Goal: Contribute content: Contribute content

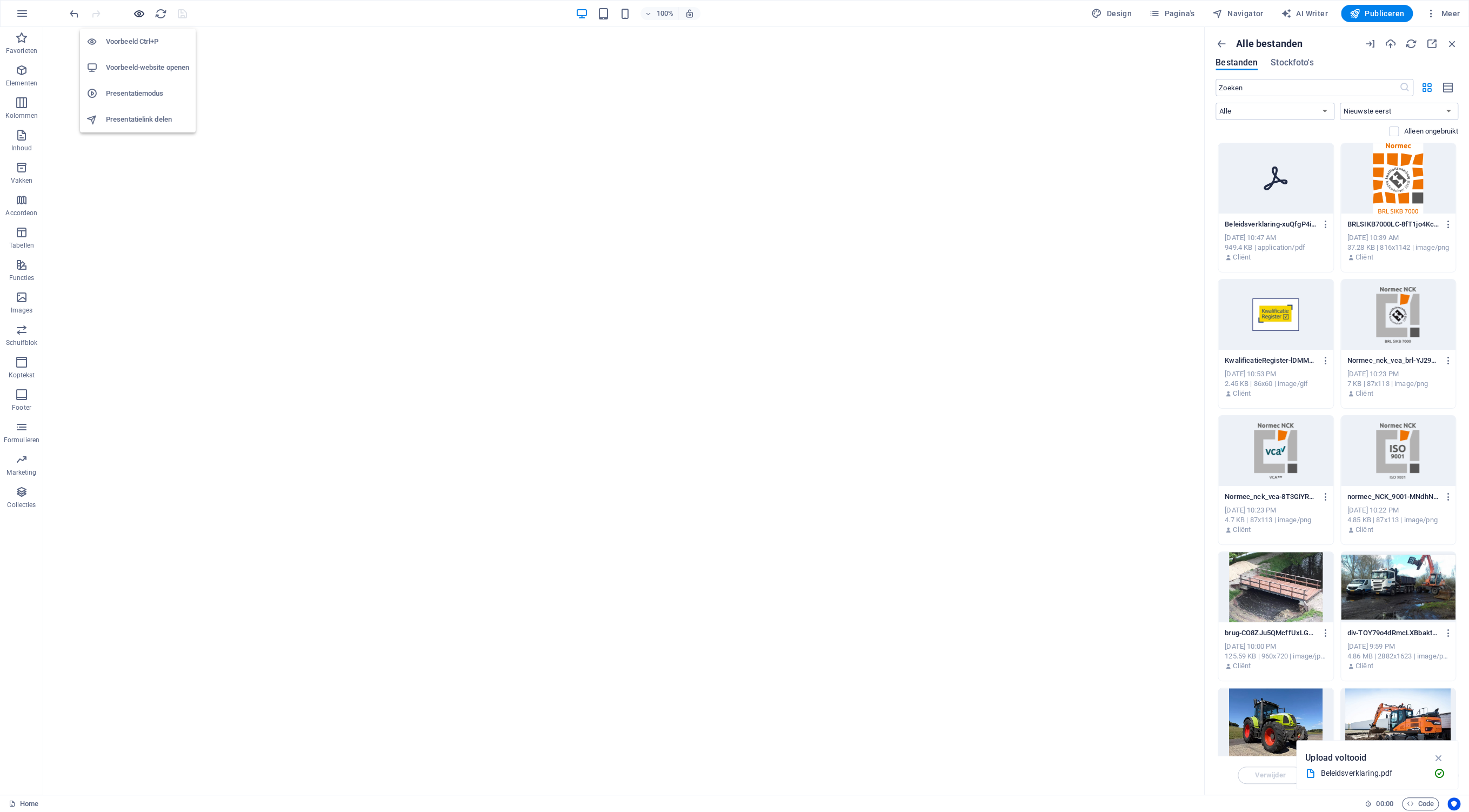
click at [141, 11] on icon "button" at bounding box center [139, 14] width 13 height 13
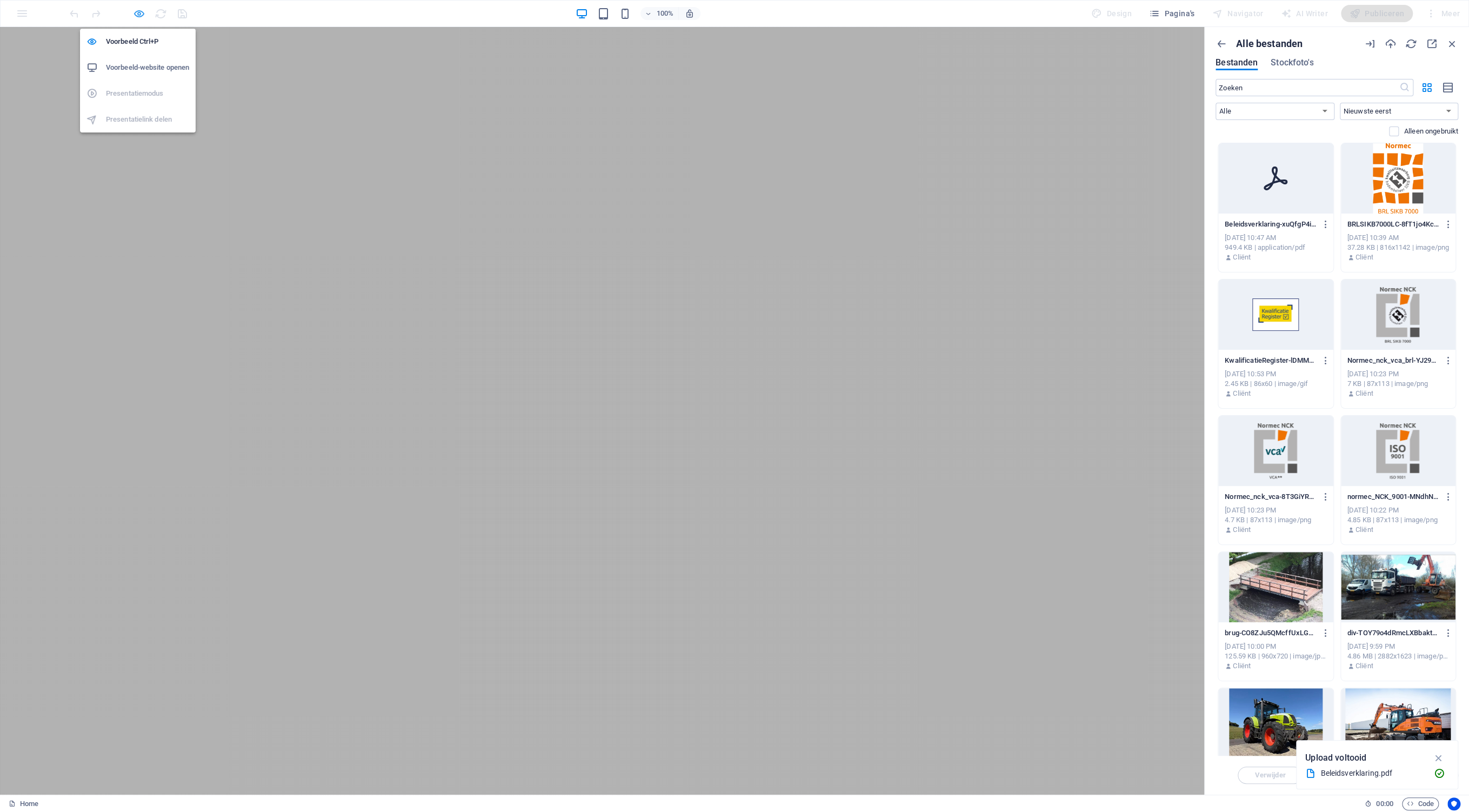
click at [140, 13] on icon "button" at bounding box center [139, 14] width 13 height 13
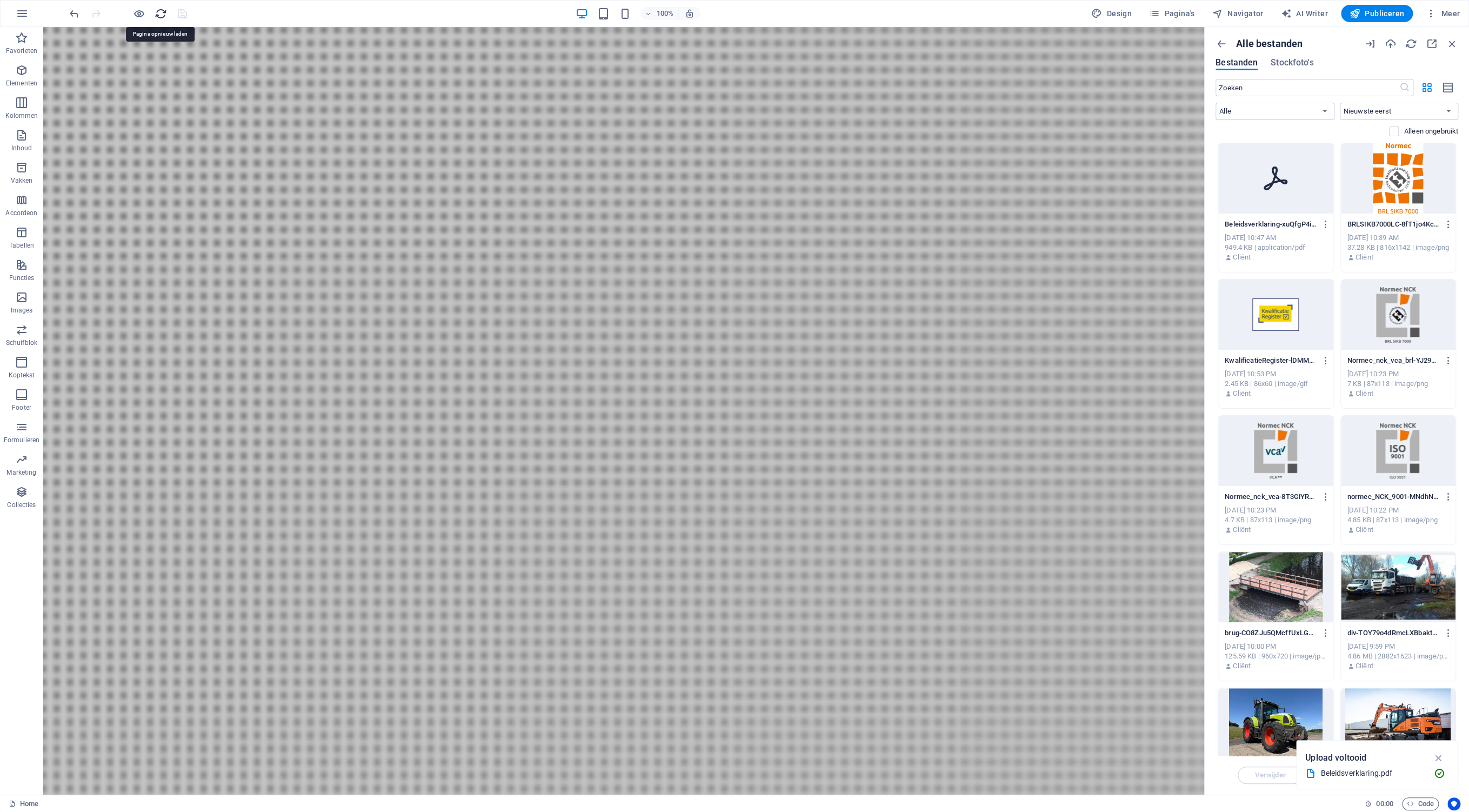
click at [160, 14] on icon "reload" at bounding box center [161, 14] width 13 height 13
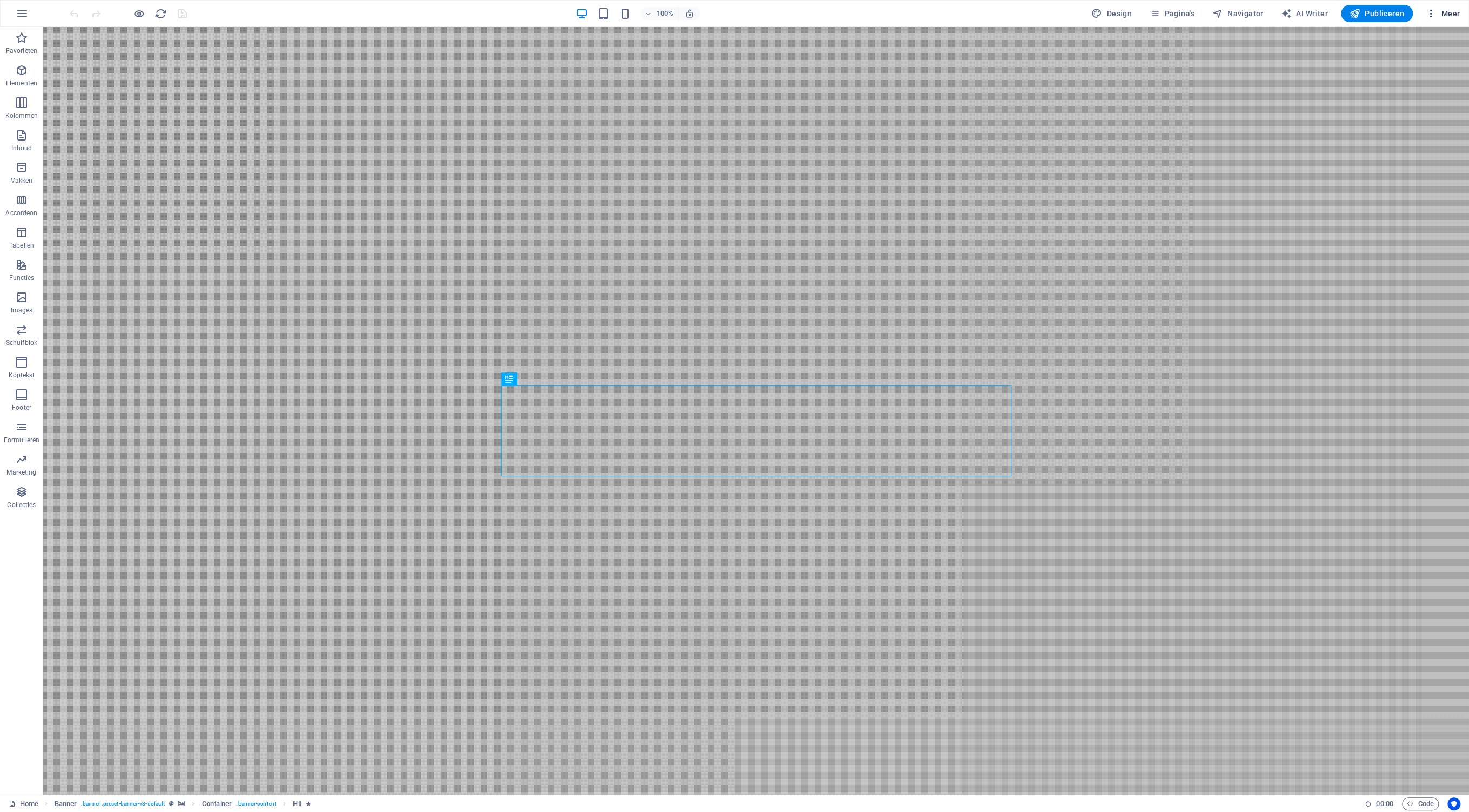
click at [1444, 15] on span "Meer" at bounding box center [1443, 13] width 34 height 11
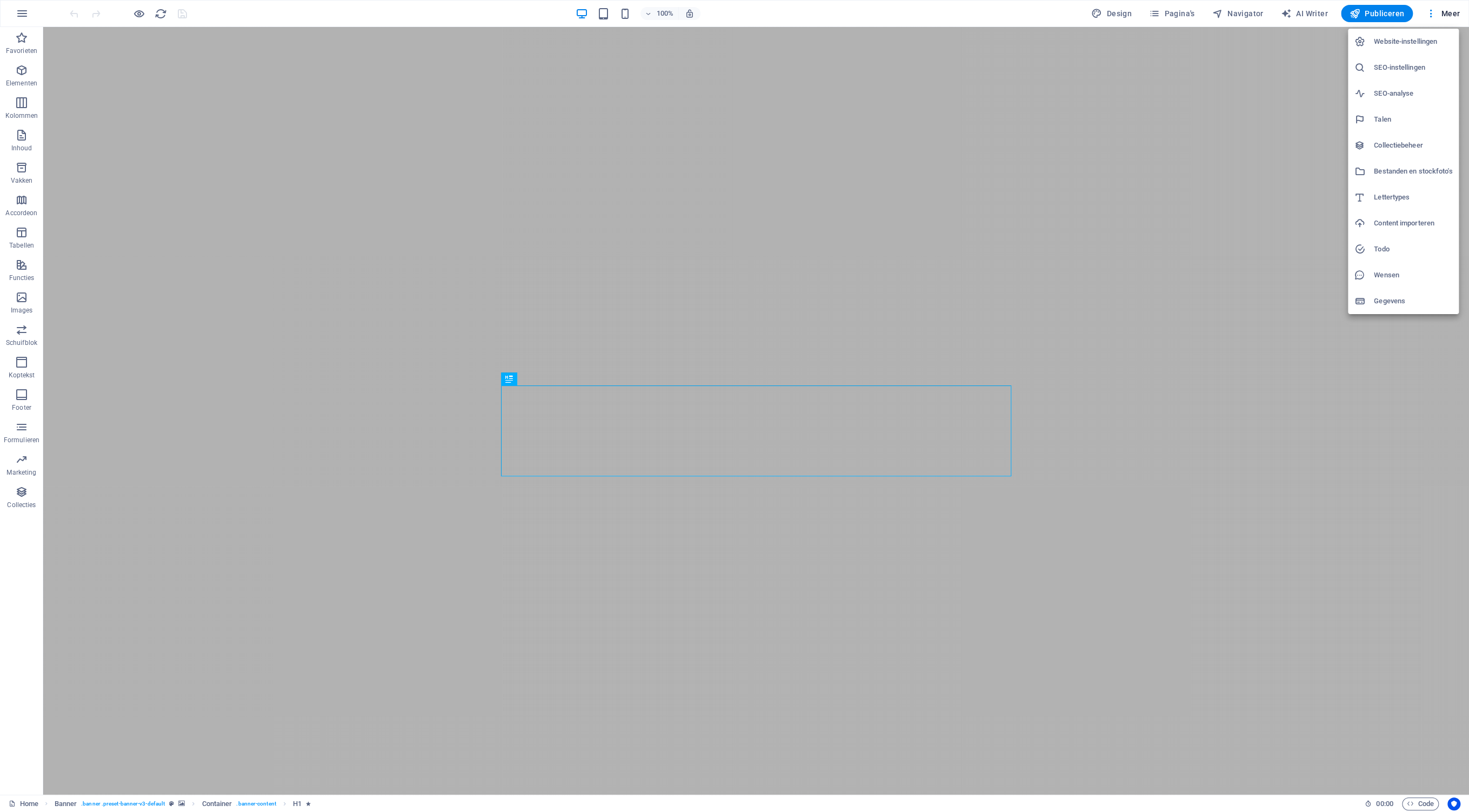
click at [1409, 172] on h6 "Bestanden en stockfoto's" at bounding box center [1413, 171] width 78 height 13
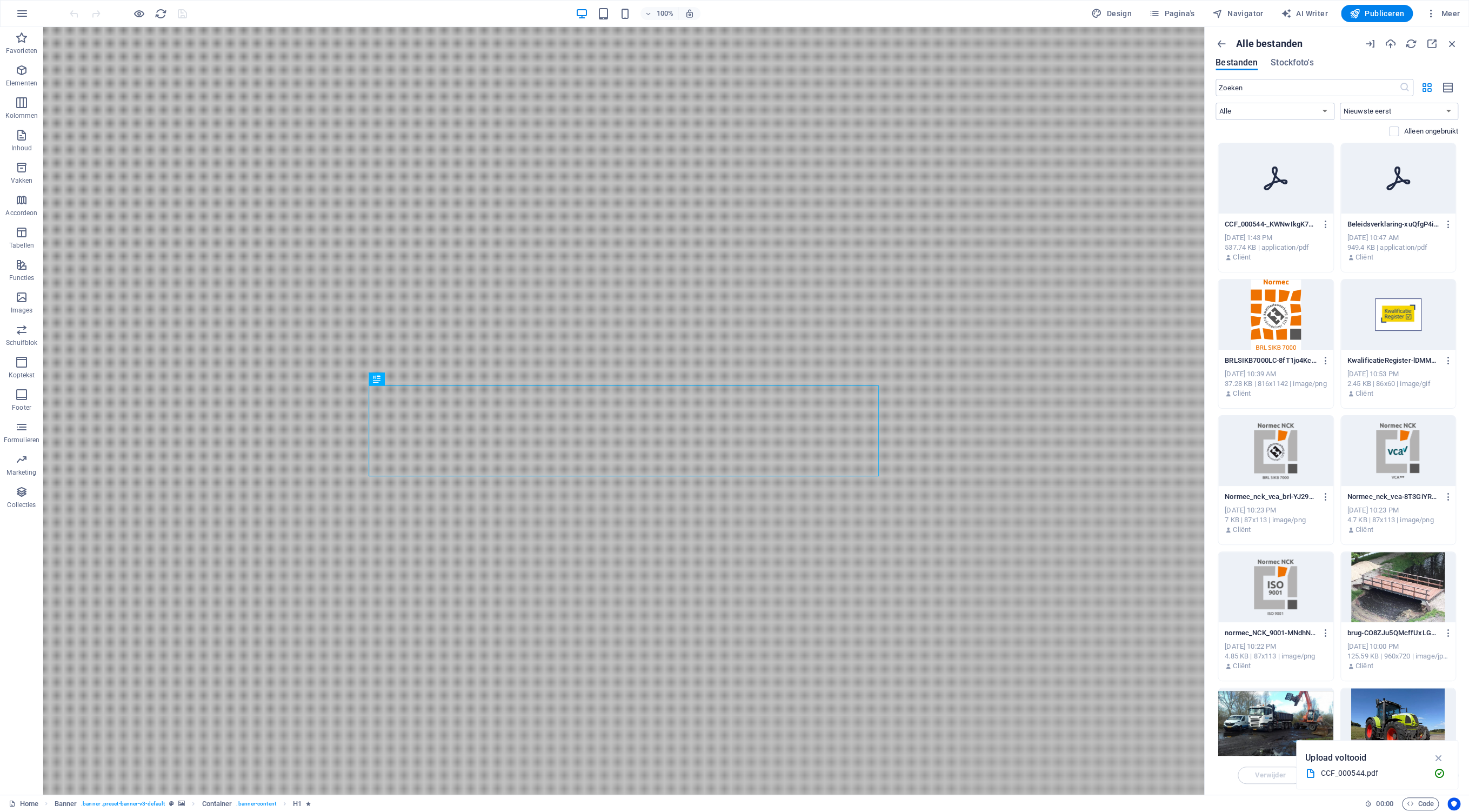
click at [1258, 221] on p "CCF_000544-_KWNwIkgK7aU8t_ijXxPqg.pdf" at bounding box center [1271, 225] width 92 height 10
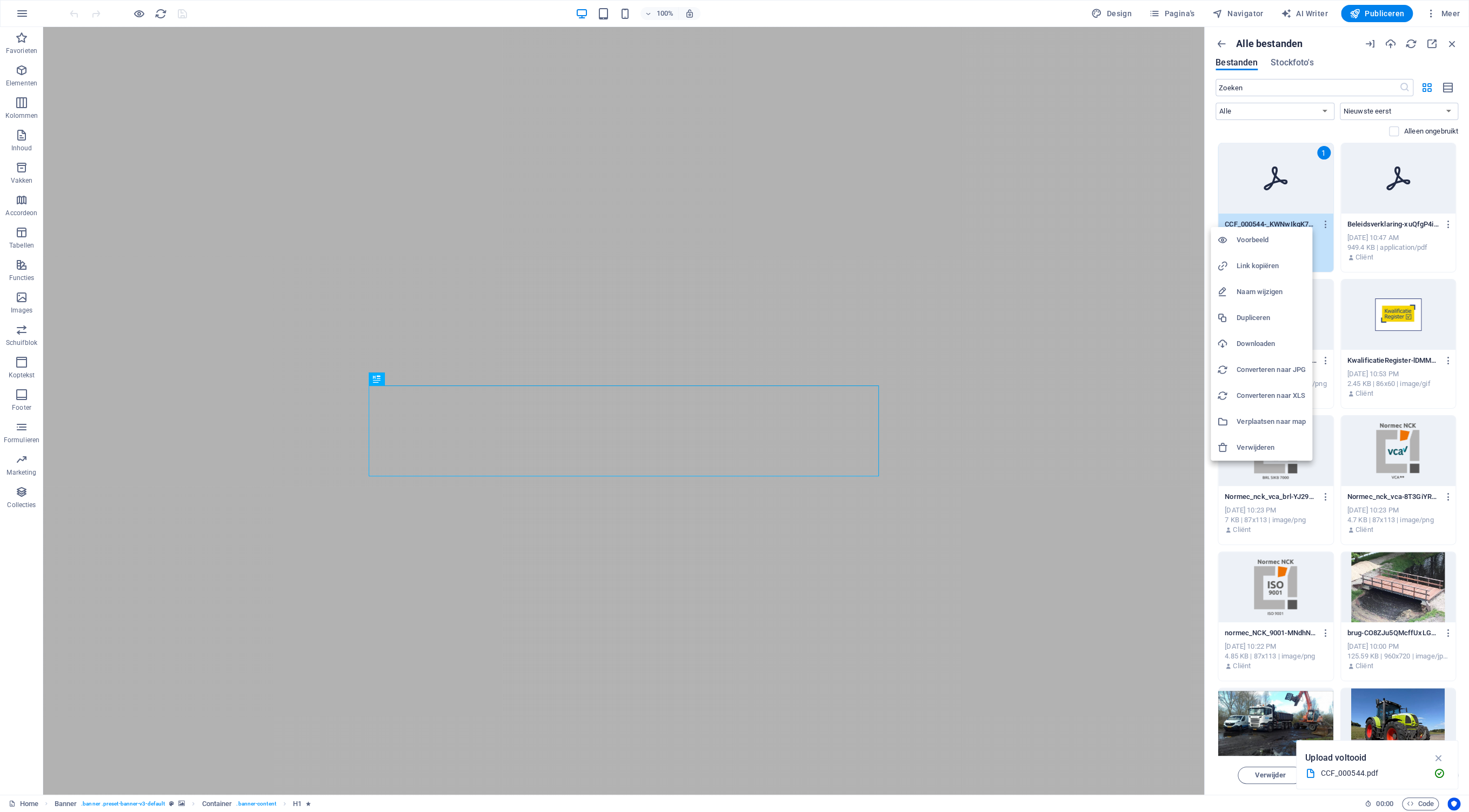
click at [1259, 296] on h6 "Naam wijzigen" at bounding box center [1271, 291] width 70 height 13
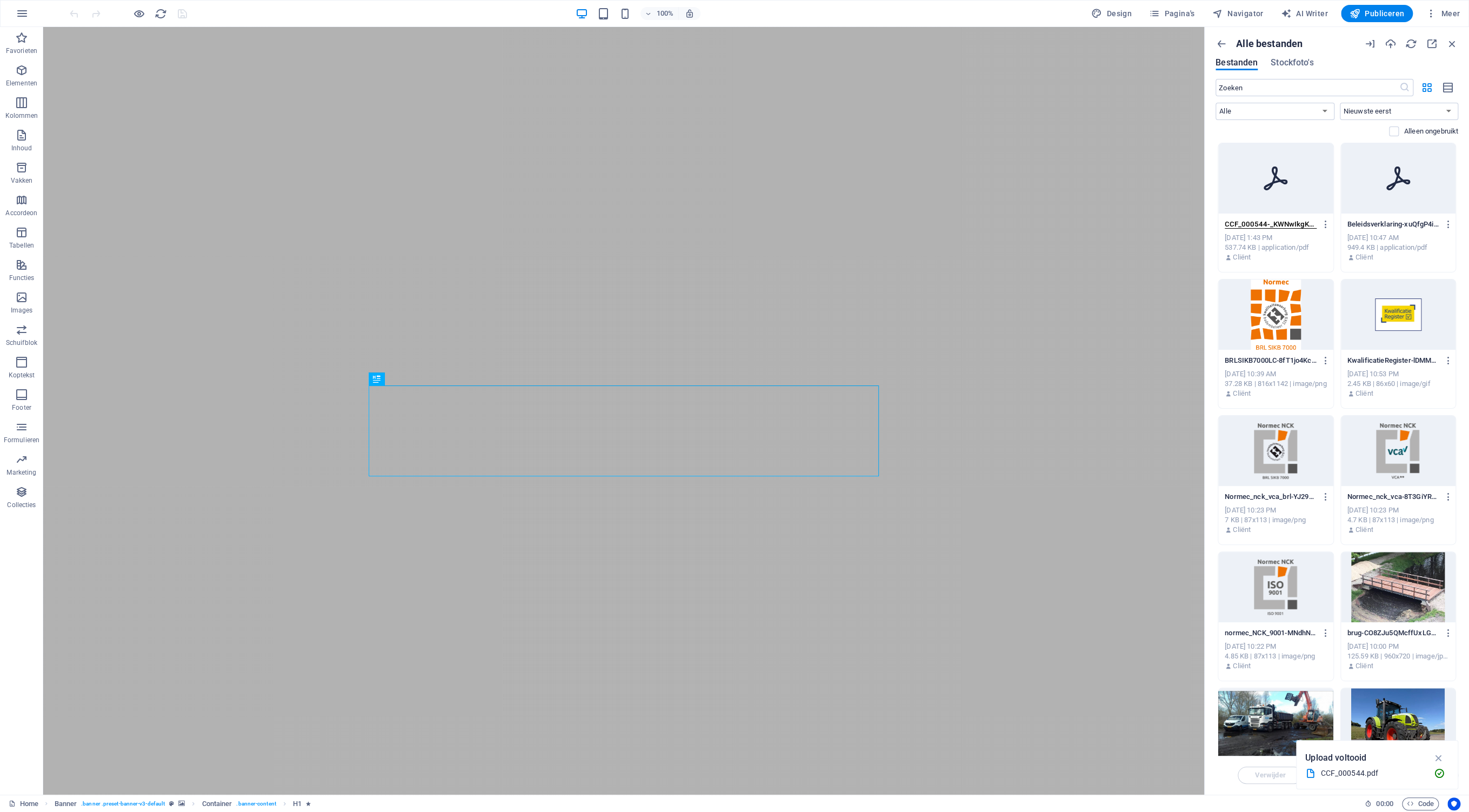
scroll to position [0, 35]
click at [1235, 223] on input "CCF_000544-_KWNwIkgK7aU8t_ijXxPqg.pdf" at bounding box center [1271, 224] width 92 height 9
type input "CCF_000544.pdf"
click at [1466, 211] on div "Alle bestanden Bestanden Stockfoto's ​ Alle Images Documenten Audio Video Vecto…" at bounding box center [1336, 411] width 264 height 767
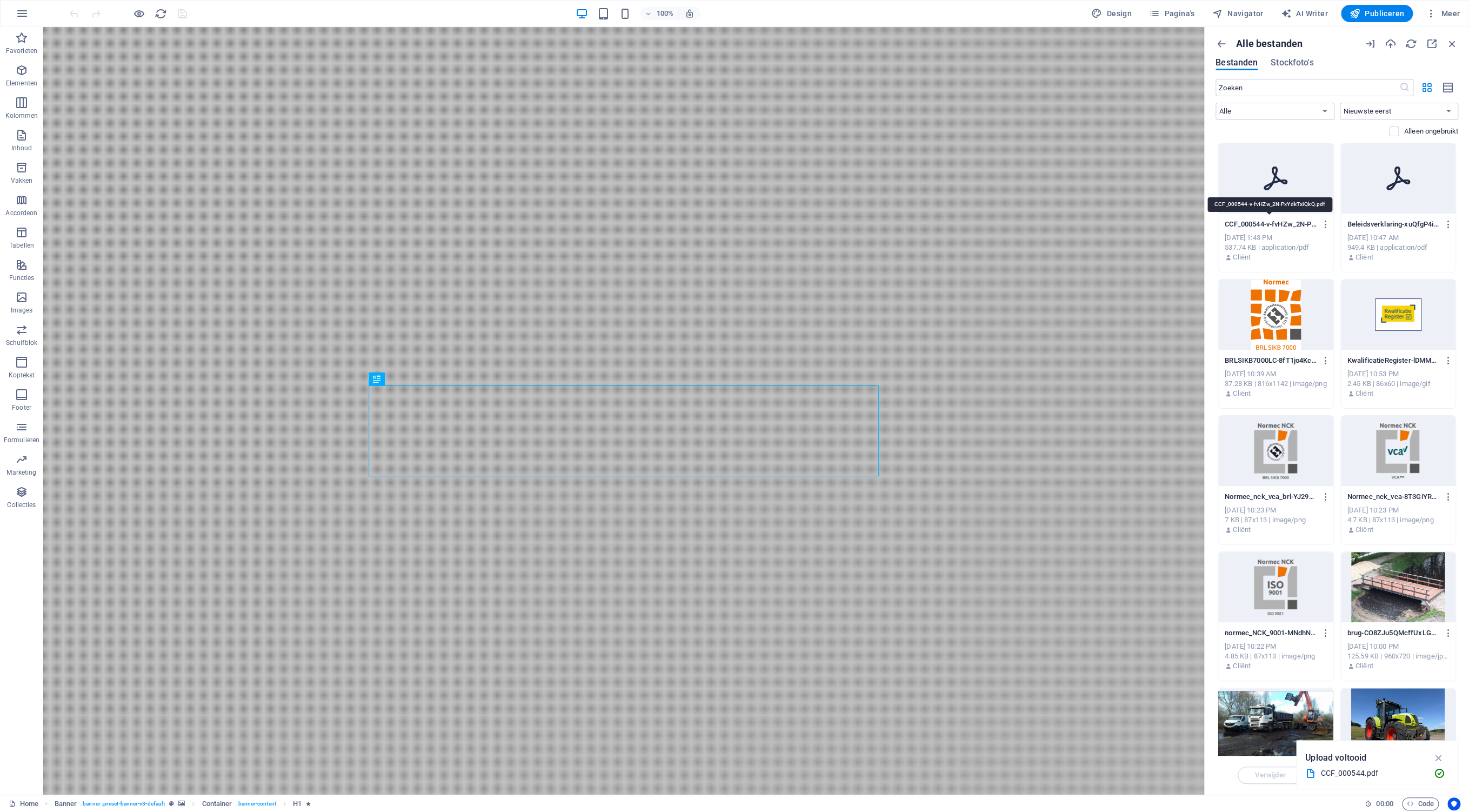
click at [1268, 225] on p "CCF_000544-v-fvHZw_2N-PxYdkTxiQkQ.pdf" at bounding box center [1271, 225] width 92 height 10
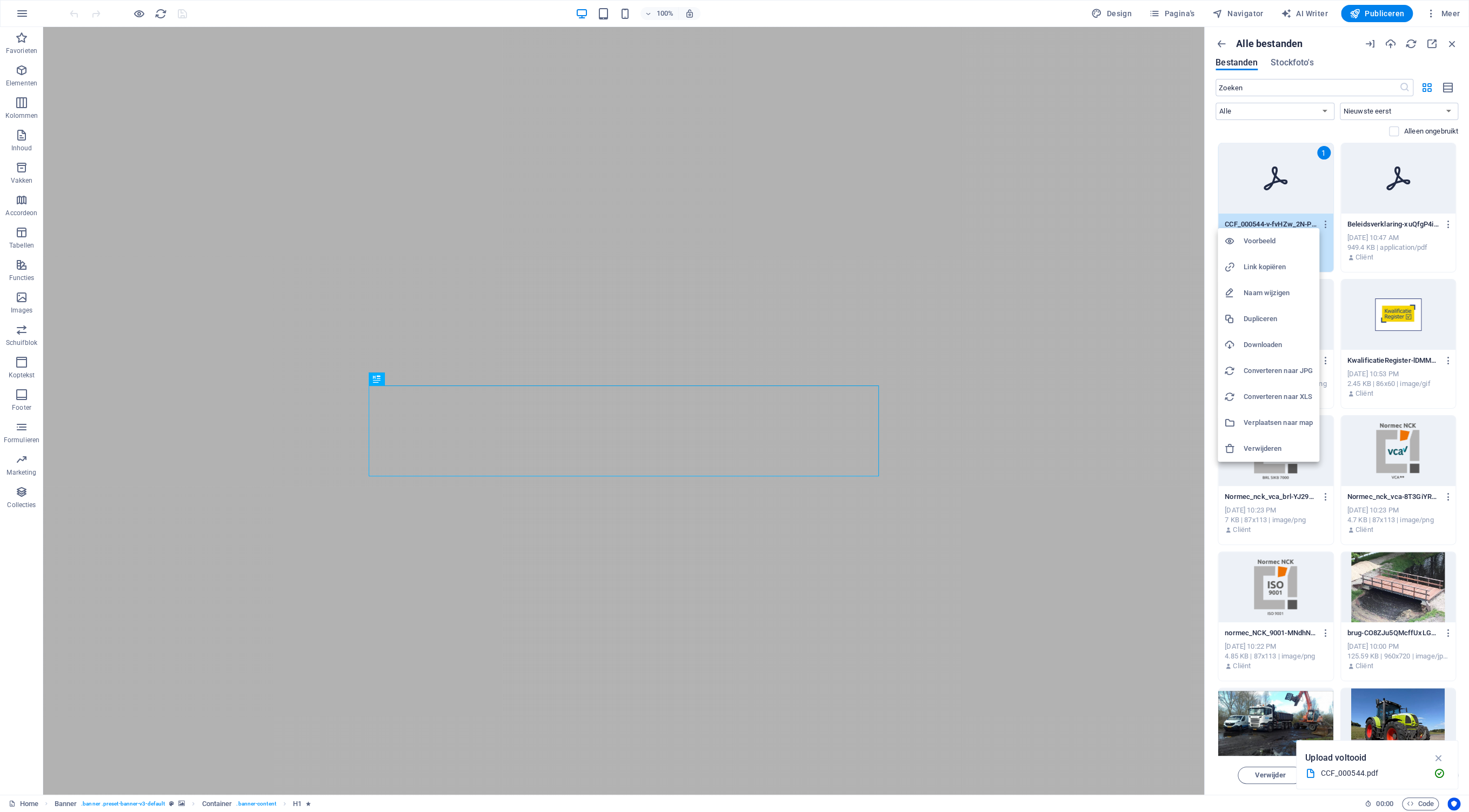
click at [1261, 272] on h6 "Link kopiëren" at bounding box center [1278, 267] width 70 height 13
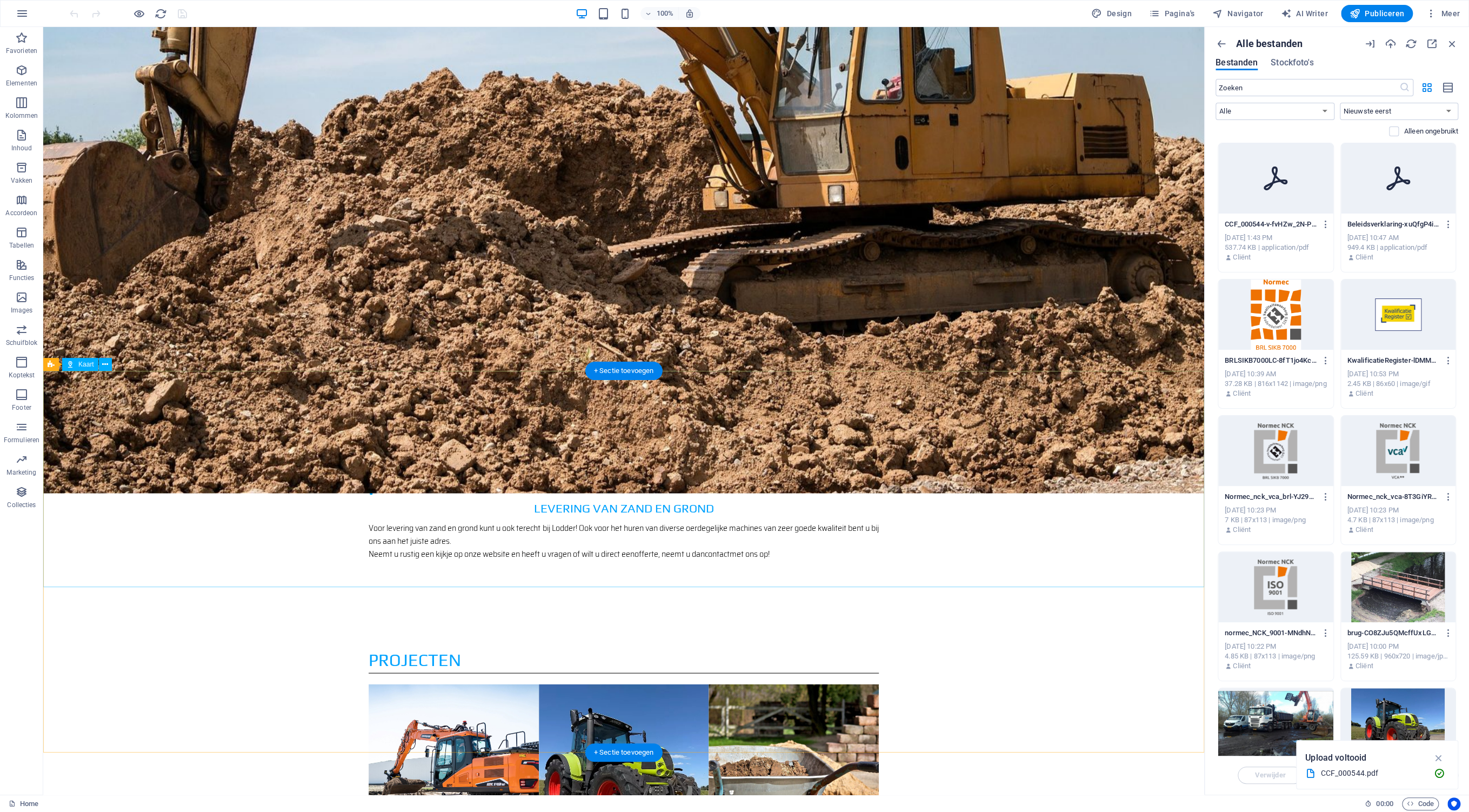
scroll to position [1809, 0]
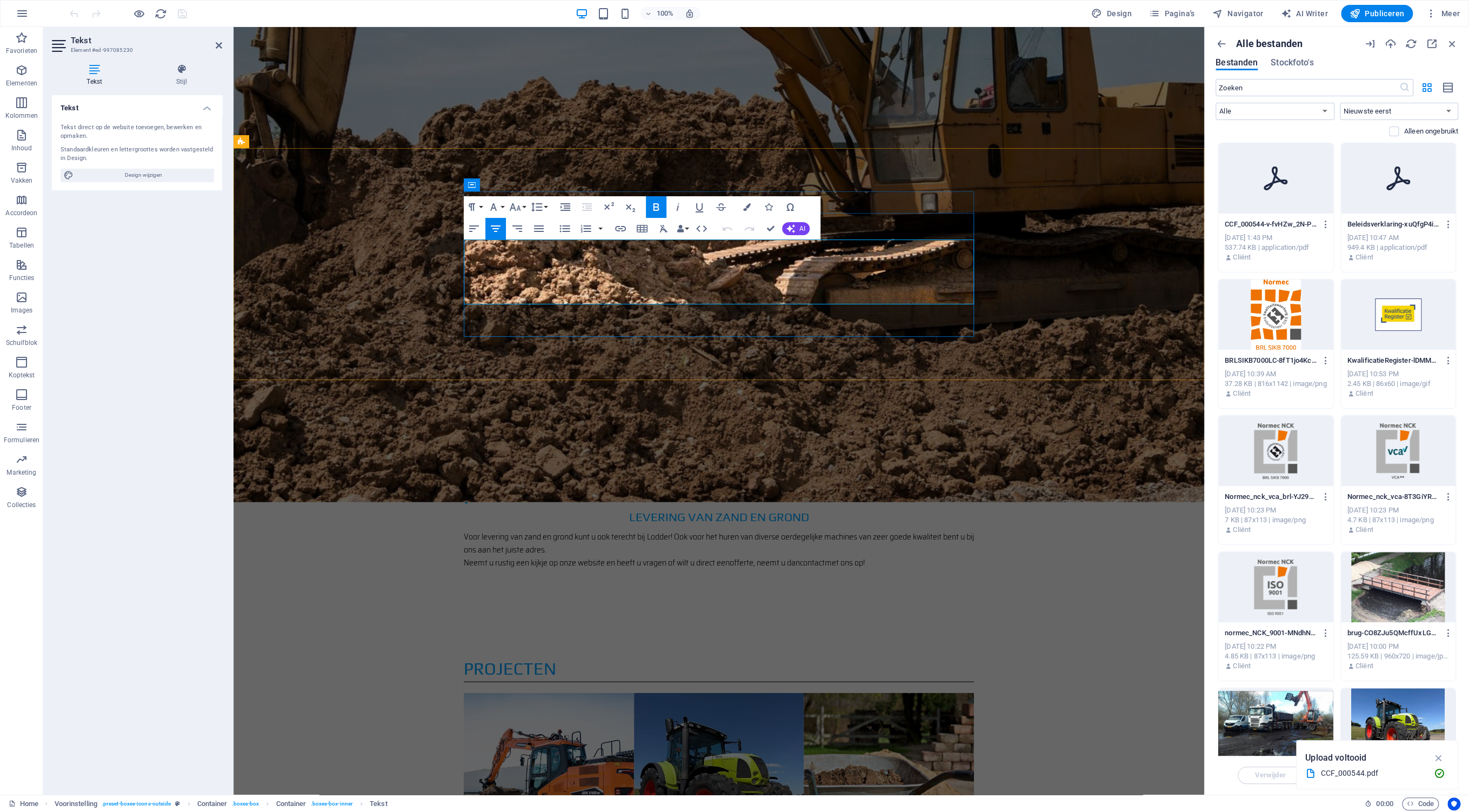
click at [739, 242] on icon "button" at bounding box center [739, 243] width 13 height 13
drag, startPoint x: 753, startPoint y: 273, endPoint x: 686, endPoint y: 272, distance: 67.0
click at [624, 230] on icon "button" at bounding box center [620, 228] width 11 height 6
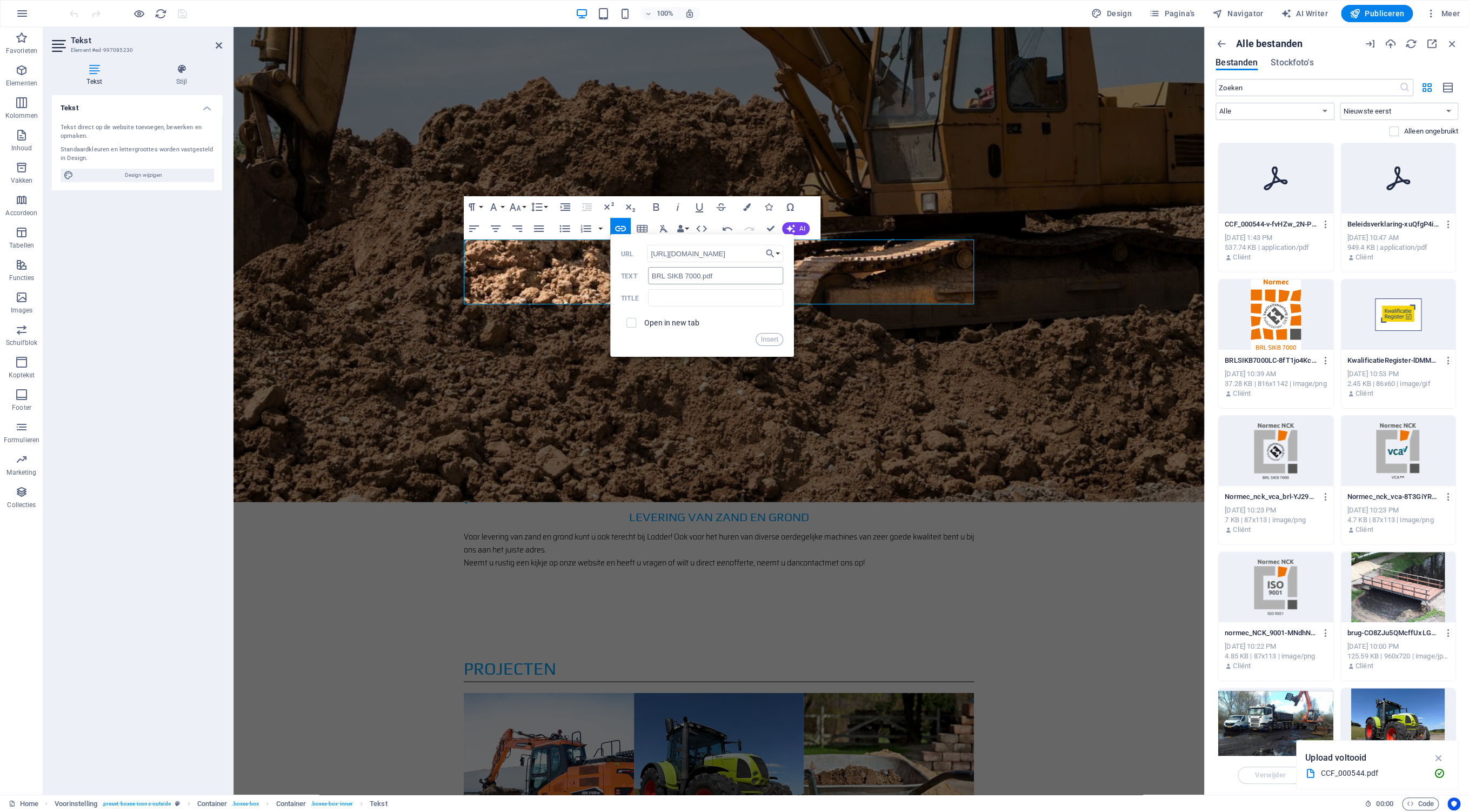
scroll to position [0, 202]
type input "https://cdn1.site-media.eu/images/document/19692145/CCF_000544-v-fvHZw_2N-PxYdk…"
click at [633, 323] on input "checkbox" at bounding box center [630, 321] width 10 height 10
checkbox input "true"
click at [771, 342] on button "Insert" at bounding box center [769, 338] width 27 height 13
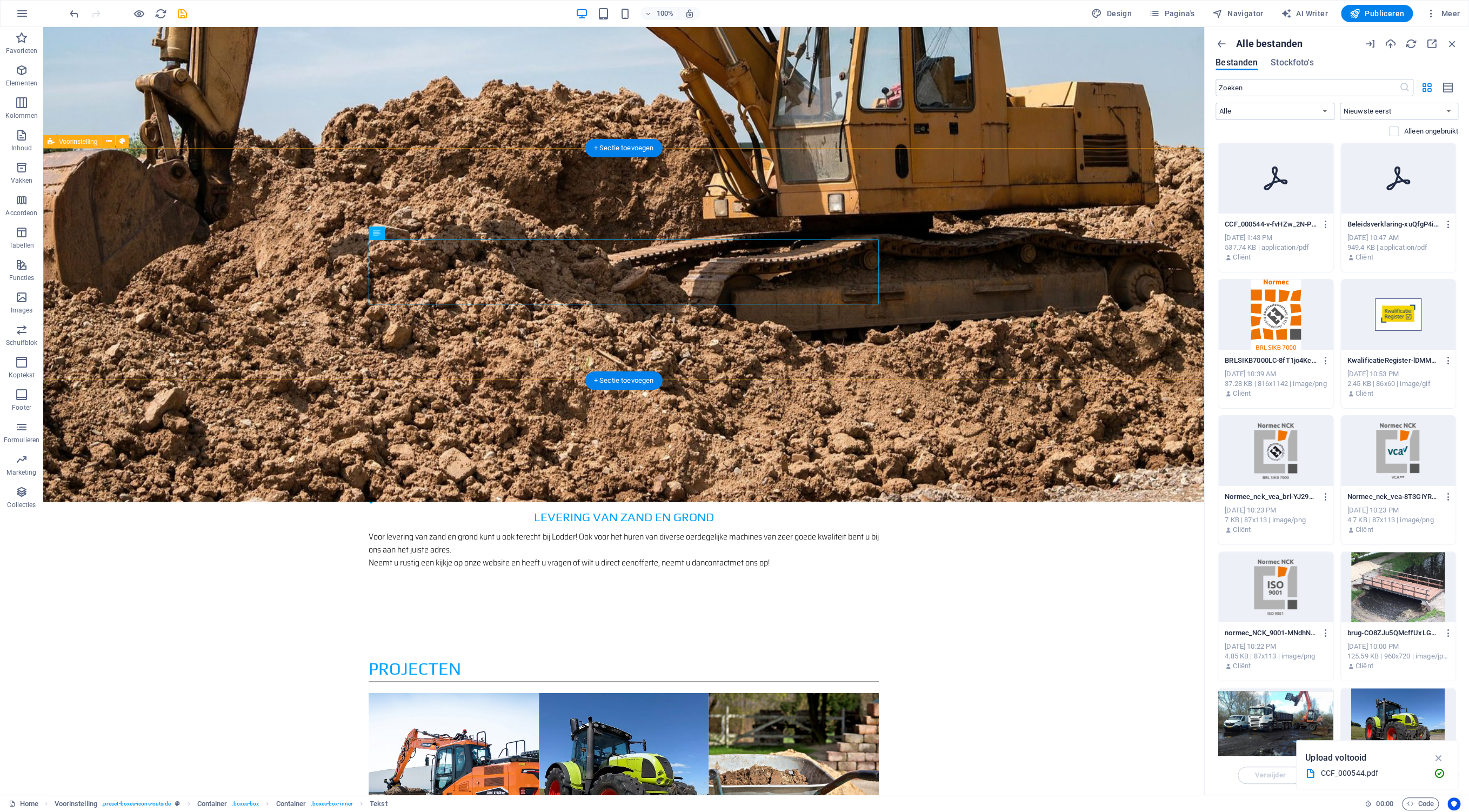
click at [183, 17] on icon "save" at bounding box center [182, 14] width 13 height 13
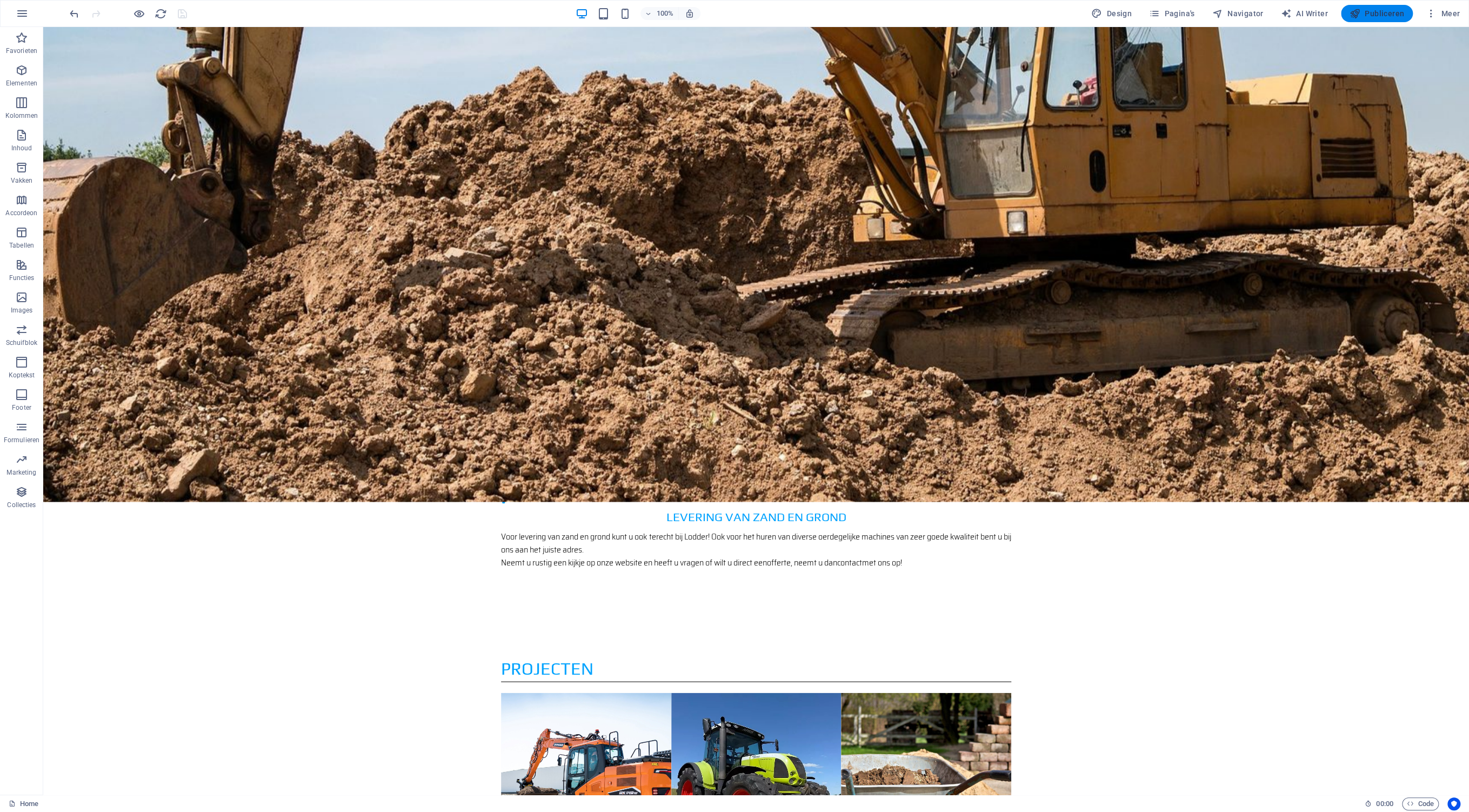
click at [1367, 16] on span "Publiceren" at bounding box center [1377, 13] width 55 height 11
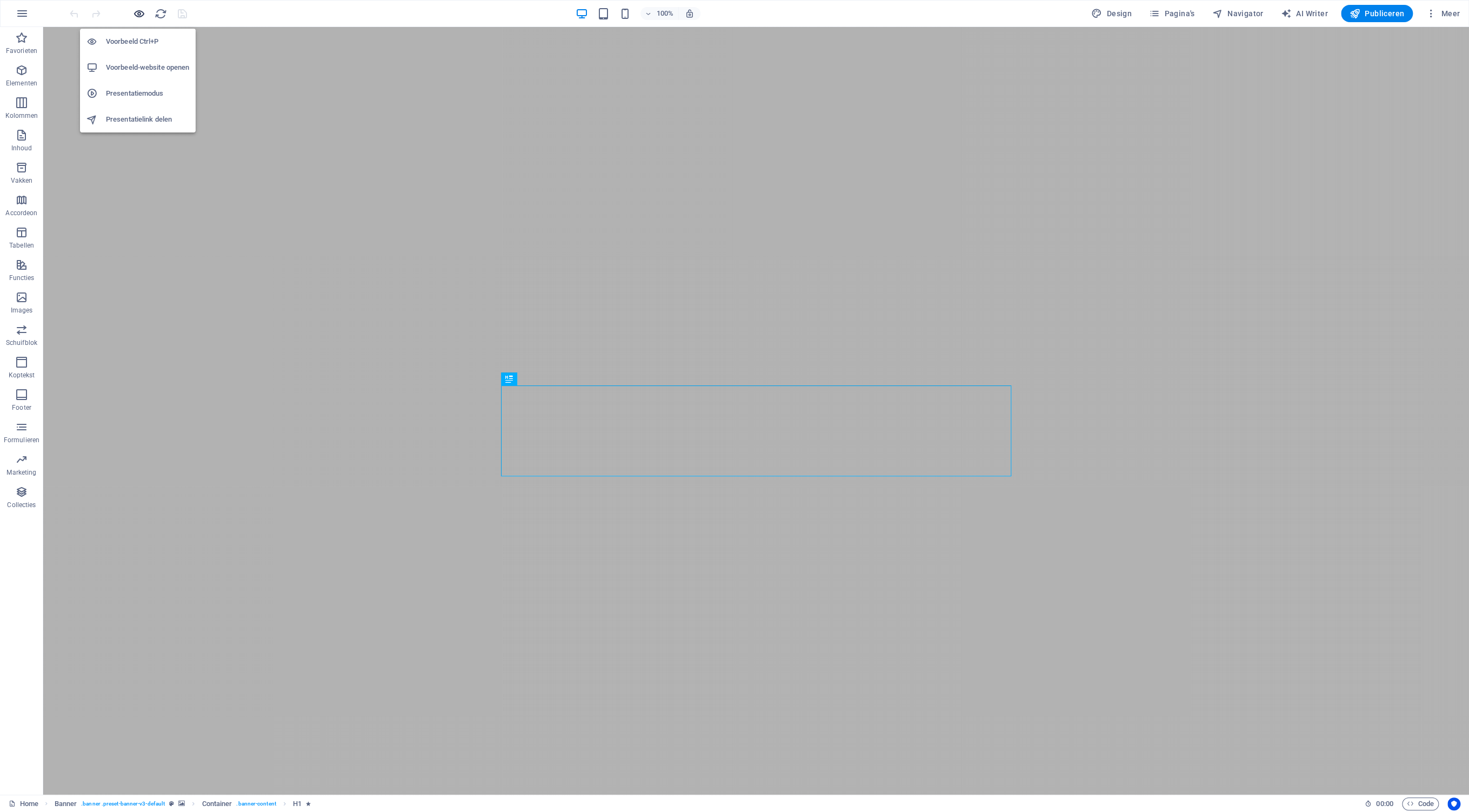
click at [140, 15] on icon "button" at bounding box center [139, 14] width 13 height 13
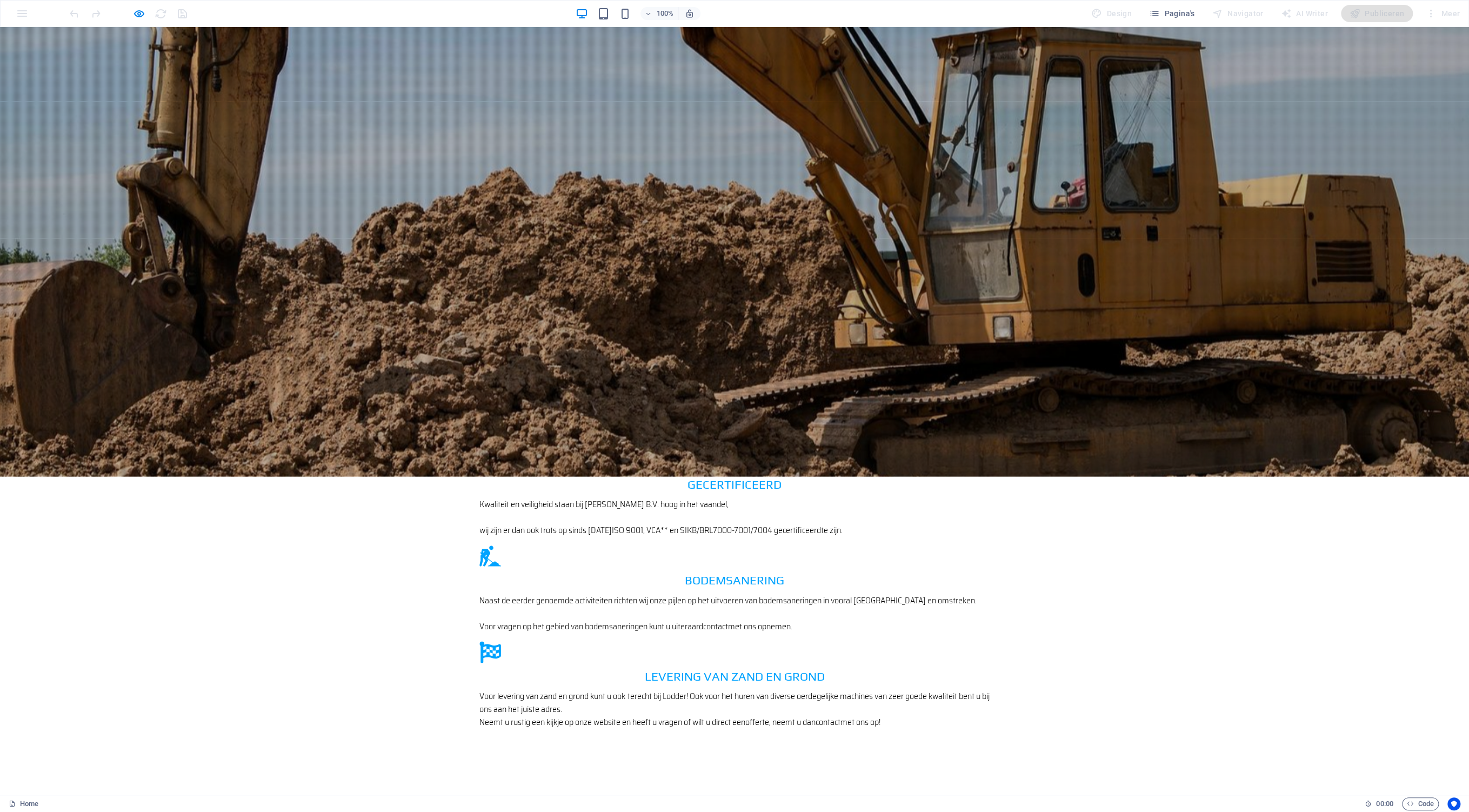
scroll to position [1654, 0]
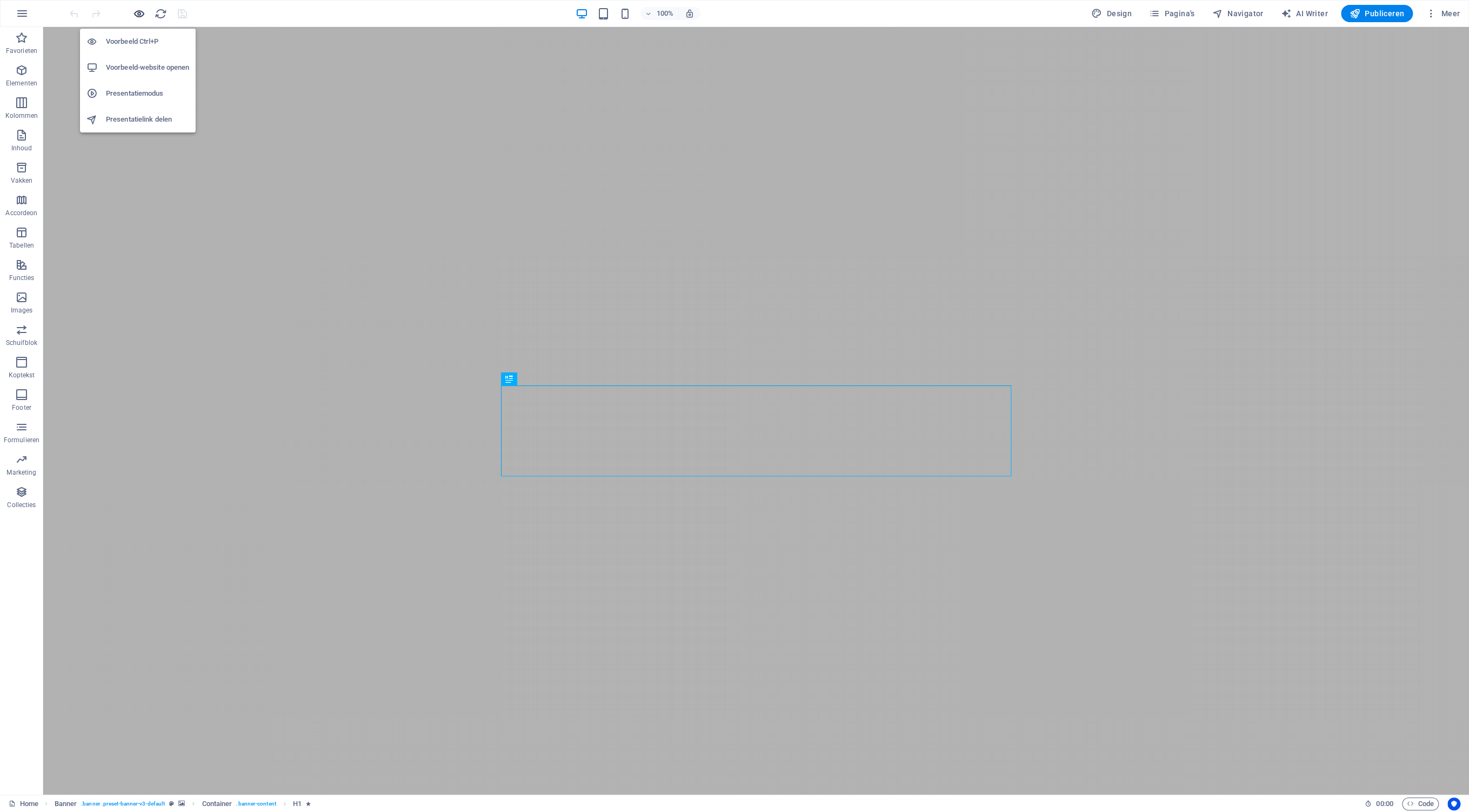
click at [140, 14] on icon "button" at bounding box center [139, 14] width 13 height 13
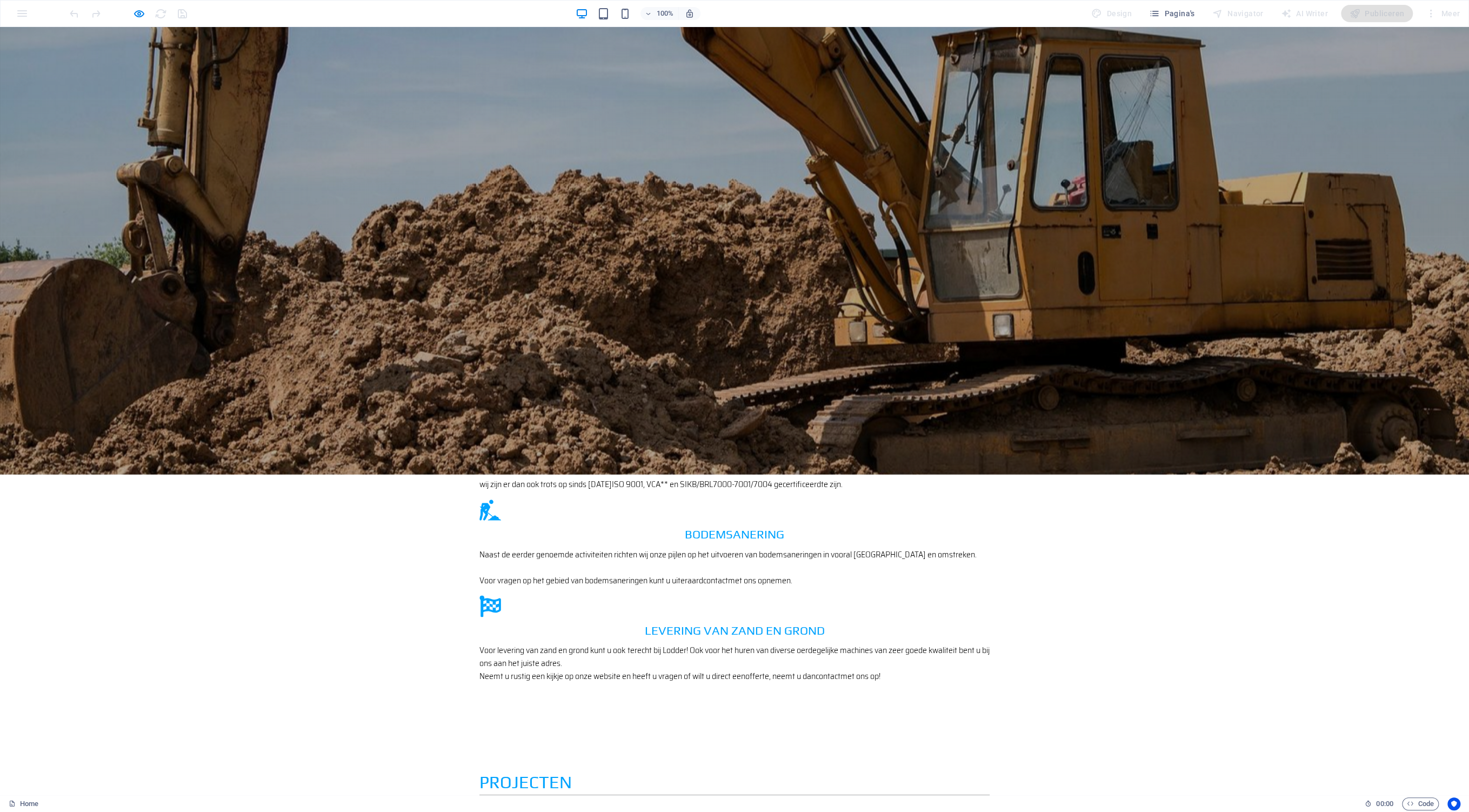
scroll to position [1768, 0]
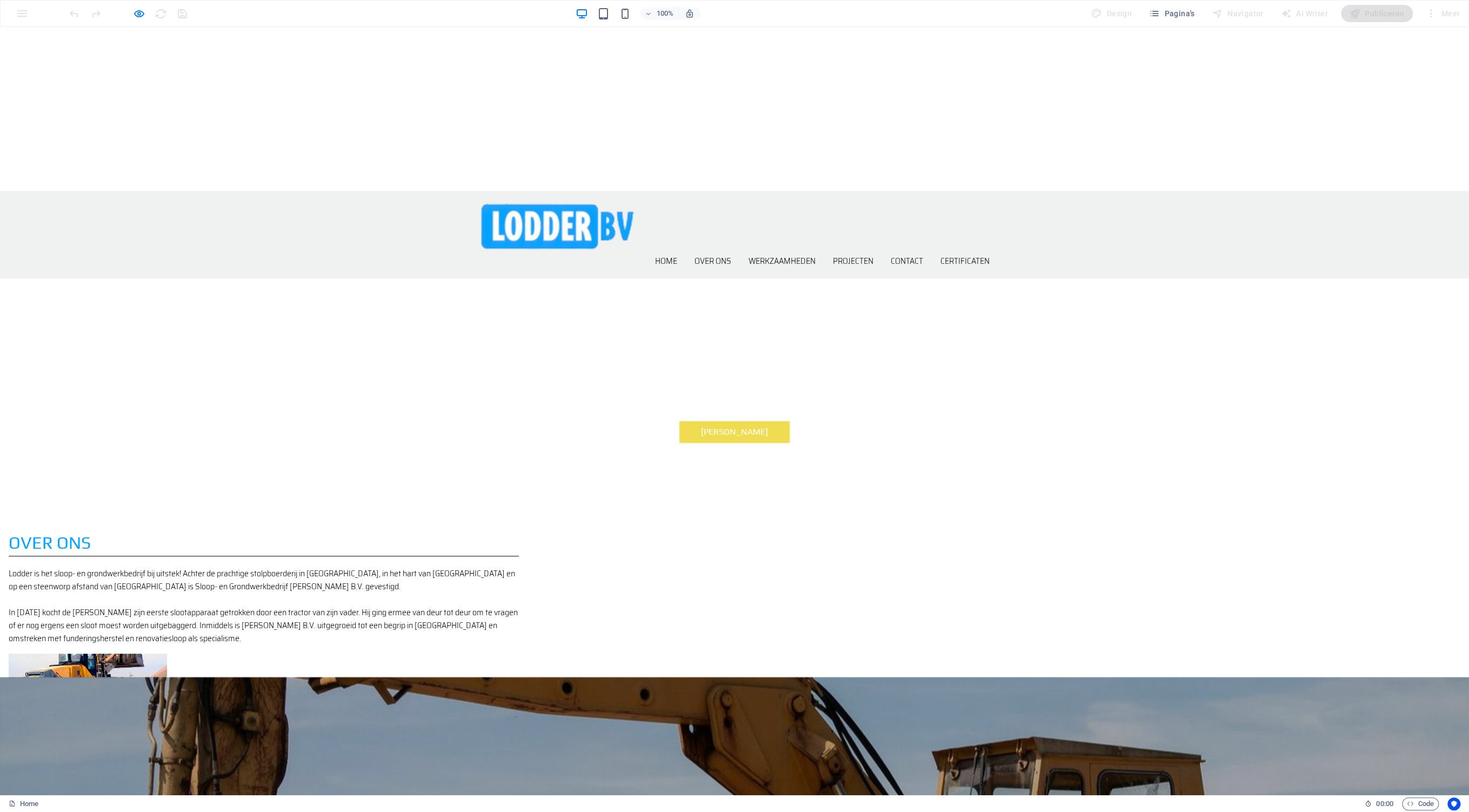
scroll to position [685, 0]
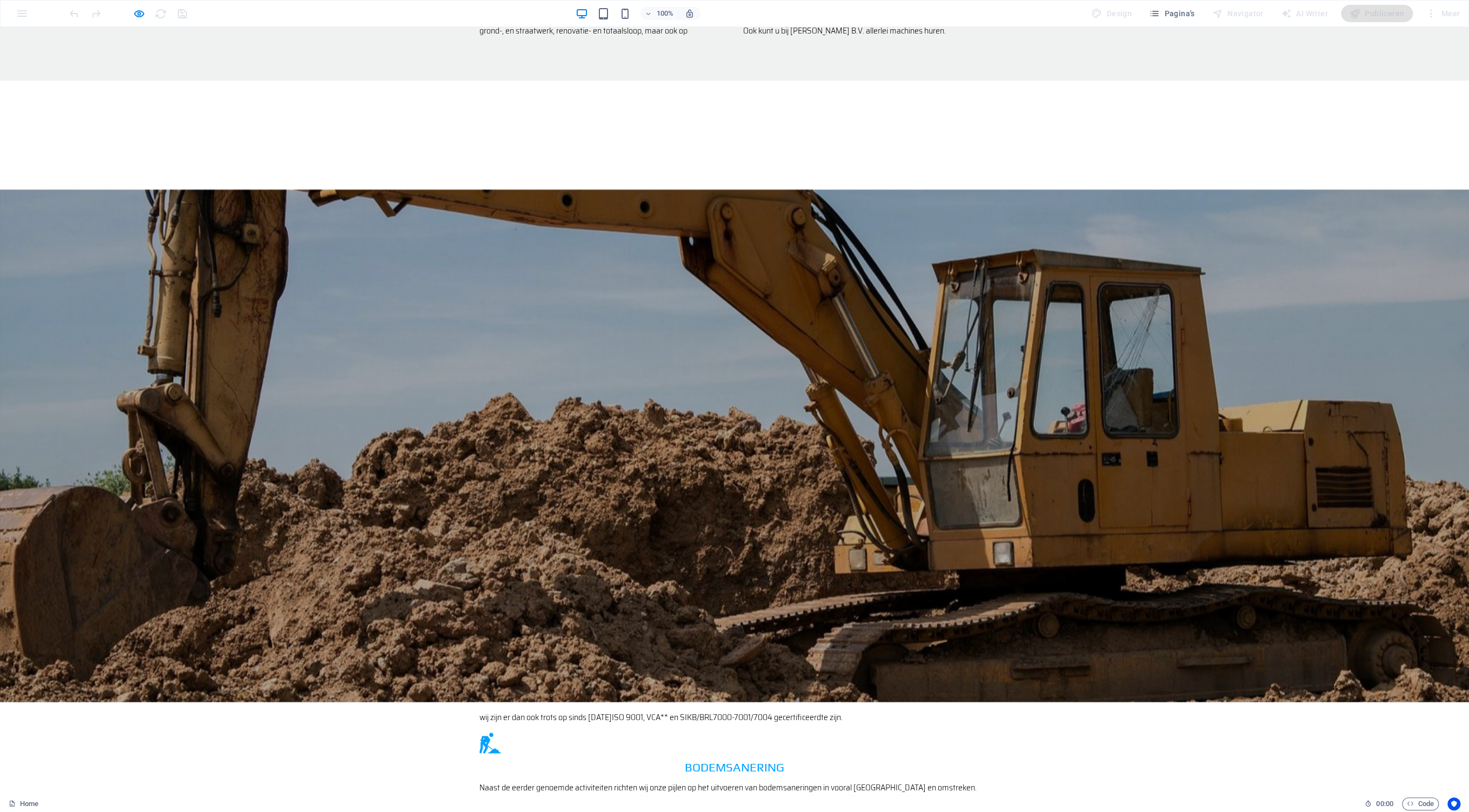
scroll to position [1768, 0]
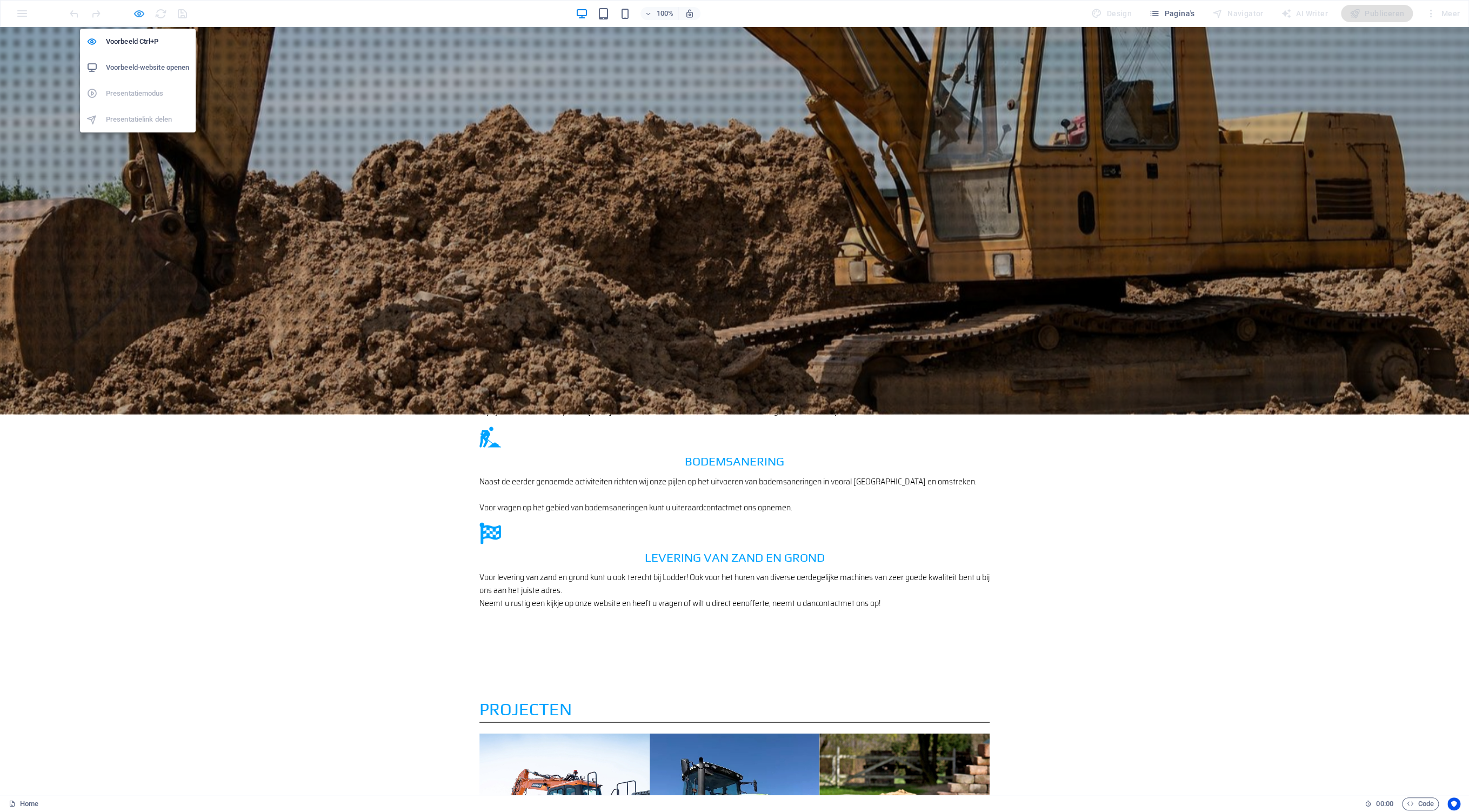
click at [138, 16] on icon "button" at bounding box center [139, 14] width 13 height 13
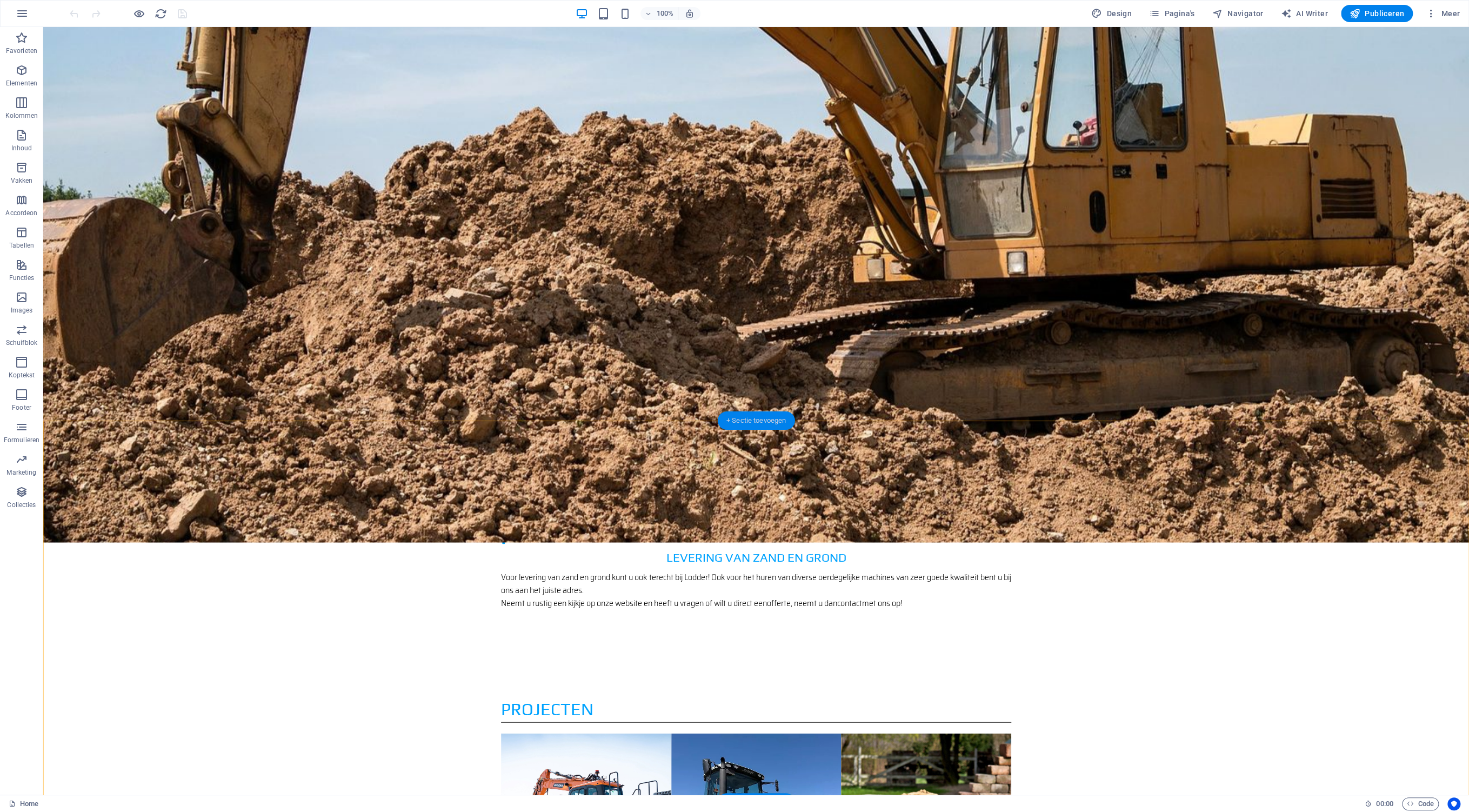
drag, startPoint x: 759, startPoint y: 421, endPoint x: 523, endPoint y: 391, distance: 237.9
click at [759, 421] on div "+ Sectie toevoegen" at bounding box center [756, 420] width 77 height 19
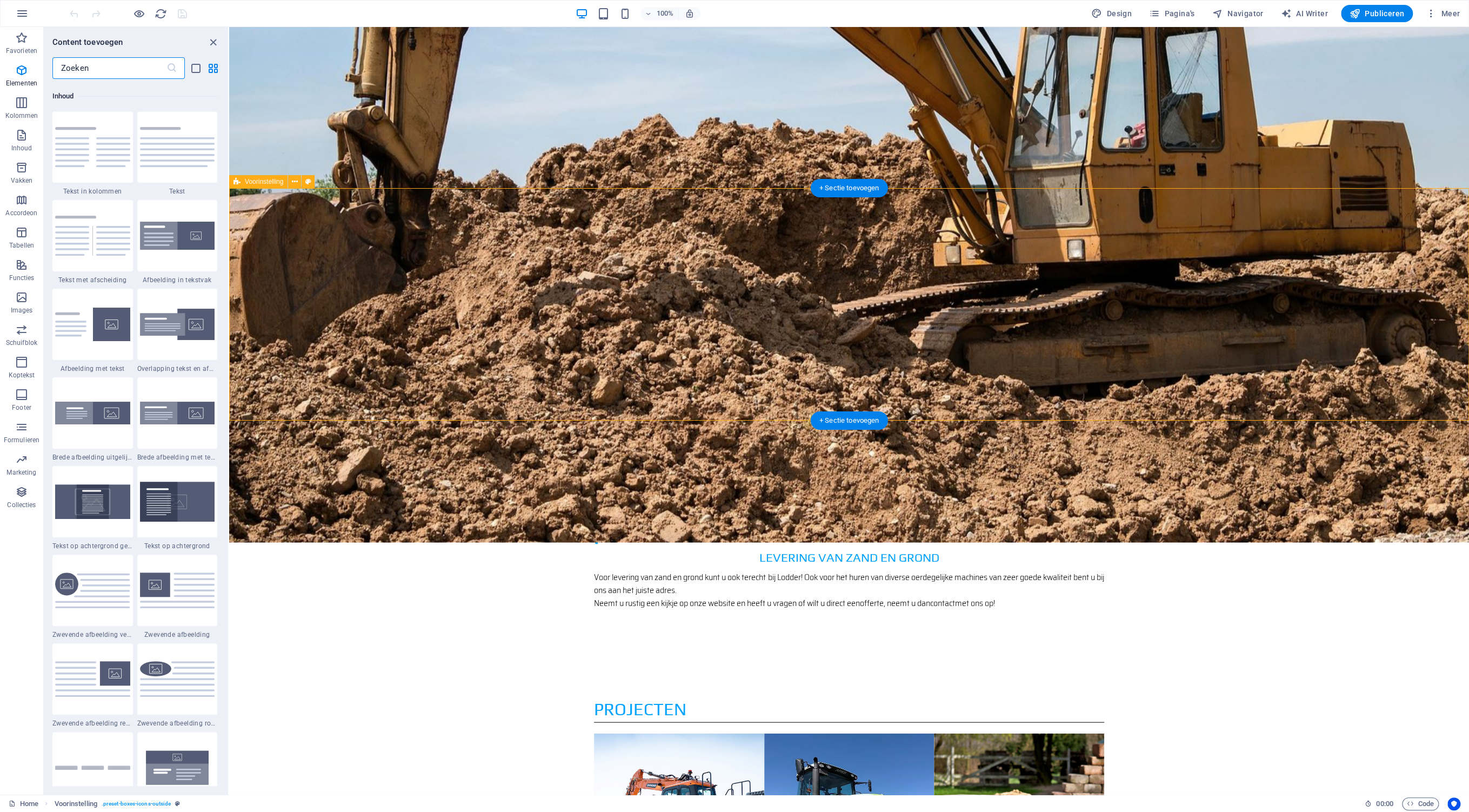
scroll to position [1891, 0]
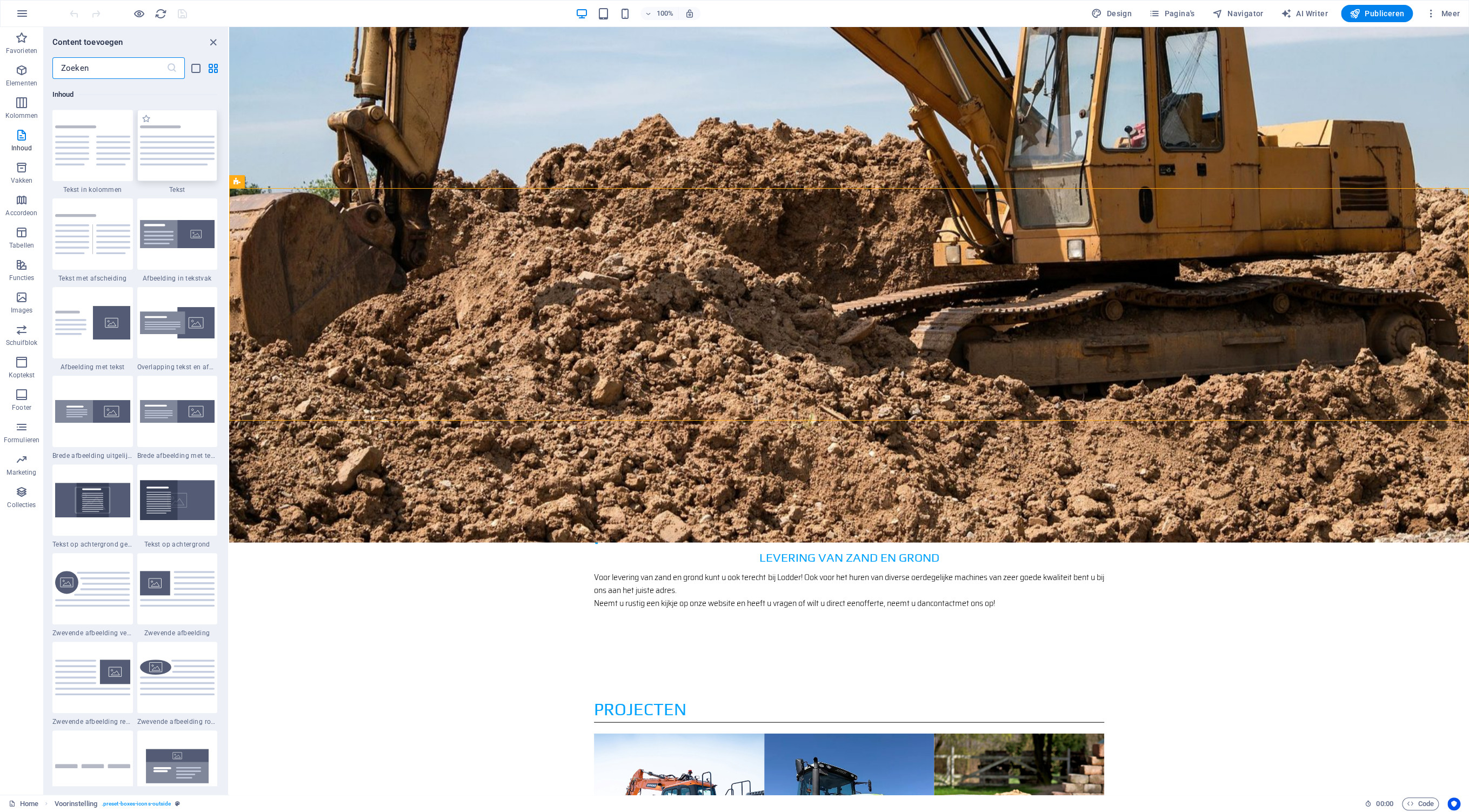
click at [181, 151] on img at bounding box center [177, 145] width 76 height 40
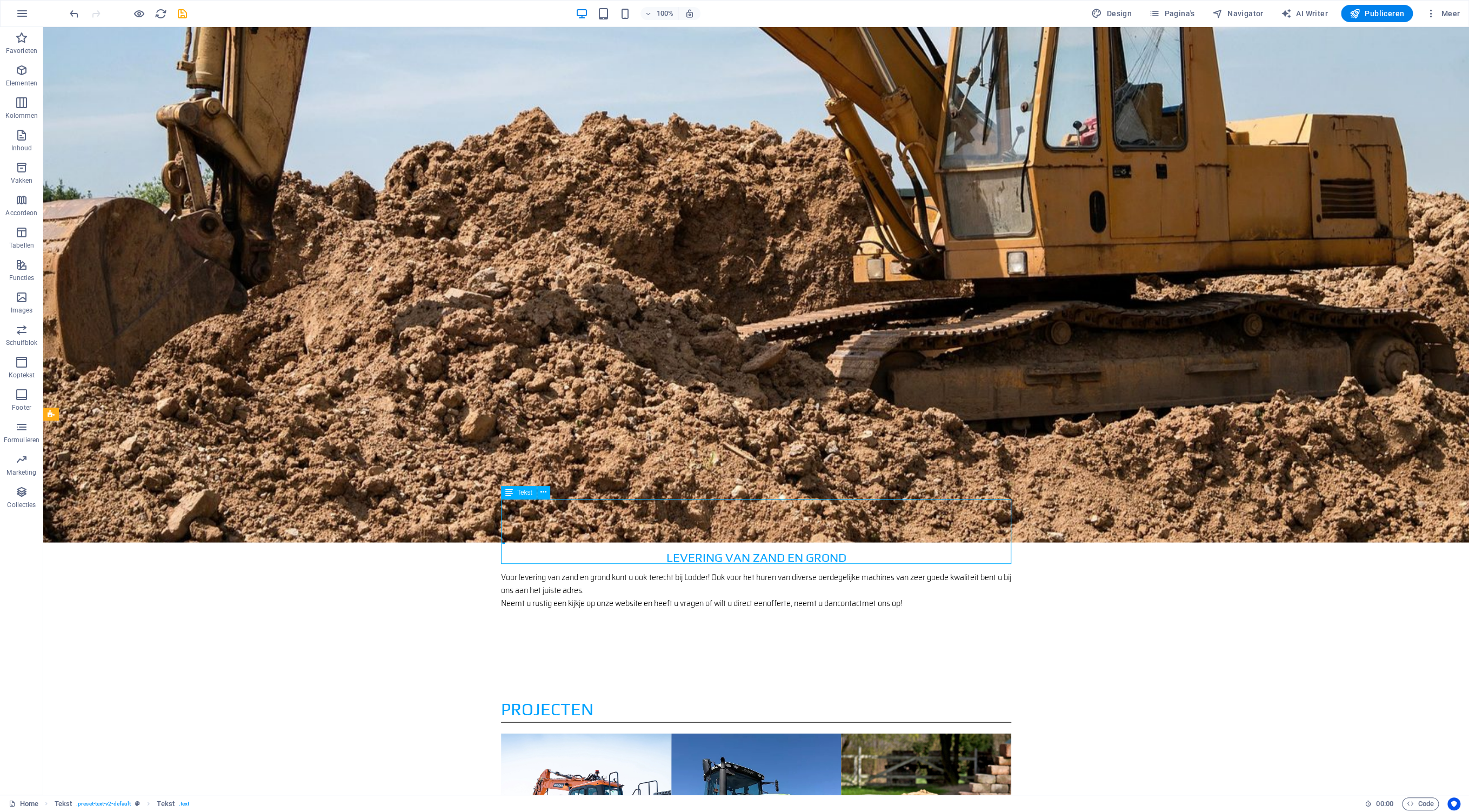
drag, startPoint x: 633, startPoint y: 557, endPoint x: 623, endPoint y: 553, distance: 10.8
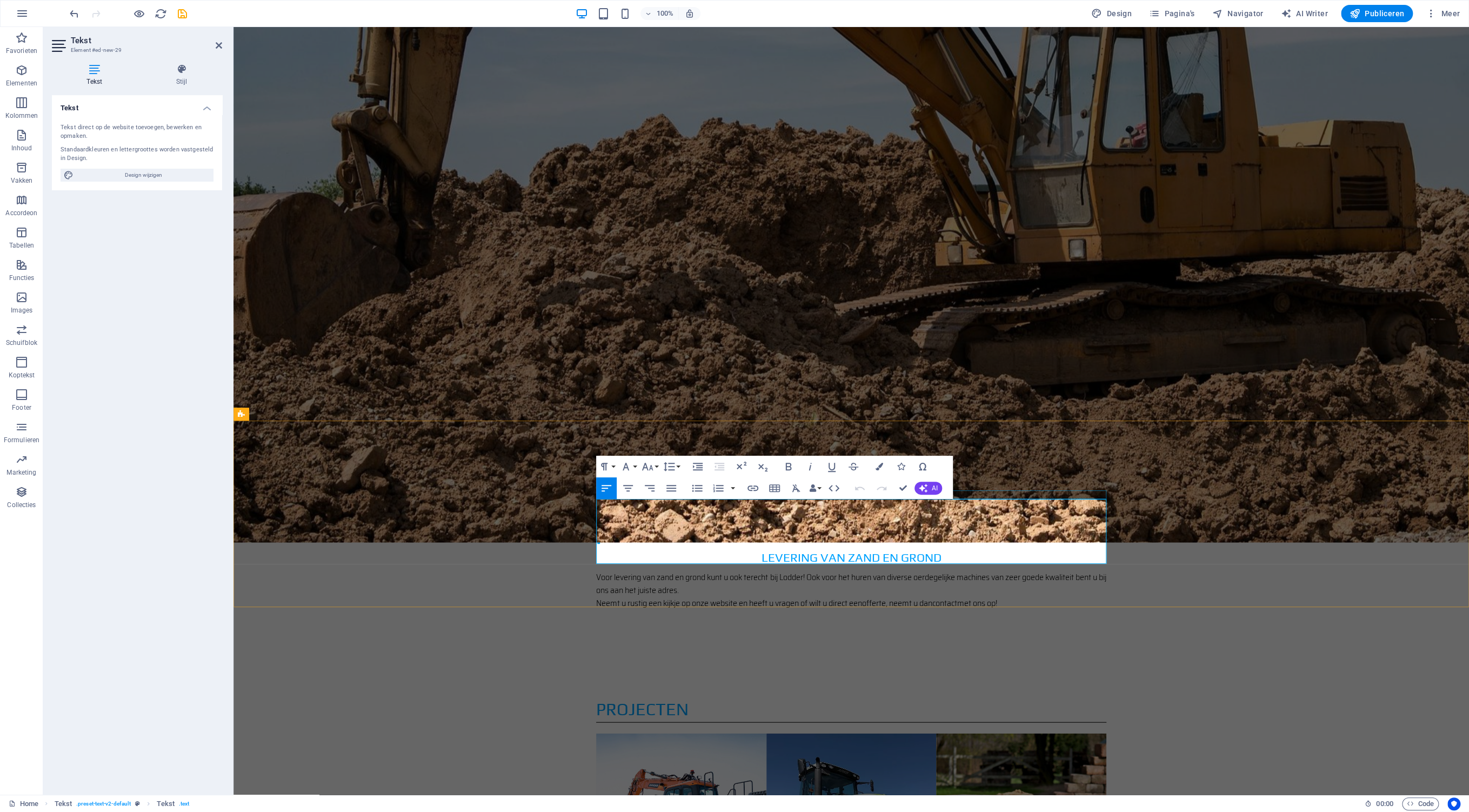
drag, startPoint x: 728, startPoint y: 556, endPoint x: 604, endPoint y: 499, distance: 136.5
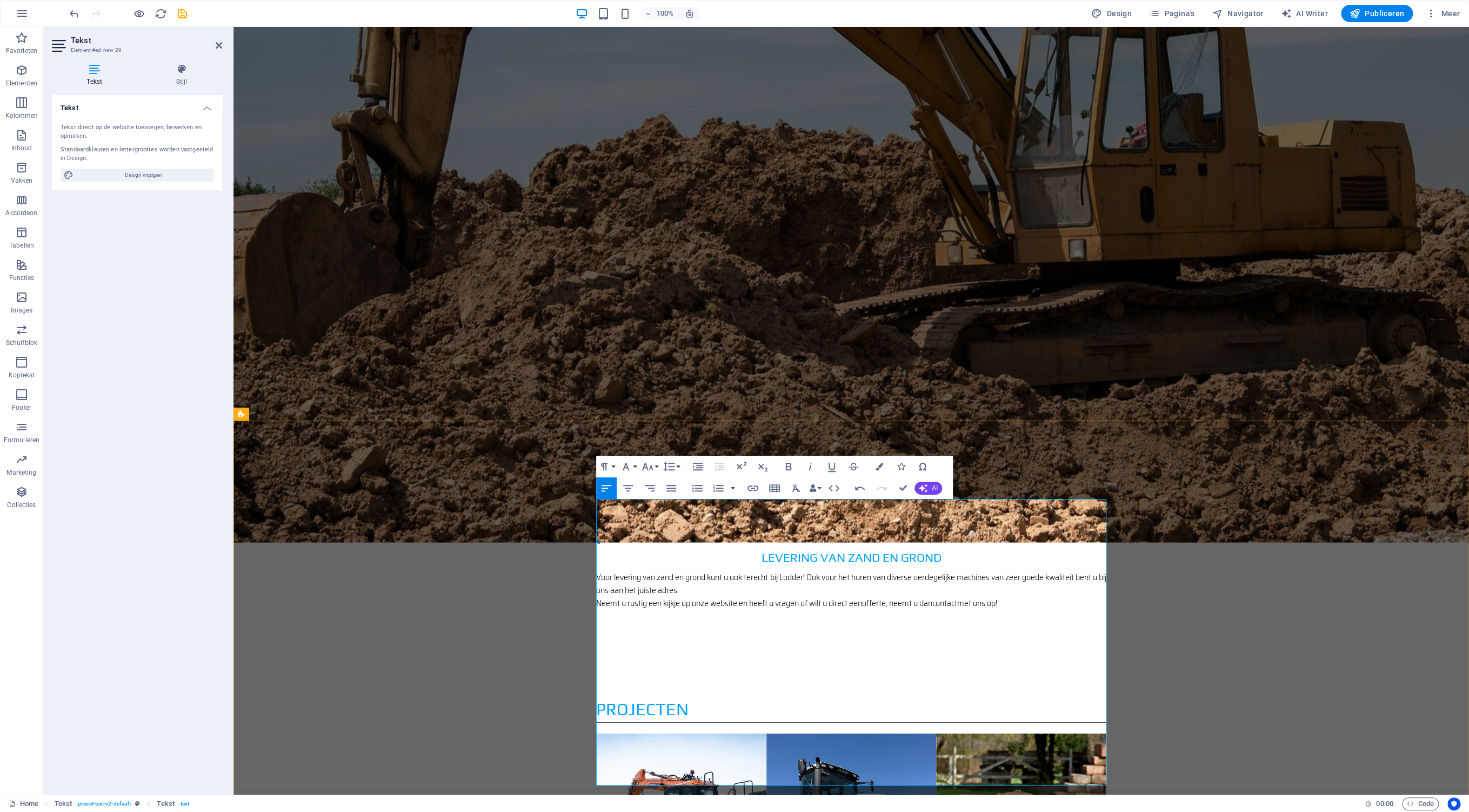
drag, startPoint x: 629, startPoint y: 505, endPoint x: 563, endPoint y: 510, distance: 66.2
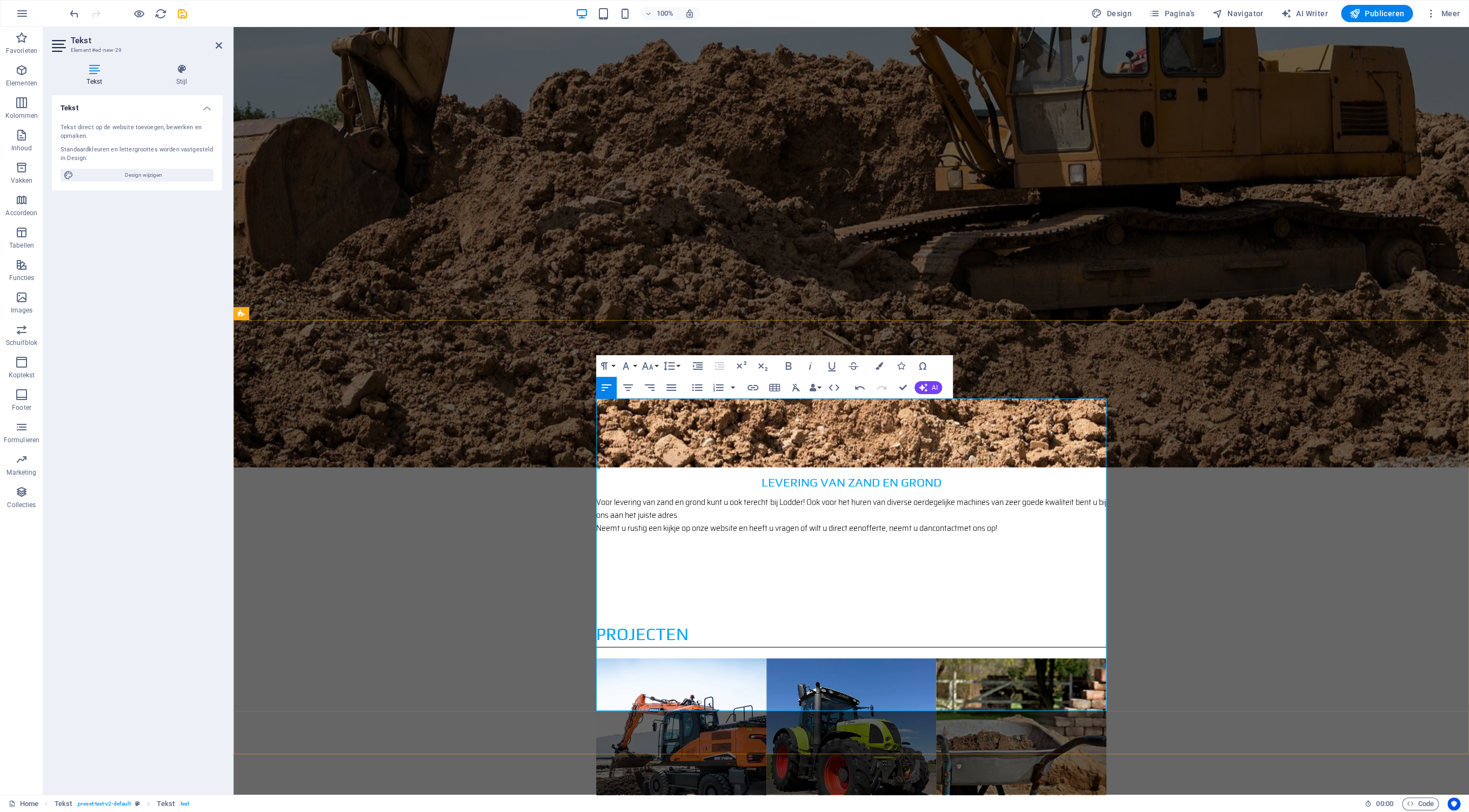
scroll to position [1883, 0]
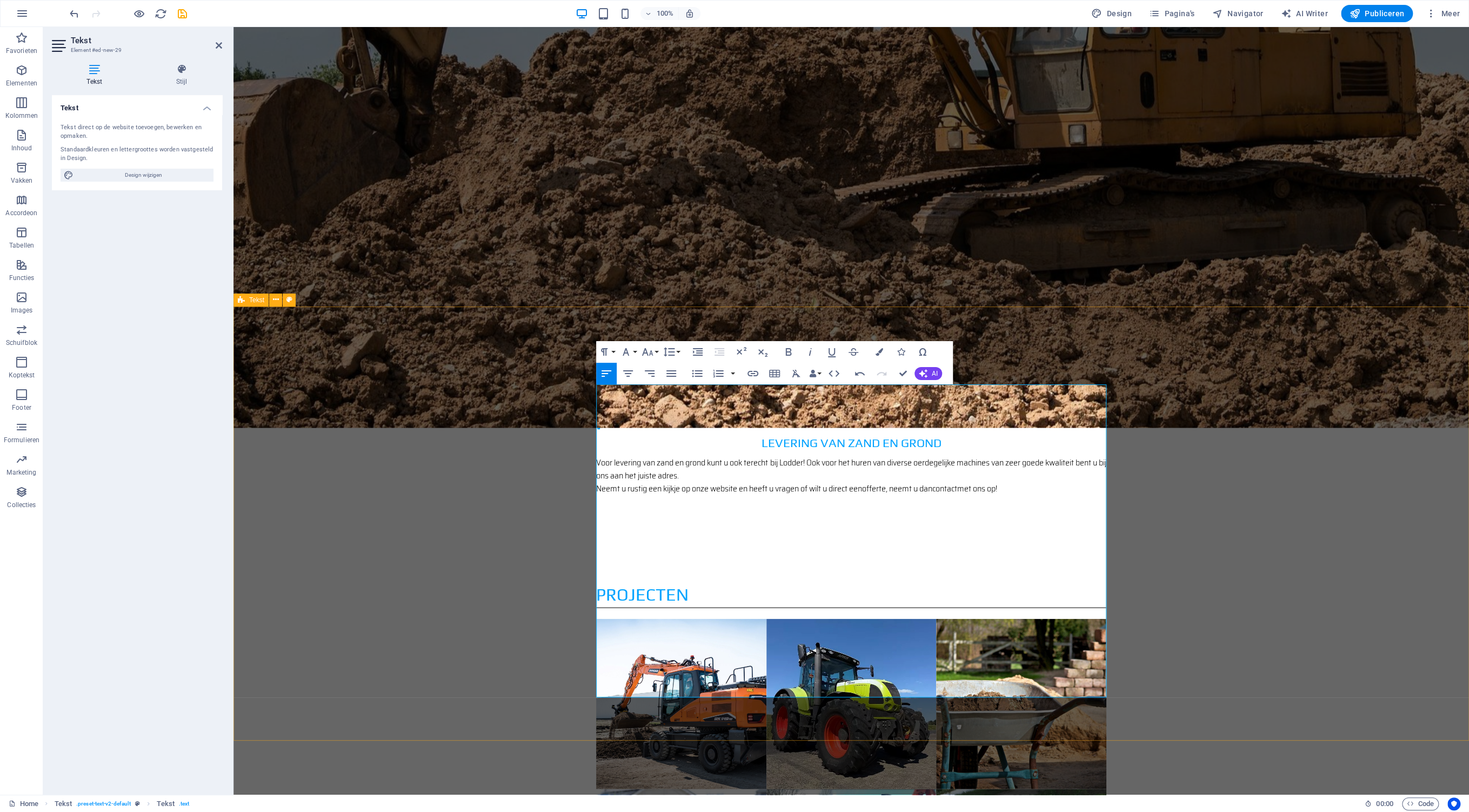
drag, startPoint x: 614, startPoint y: 532, endPoint x: 595, endPoint y: 516, distance: 24.8
click at [790, 353] on icon "button" at bounding box center [788, 352] width 6 height 8
click at [787, 353] on icon "button" at bounding box center [787, 351] width 13 height 13
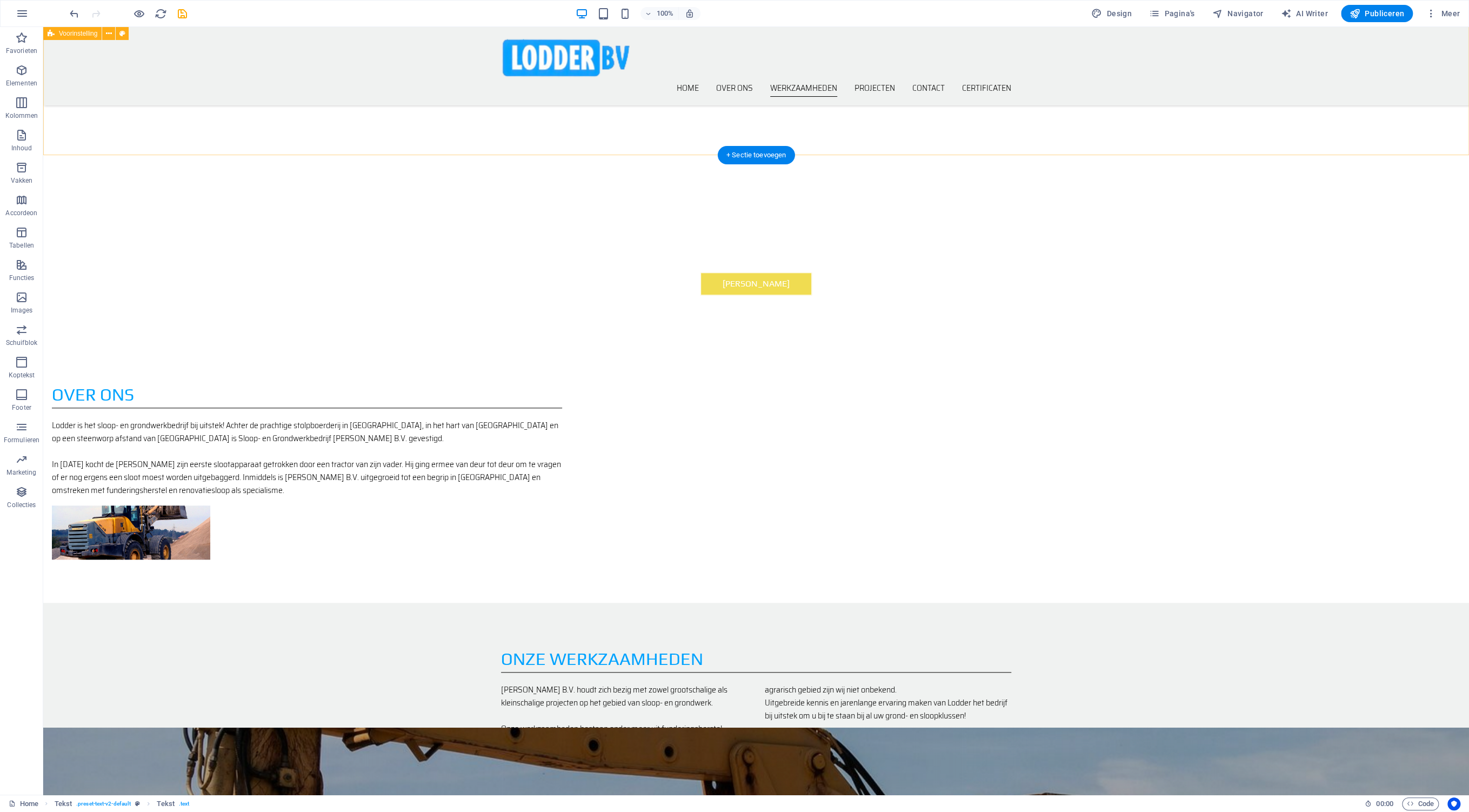
scroll to position [685, 0]
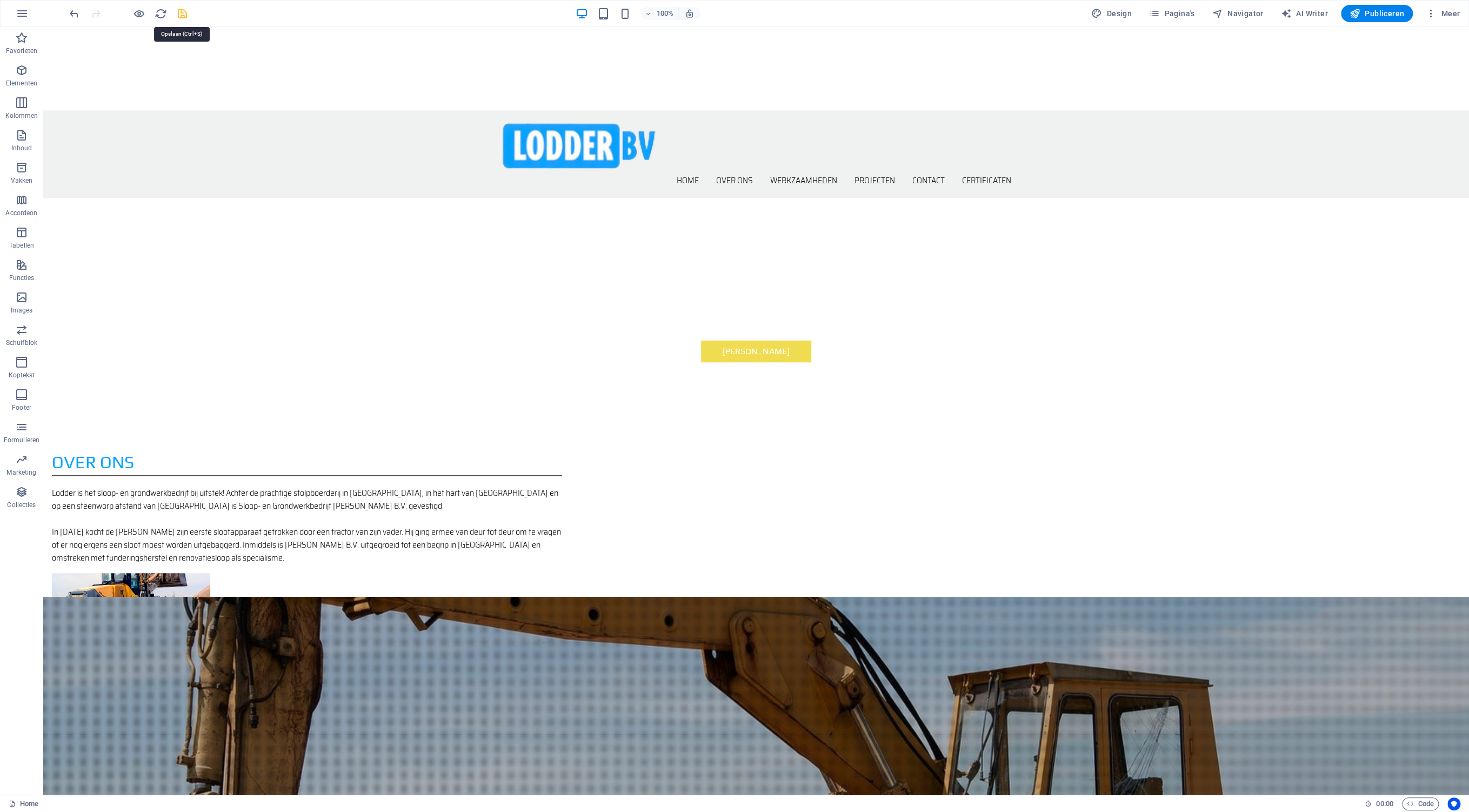
click at [185, 15] on icon "save" at bounding box center [182, 14] width 13 height 13
click at [140, 15] on icon "button" at bounding box center [139, 14] width 13 height 13
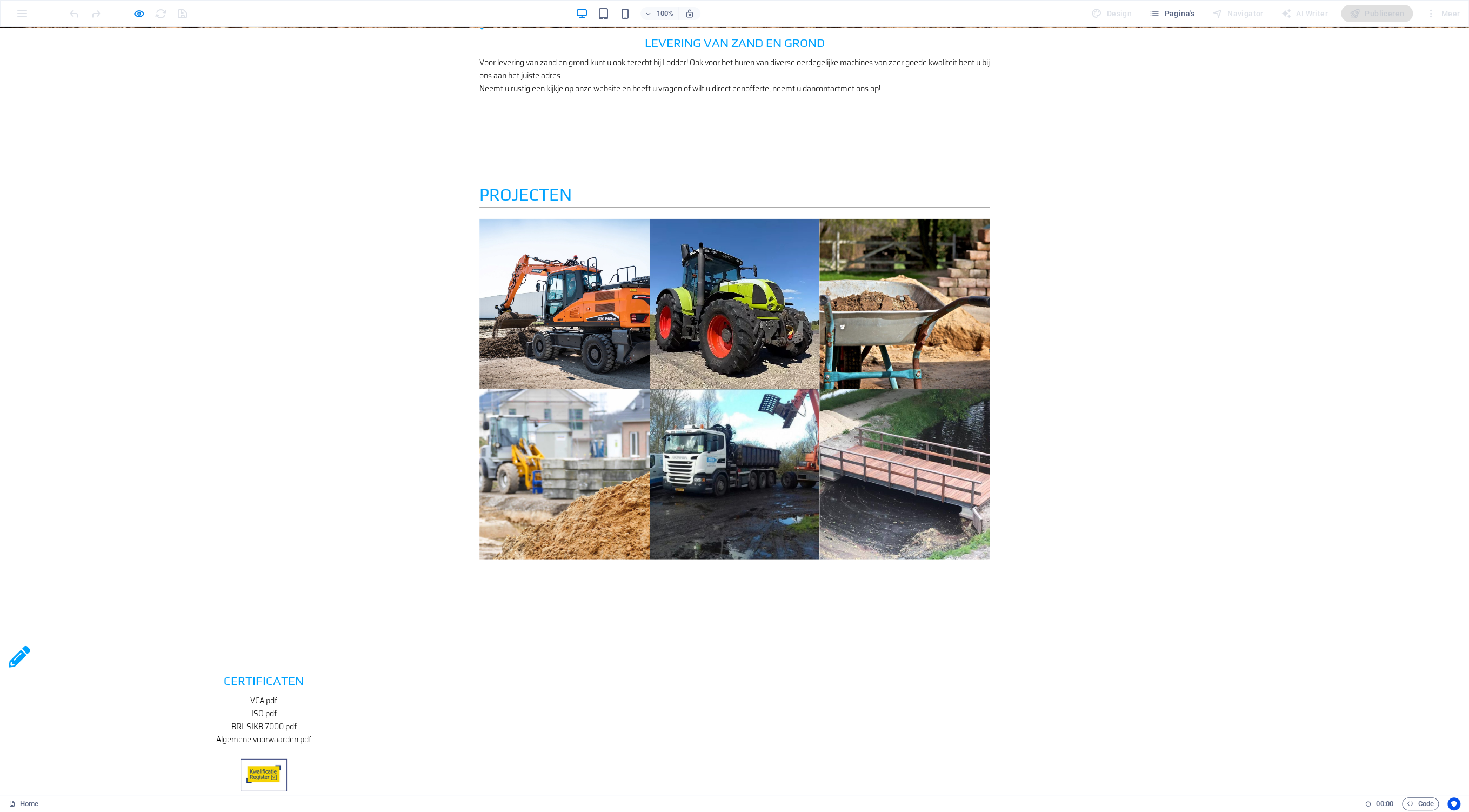
scroll to position [1998, 0]
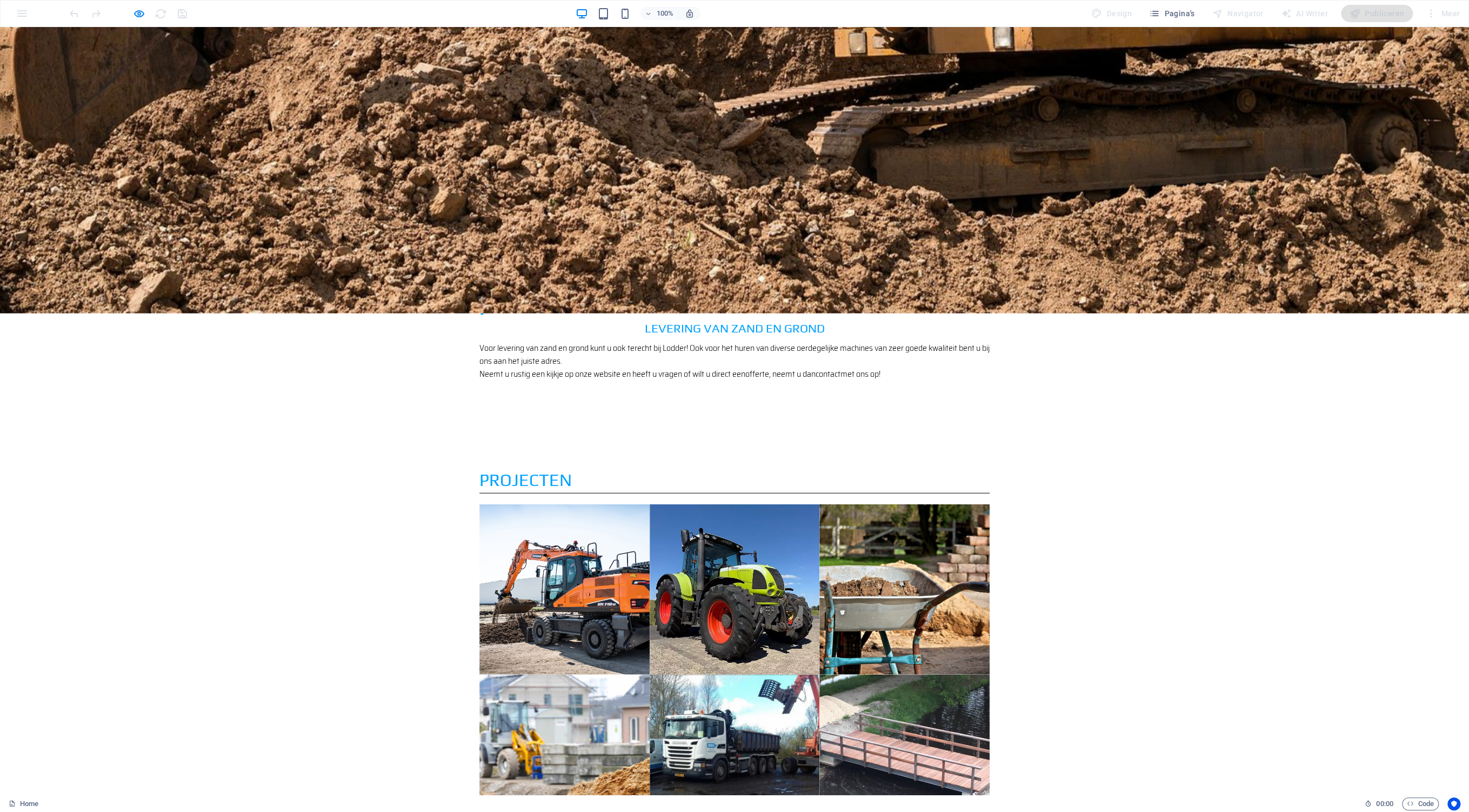
click at [137, 17] on icon "button" at bounding box center [139, 14] width 13 height 13
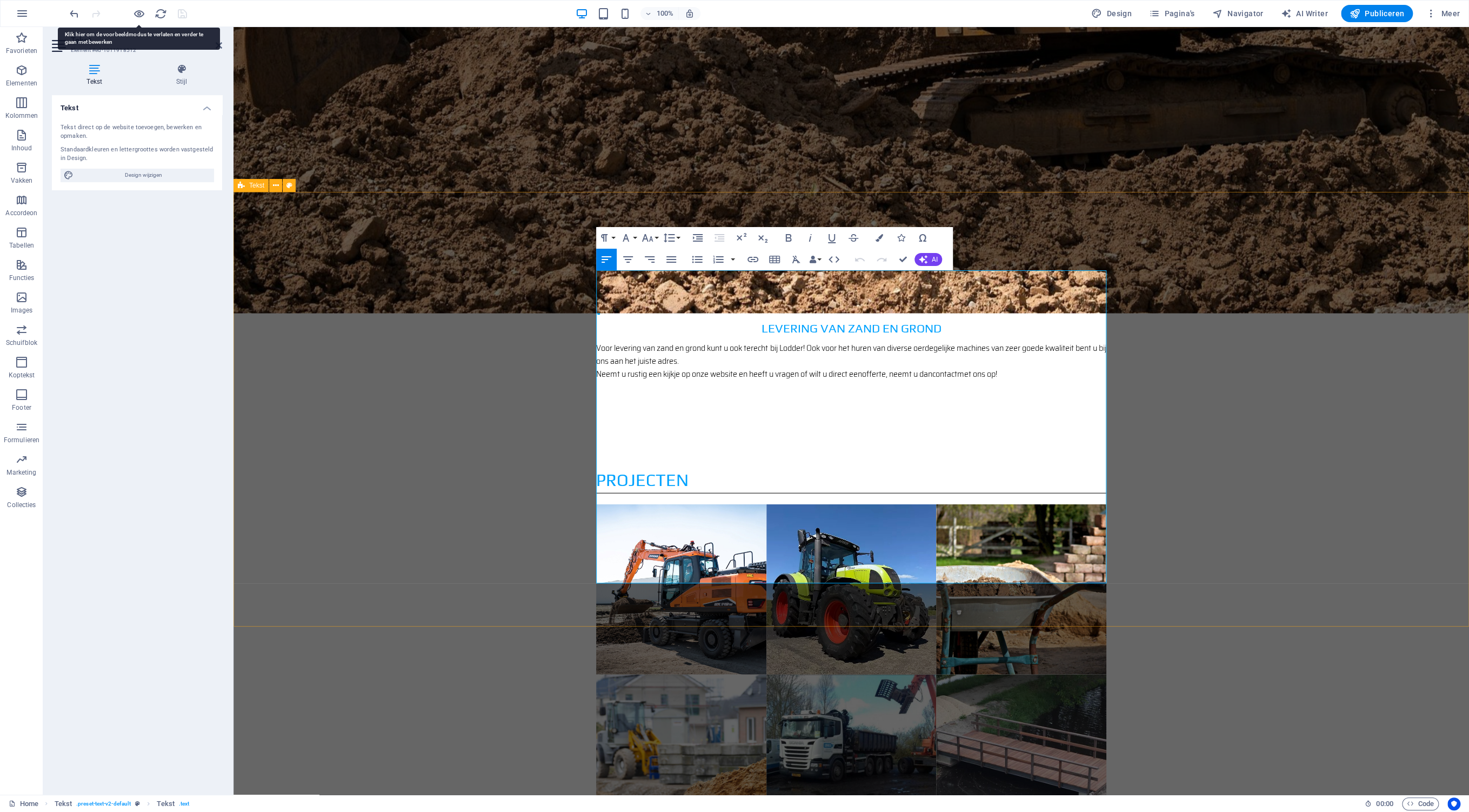
drag, startPoint x: 755, startPoint y: 279, endPoint x: 591, endPoint y: 279, distance: 164.0
click at [813, 240] on icon "button" at bounding box center [809, 237] width 13 height 13
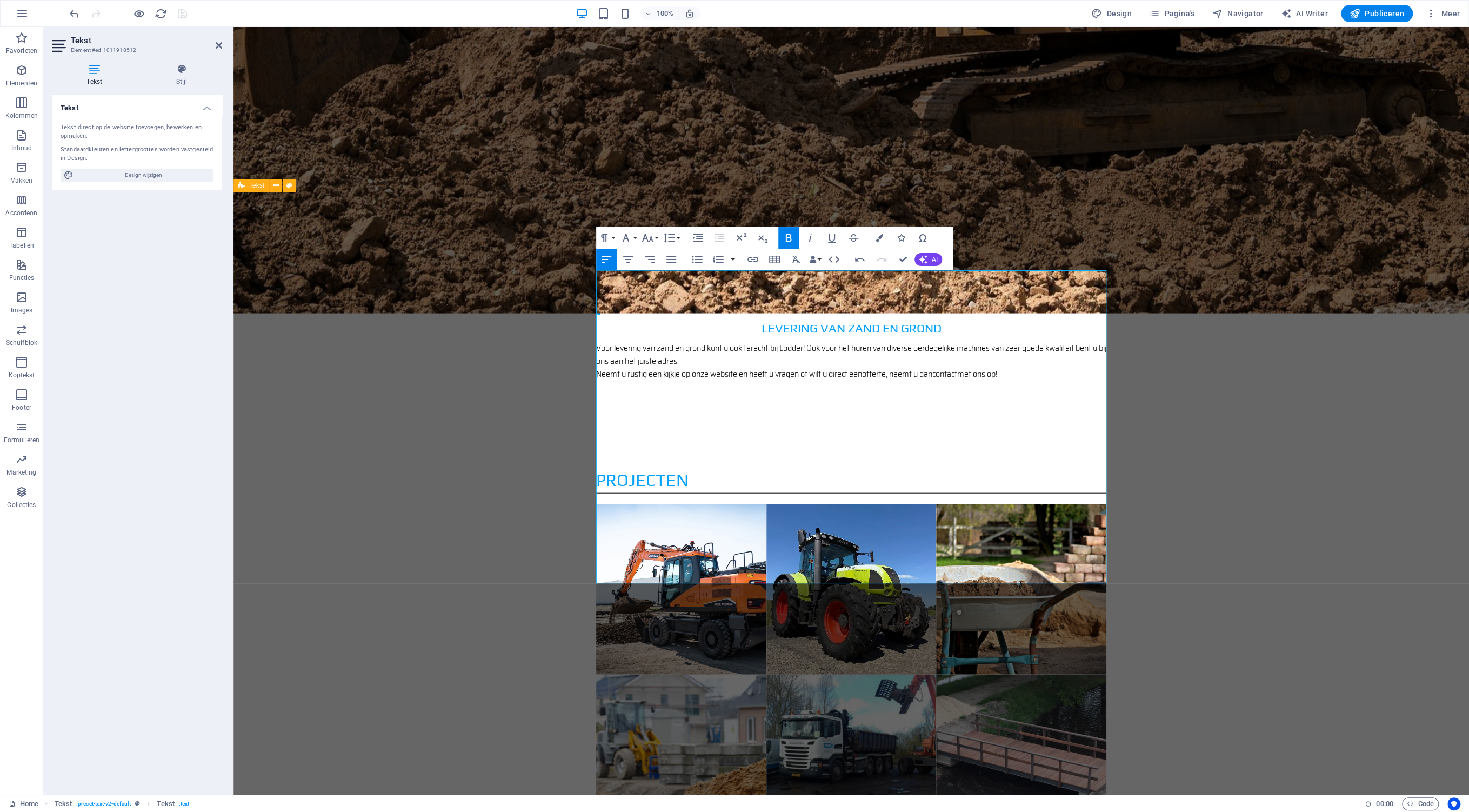
click at [788, 239] on icon "button" at bounding box center [787, 237] width 13 height 13
click at [136, 178] on span "Design wijzigen" at bounding box center [143, 175] width 133 height 13
select select "px"
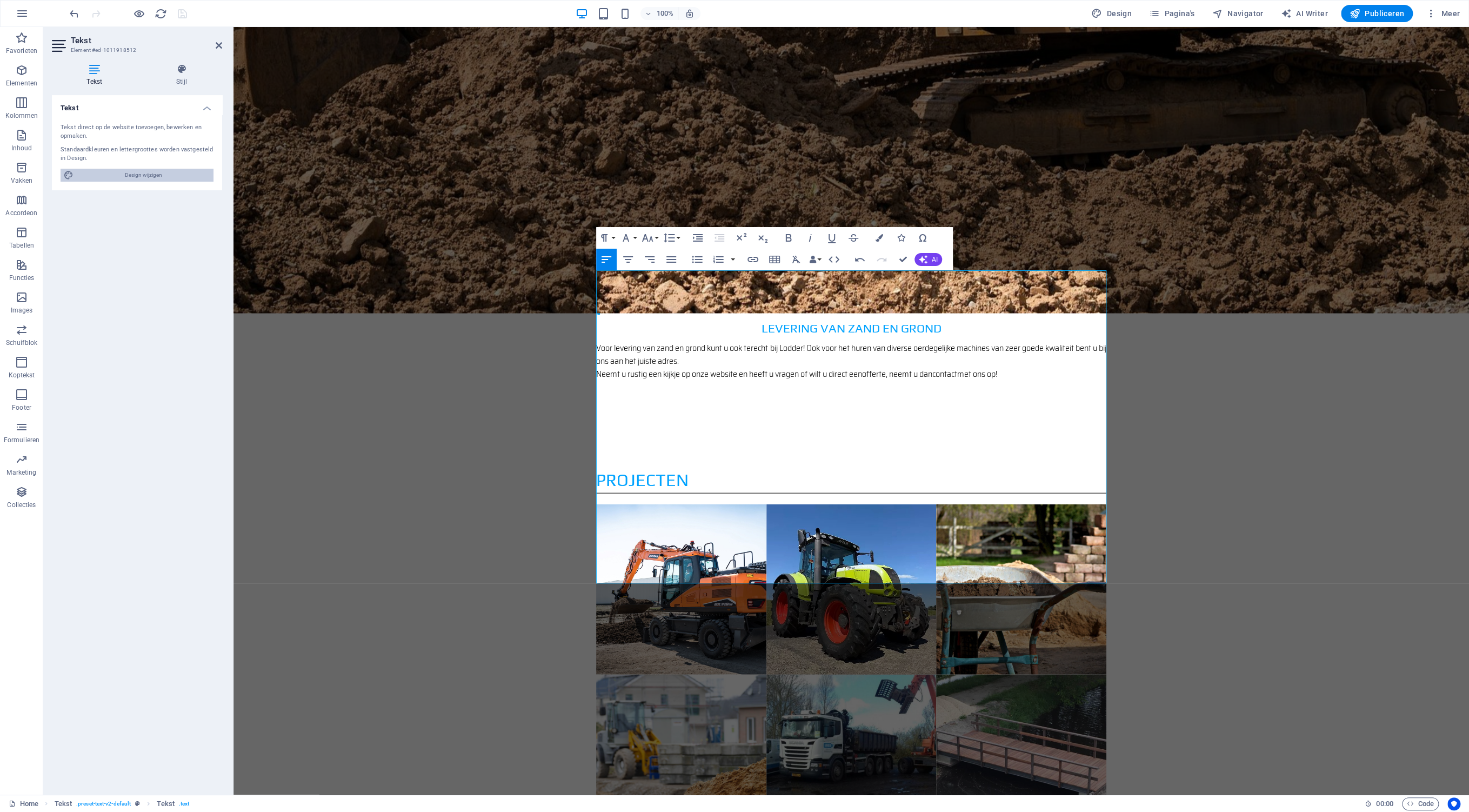
select select "300"
select select "px"
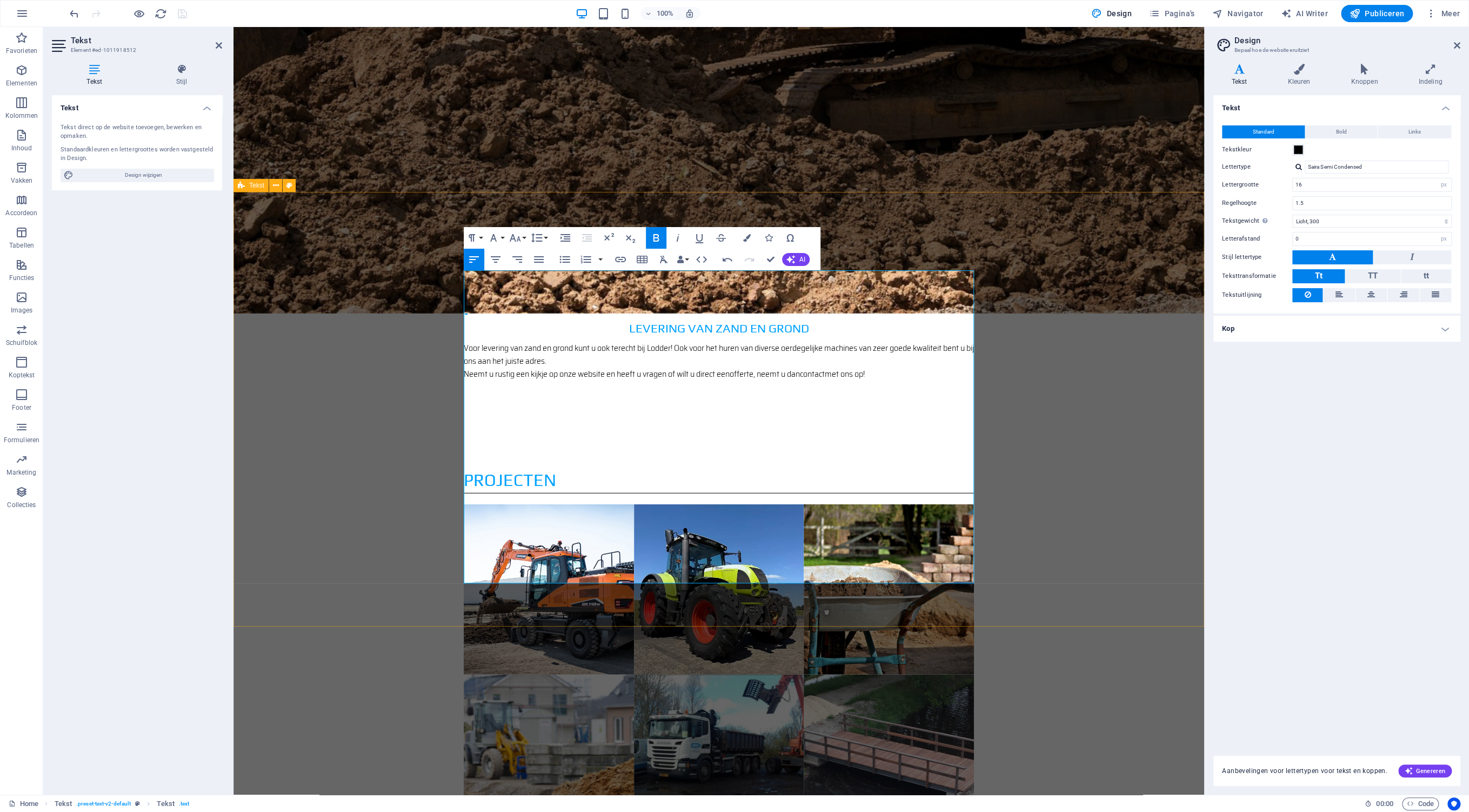
drag, startPoint x: 636, startPoint y: 274, endPoint x: 443, endPoint y: 277, distance: 193.0
click at [1342, 135] on span "Bold" at bounding box center [1341, 131] width 11 height 13
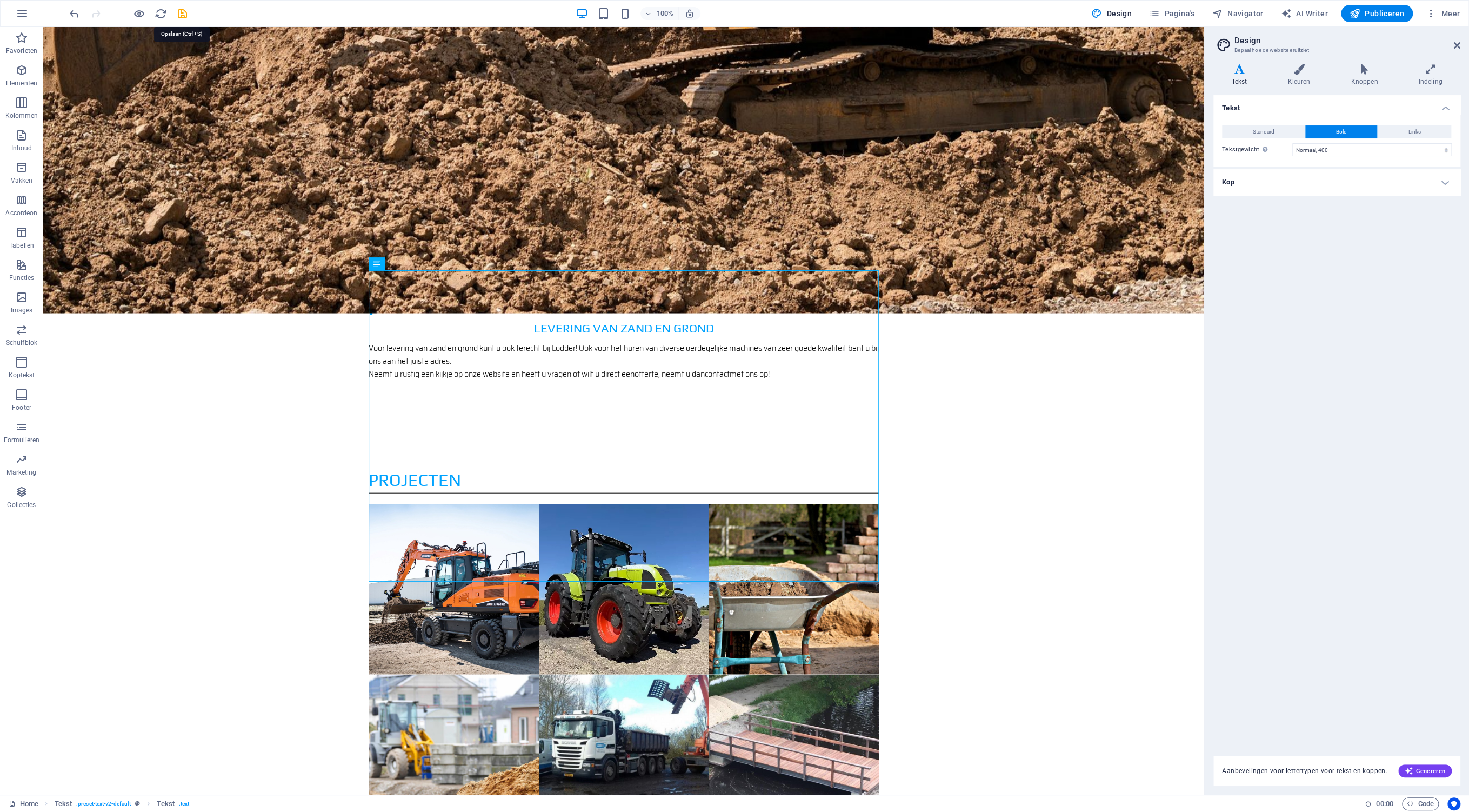
click at [181, 13] on icon "save" at bounding box center [182, 14] width 13 height 13
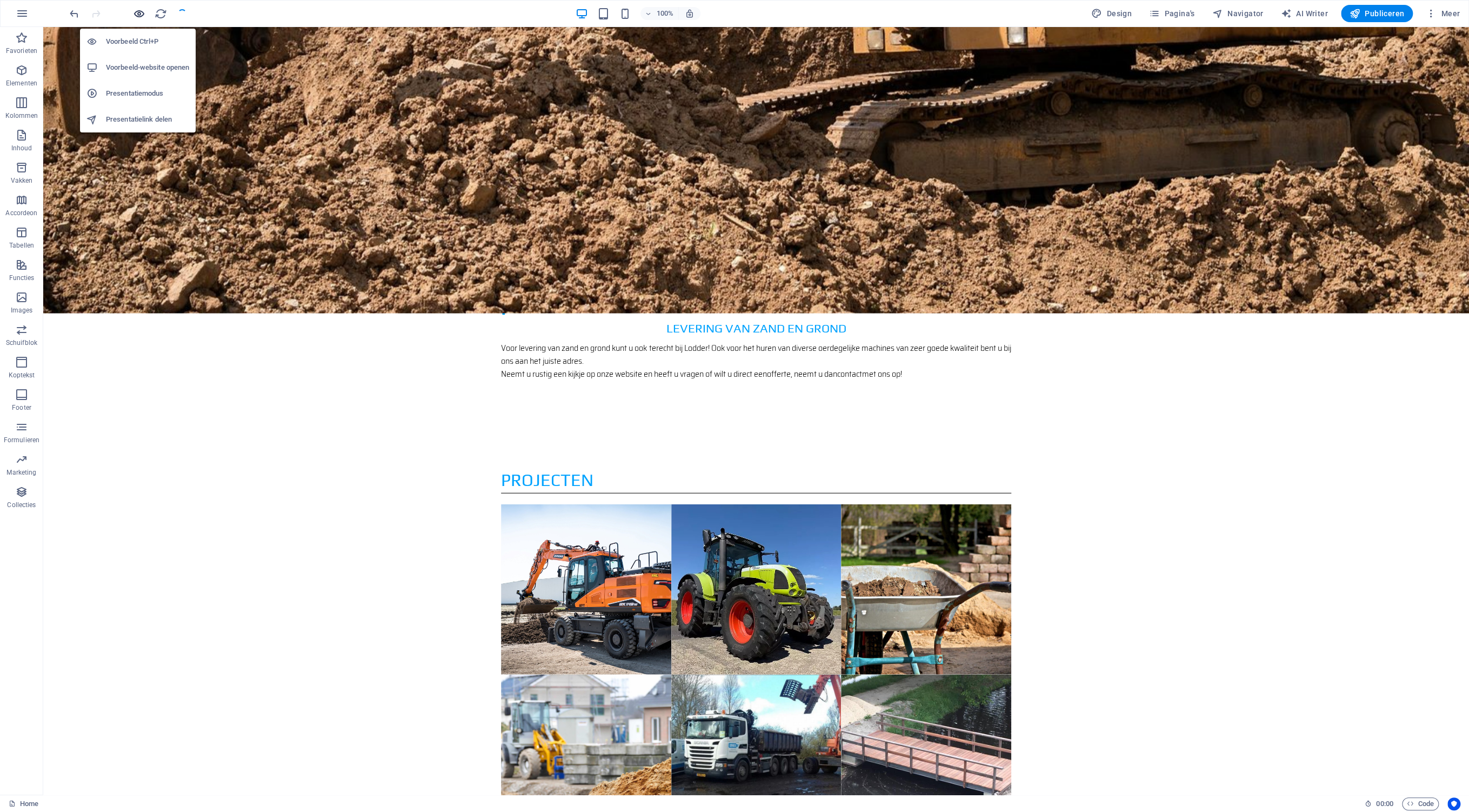
click at [138, 15] on icon "button" at bounding box center [139, 14] width 13 height 13
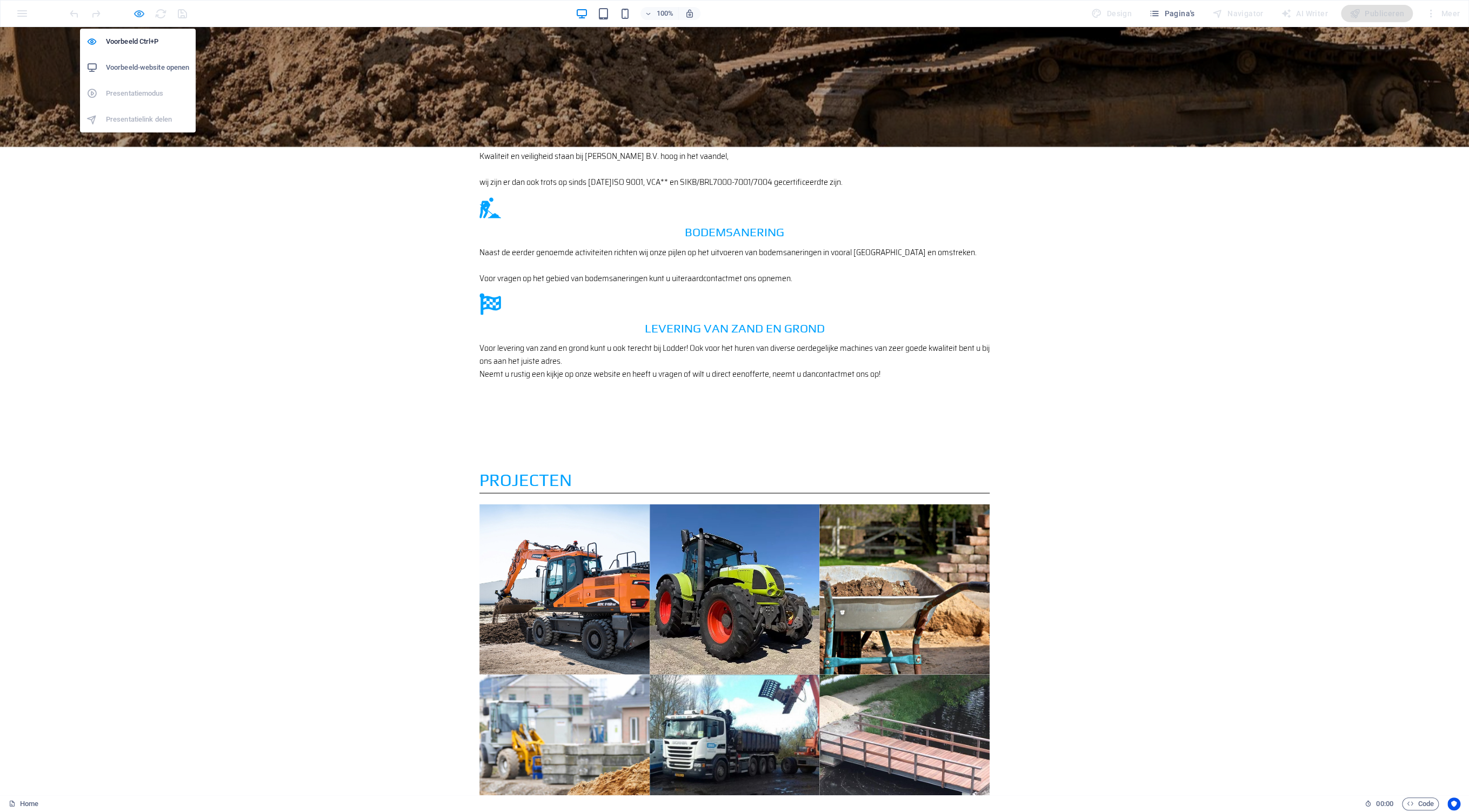
click at [140, 11] on icon "button" at bounding box center [139, 14] width 13 height 13
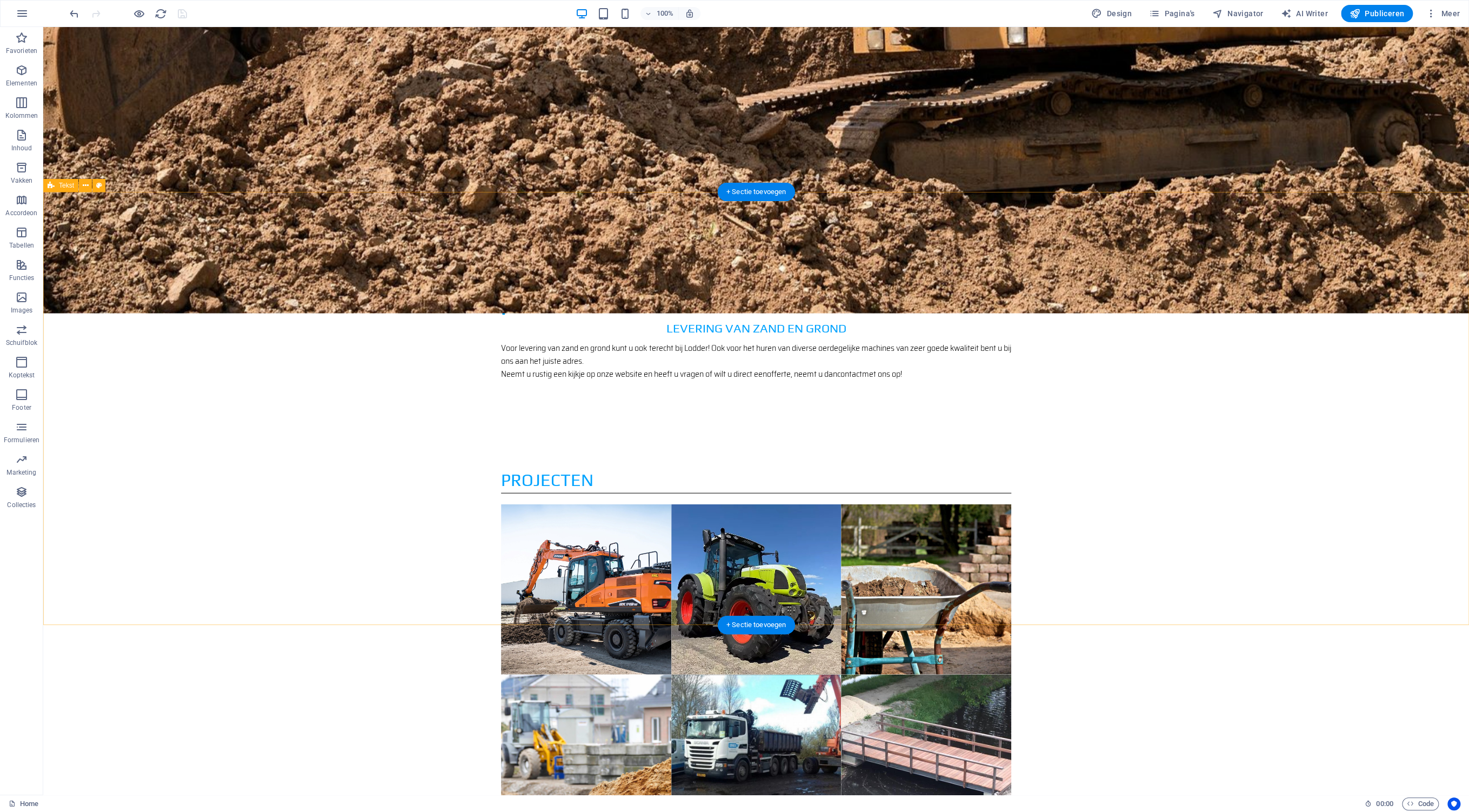
click at [83, 187] on icon at bounding box center [85, 185] width 6 height 12
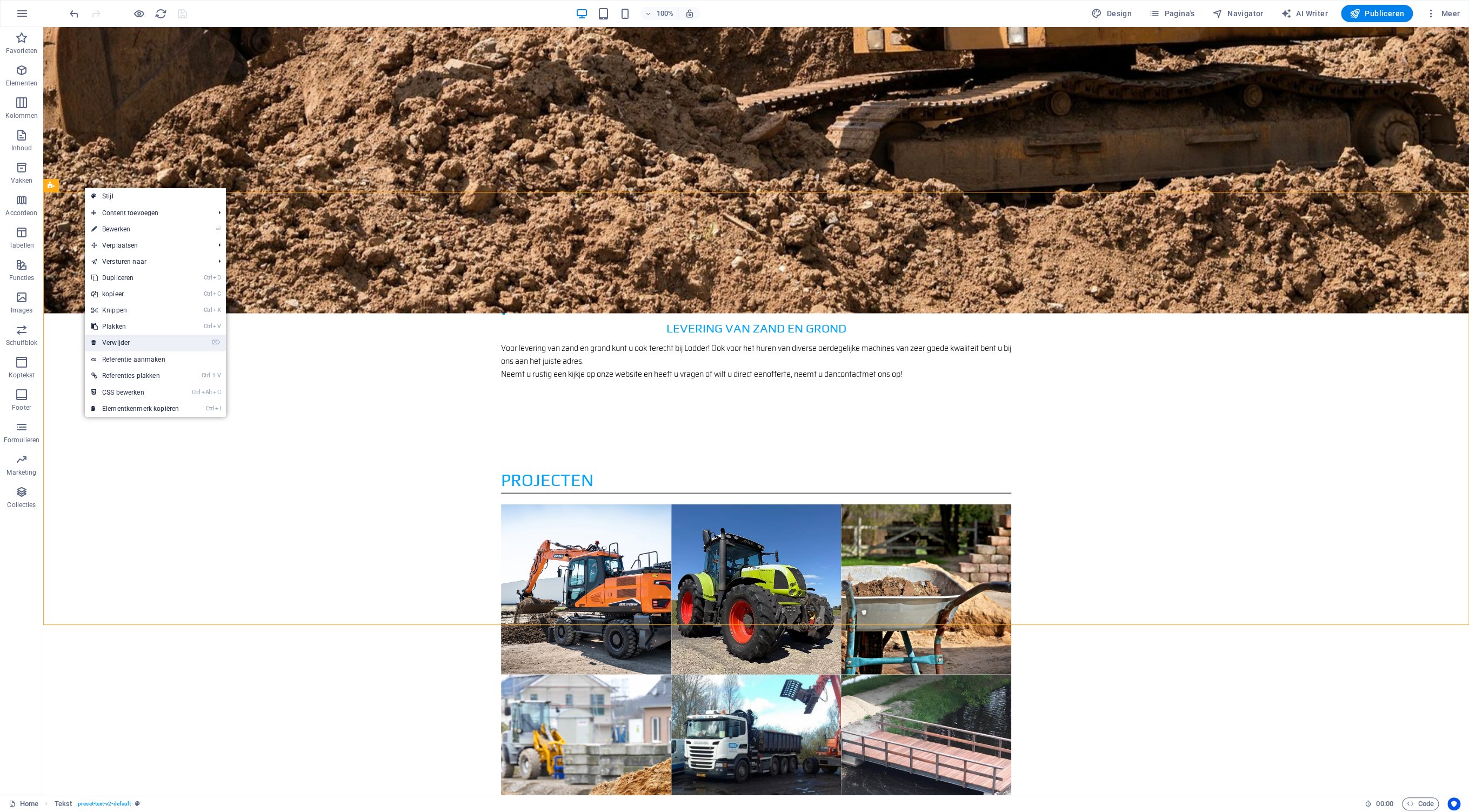
click at [126, 341] on link "⌦ Verwijder" at bounding box center [135, 342] width 100 height 17
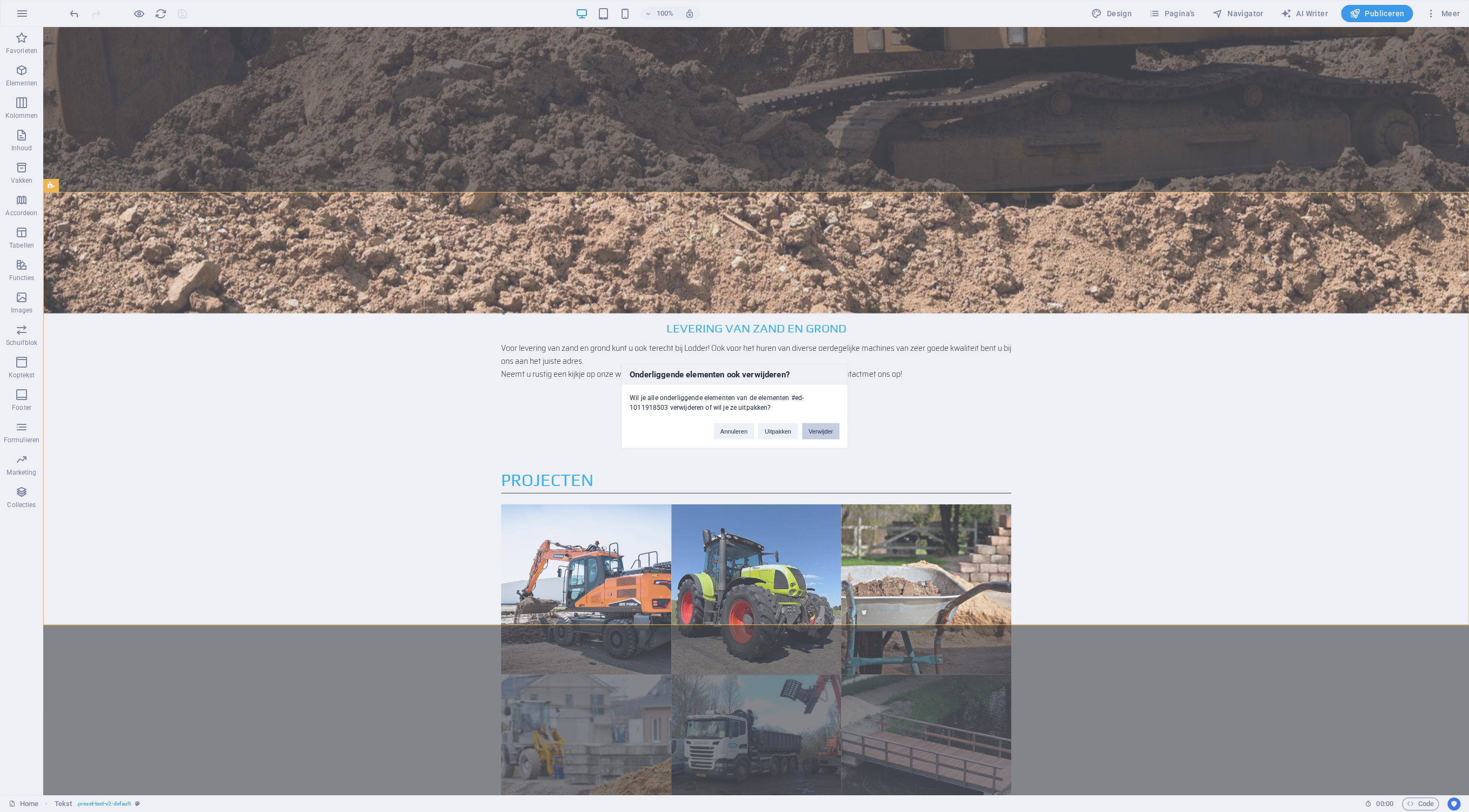
click at [826, 431] on button "Verwijder" at bounding box center [821, 431] width 37 height 17
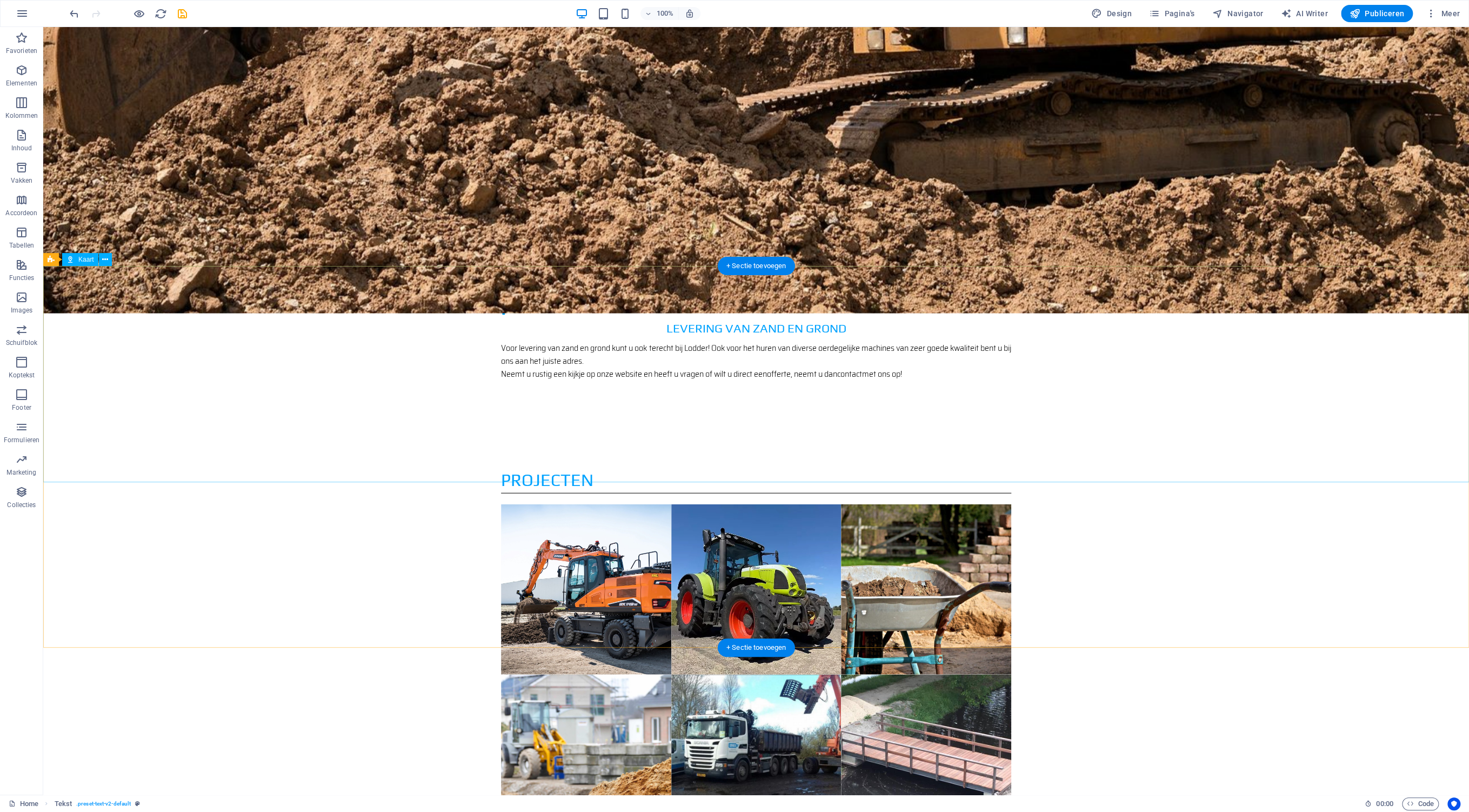
scroll to position [1923, 0]
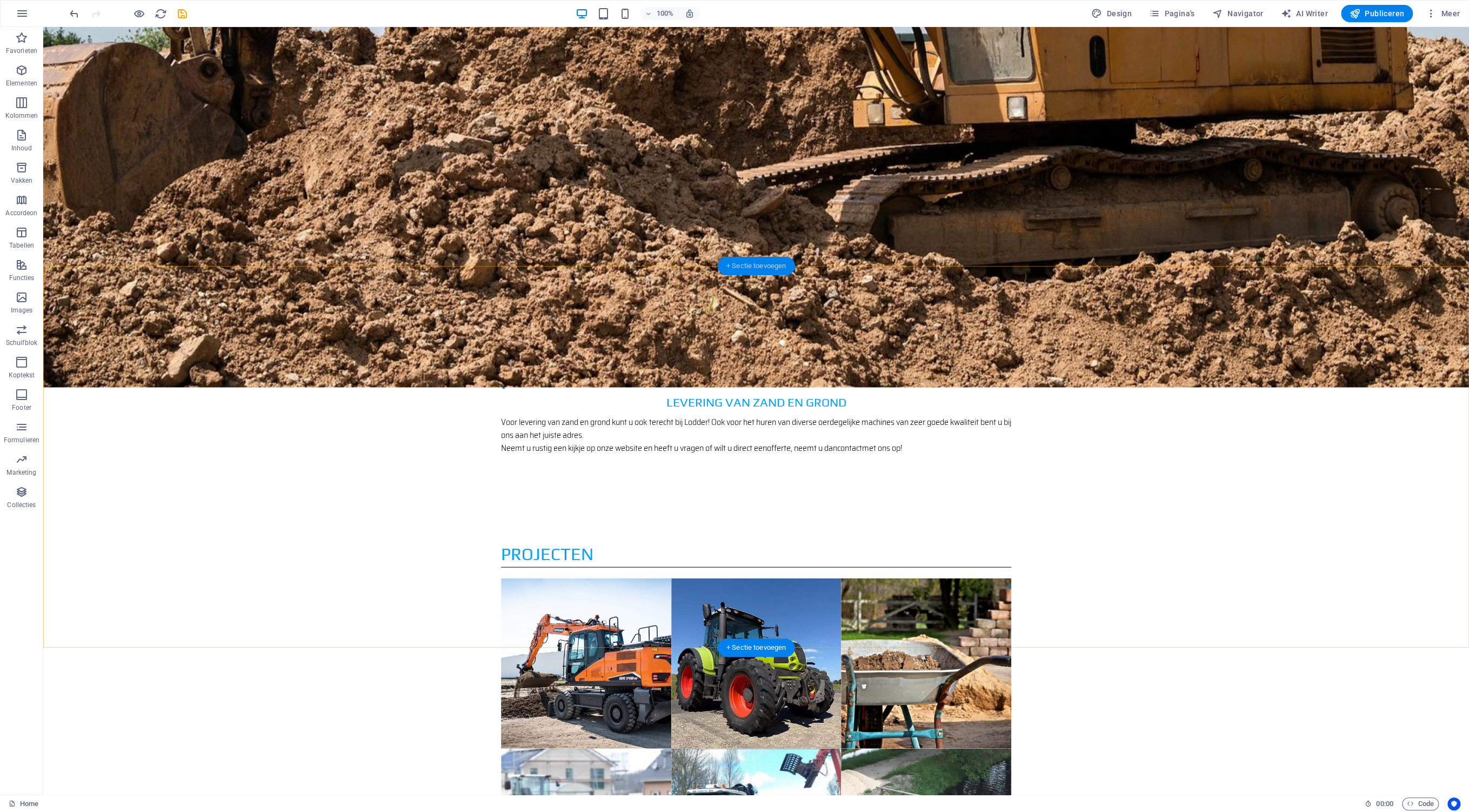
click at [753, 261] on div "+ Sectie toevoegen" at bounding box center [756, 266] width 77 height 19
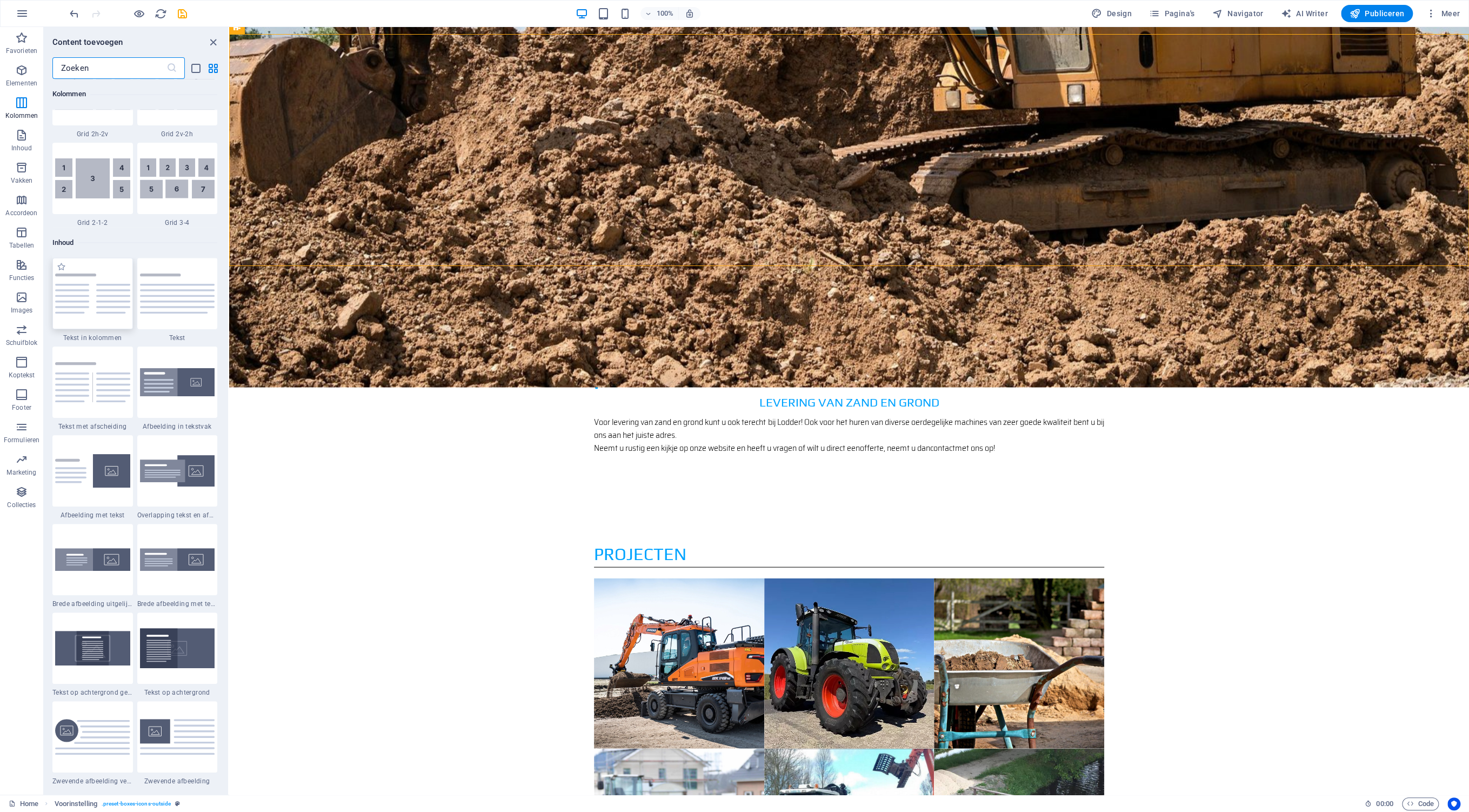
scroll to position [1891, 0]
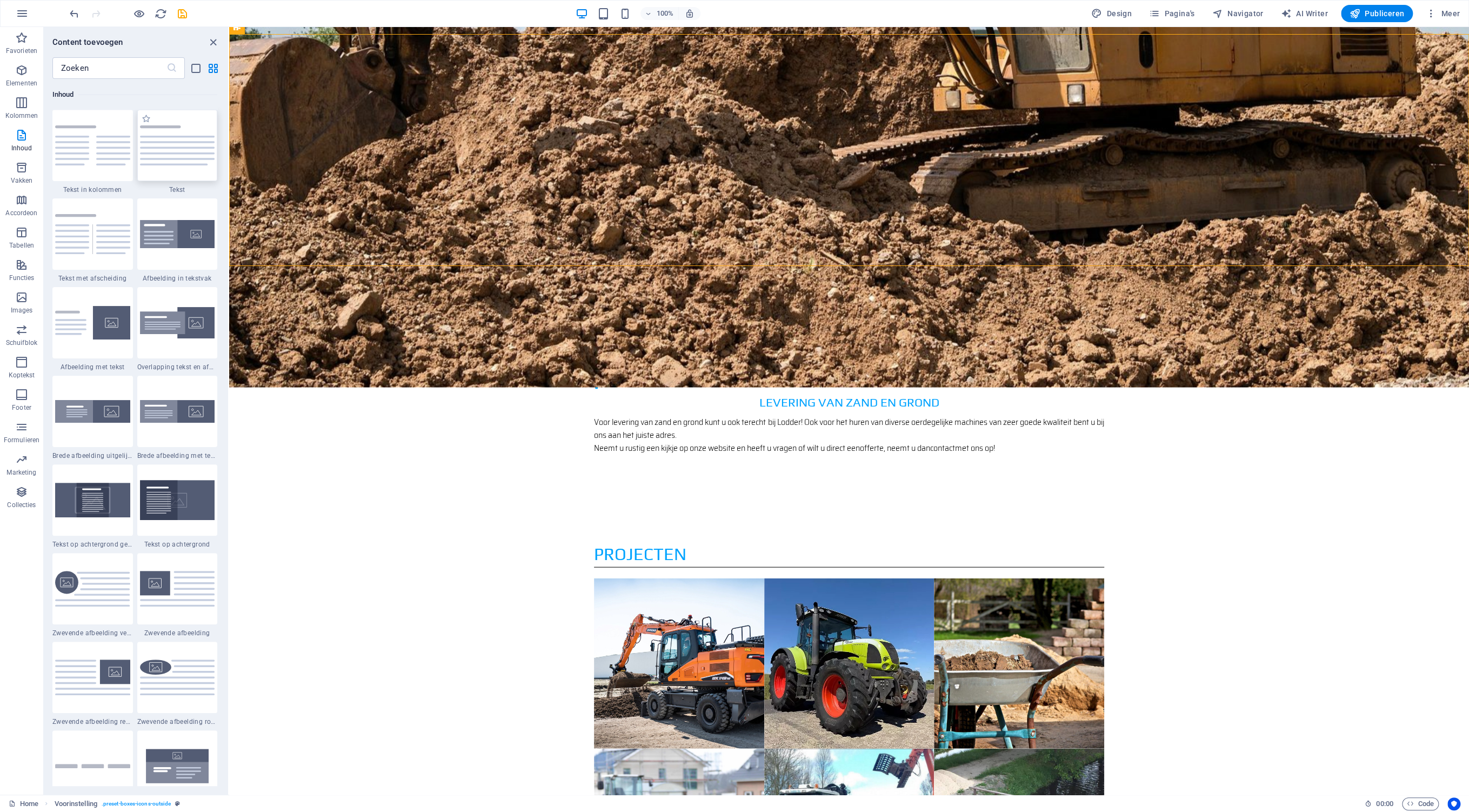
click at [168, 139] on img at bounding box center [177, 145] width 76 height 40
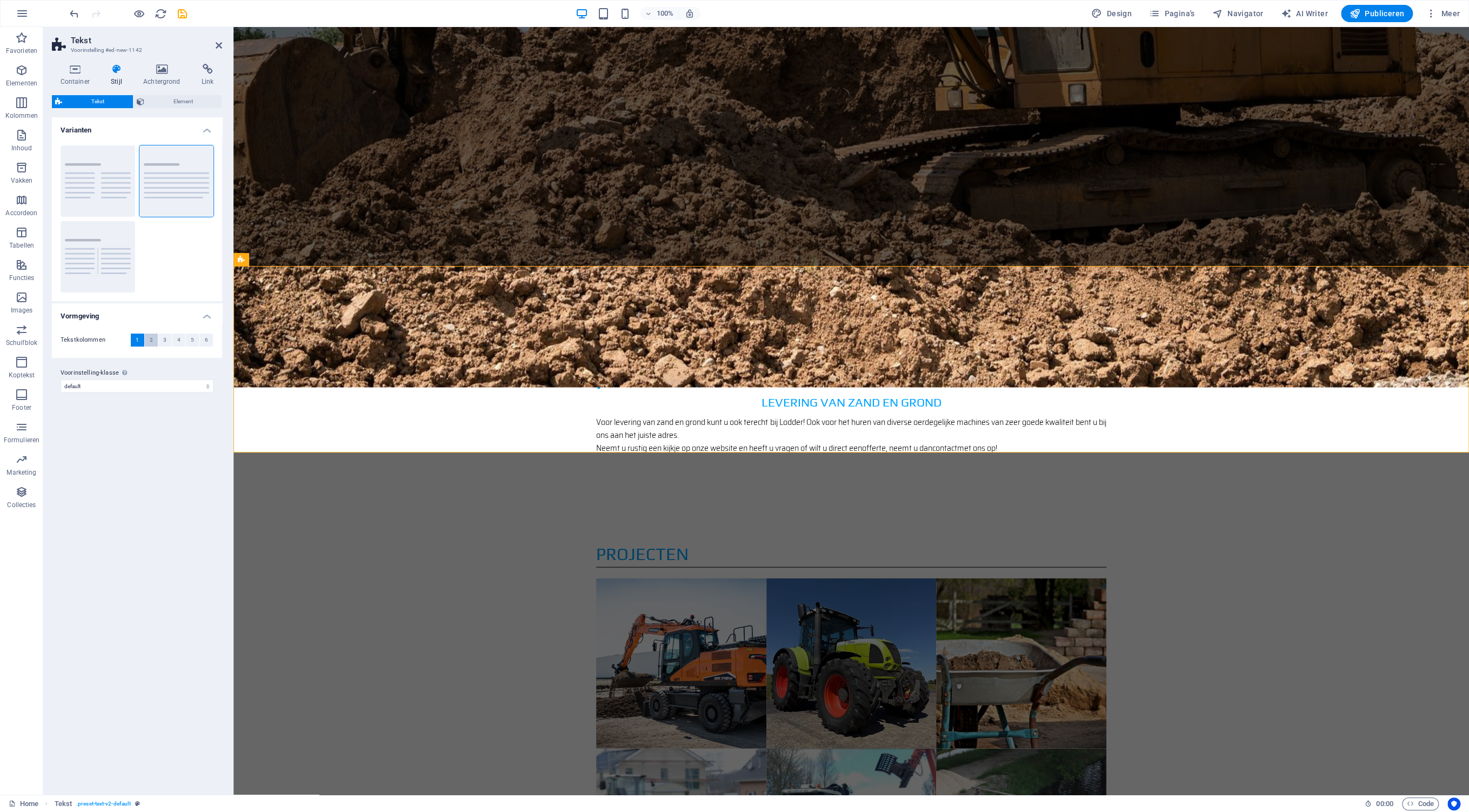
click at [151, 342] on span "2" at bounding box center [151, 339] width 3 height 13
click at [169, 341] on button "3" at bounding box center [165, 339] width 14 height 13
click at [181, 341] on button "4" at bounding box center [179, 339] width 14 height 13
click at [148, 340] on button "2" at bounding box center [152, 339] width 14 height 13
click at [637, 334] on icon at bounding box center [638, 337] width 6 height 12
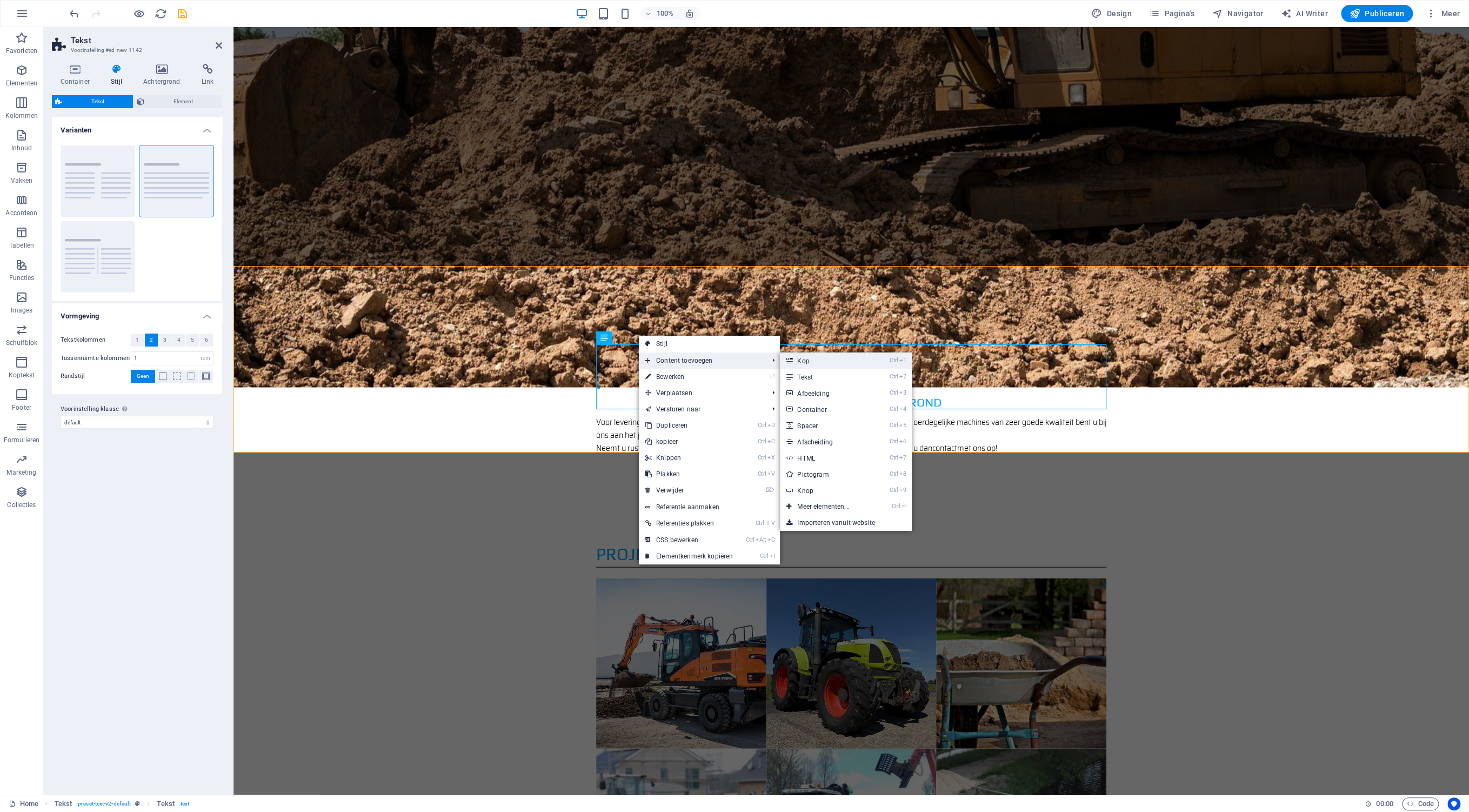
drag, startPoint x: 820, startPoint y: 359, endPoint x: 580, endPoint y: 332, distance: 241.5
click at [820, 359] on link "Ctrl 1 Kop" at bounding box center [825, 360] width 91 height 17
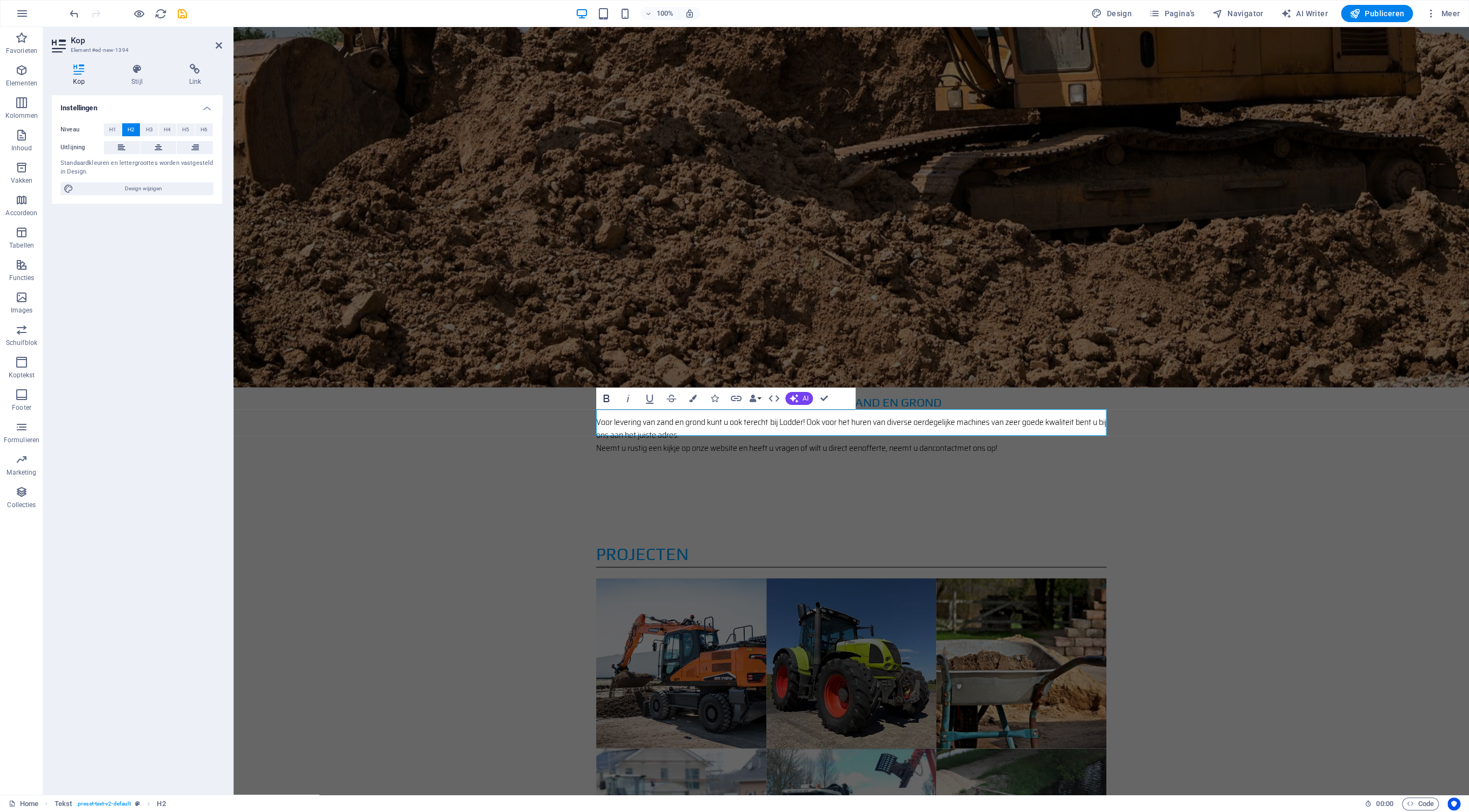
click at [609, 400] on icon "button" at bounding box center [606, 397] width 13 height 13
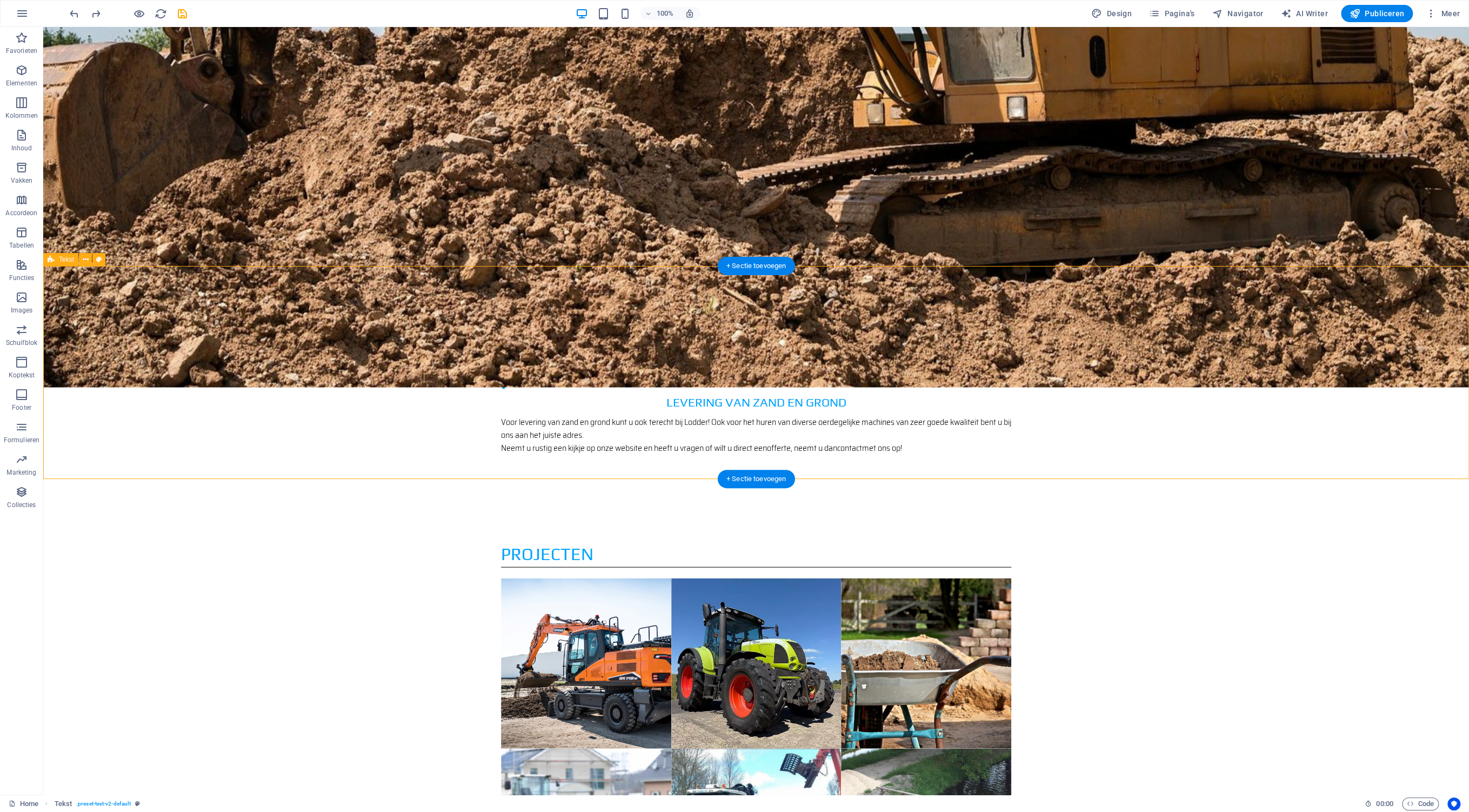
click at [73, 14] on icon "undo" at bounding box center [74, 14] width 13 height 13
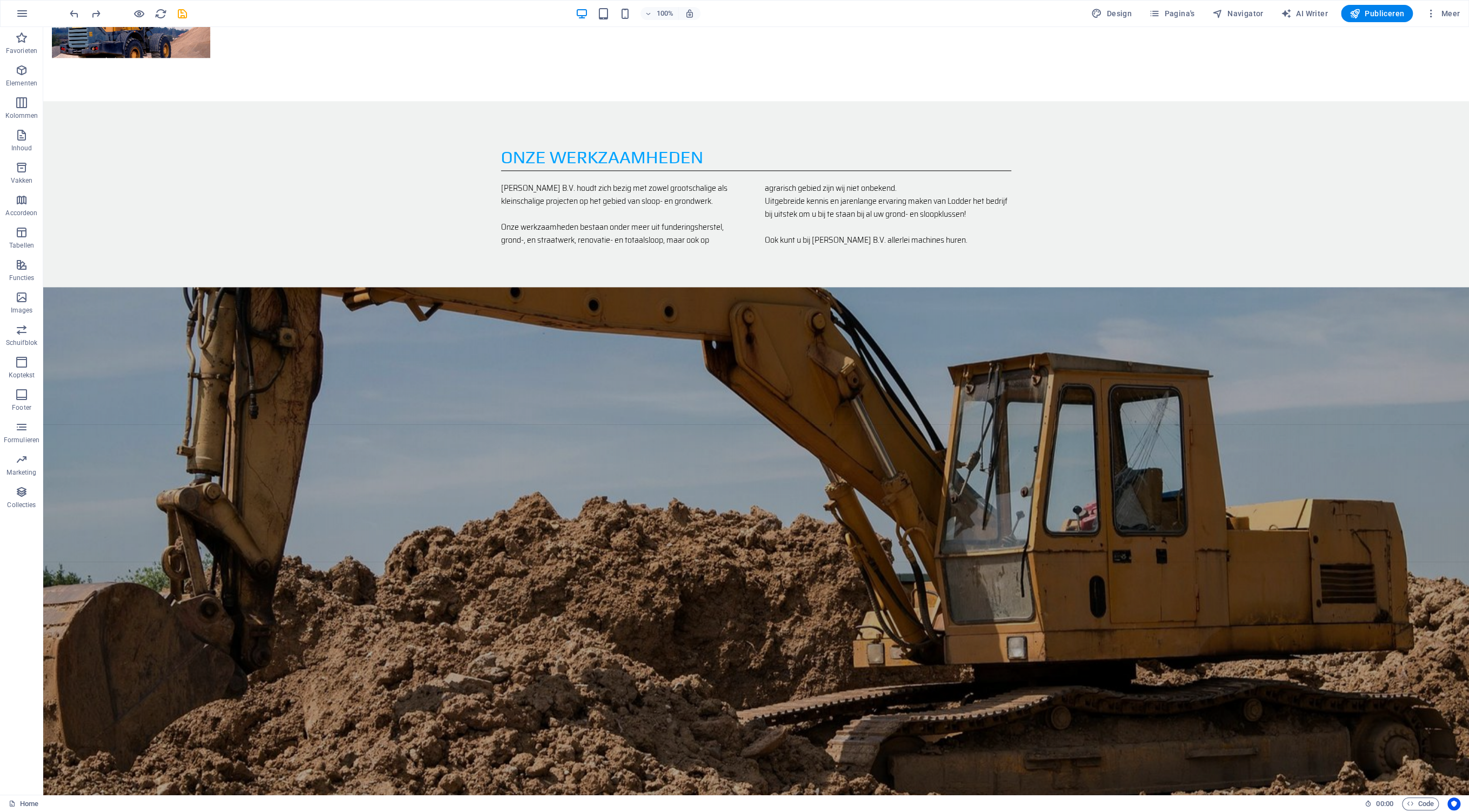
scroll to position [1196, 0]
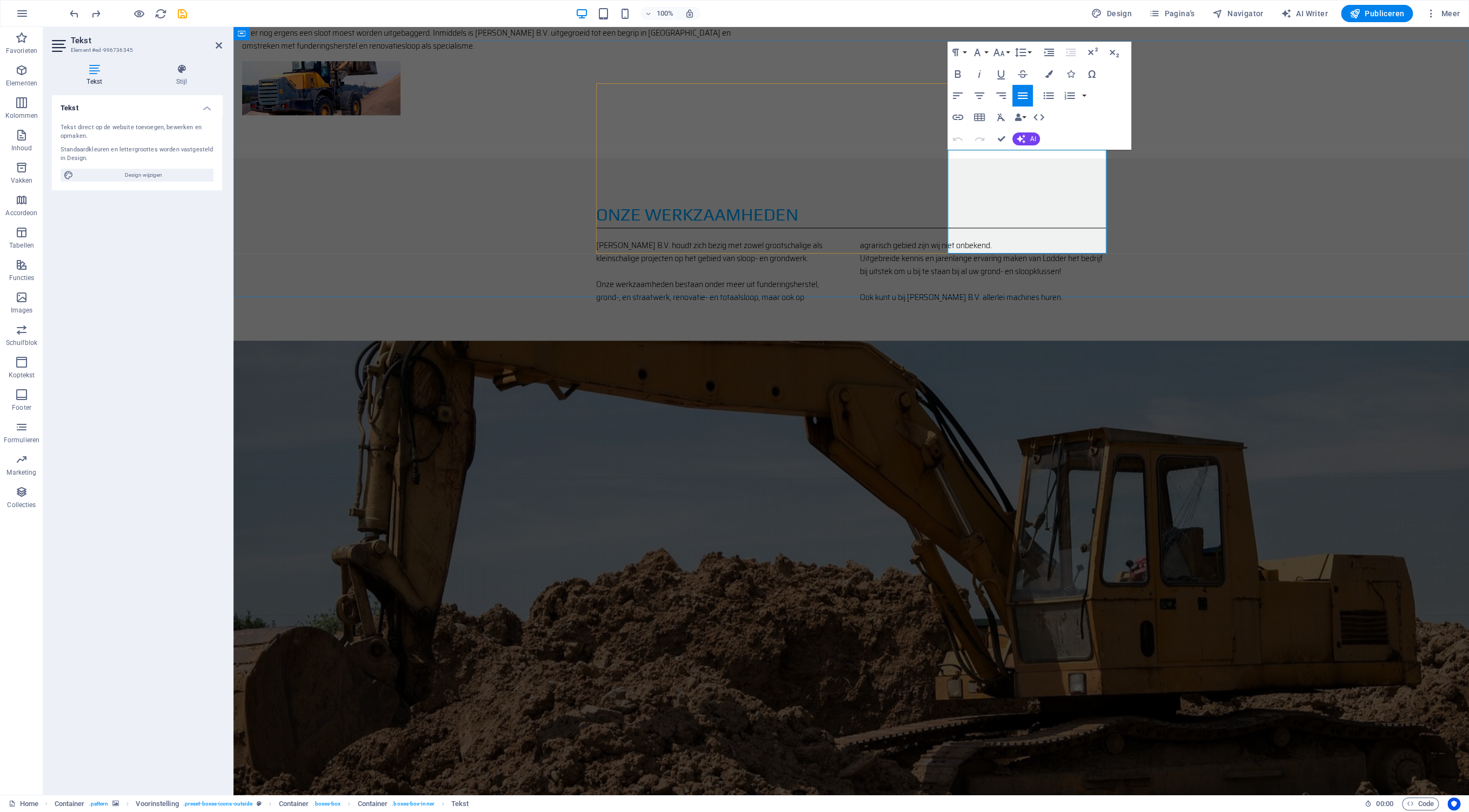
drag, startPoint x: 1019, startPoint y: 168, endPoint x: 1037, endPoint y: 210, distance: 45.7
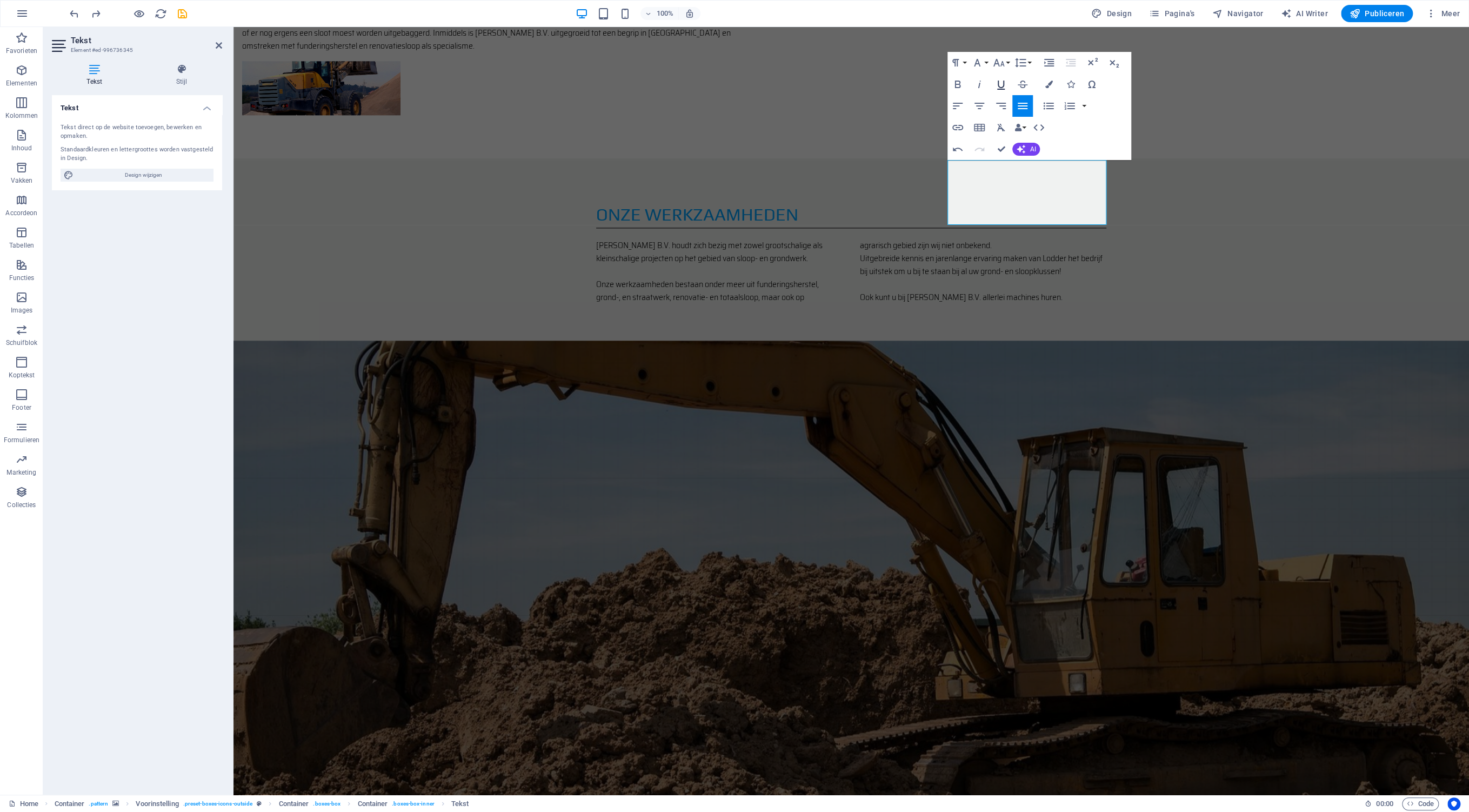
scroll to position [0, 0]
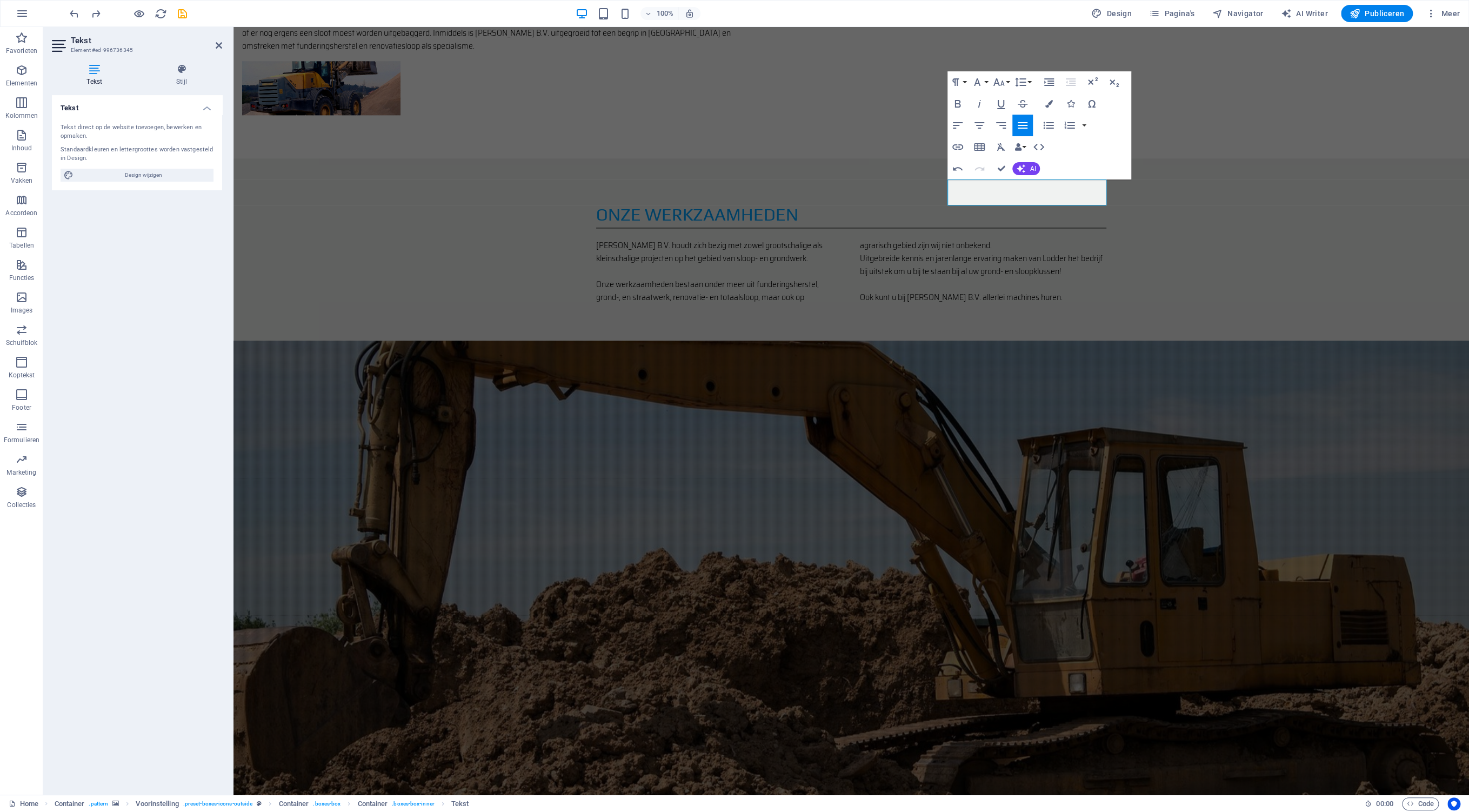
click at [1204, 340] on figure at bounding box center [851, 592] width 1236 height 504
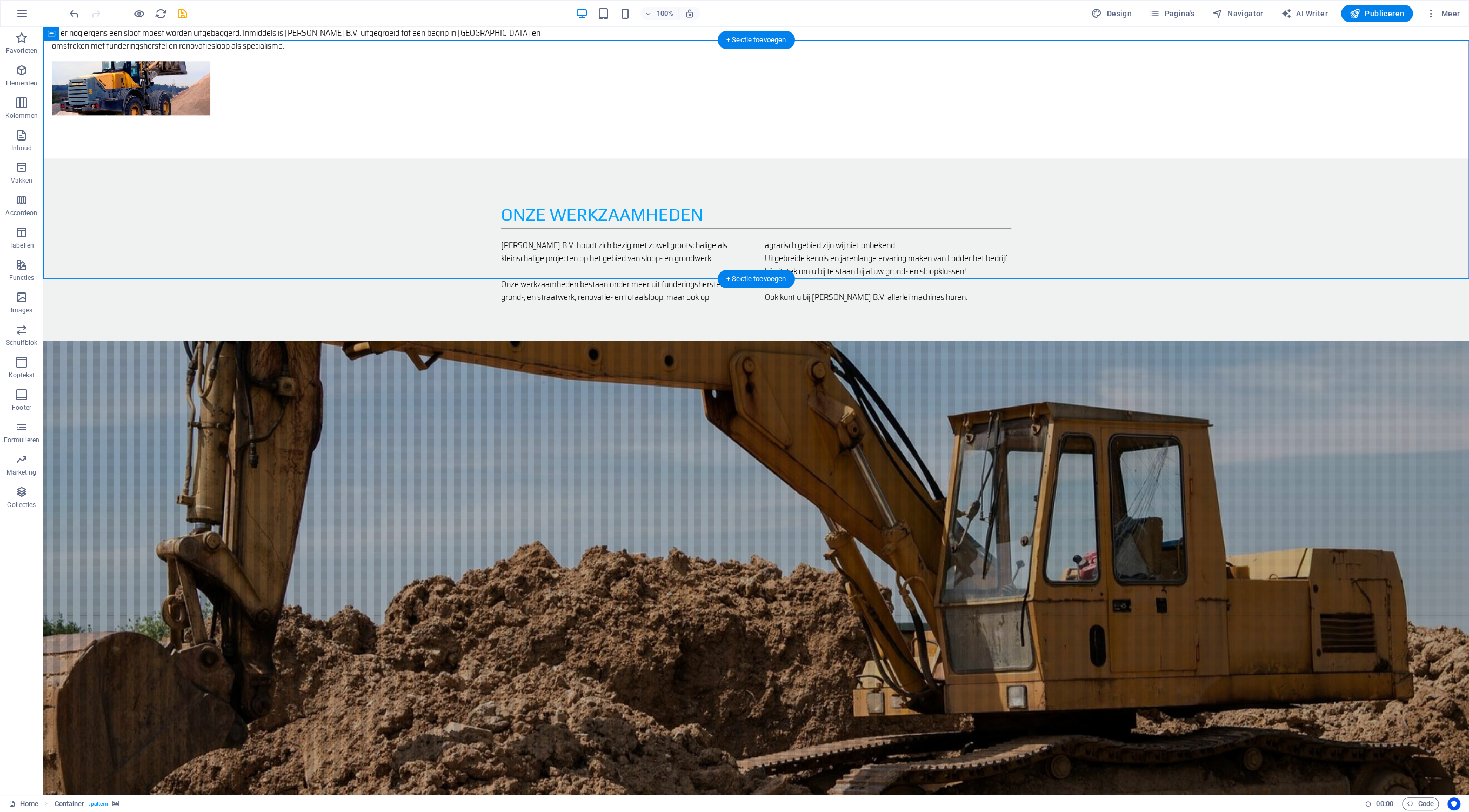
click at [1144, 340] on figure at bounding box center [756, 592] width 1426 height 504
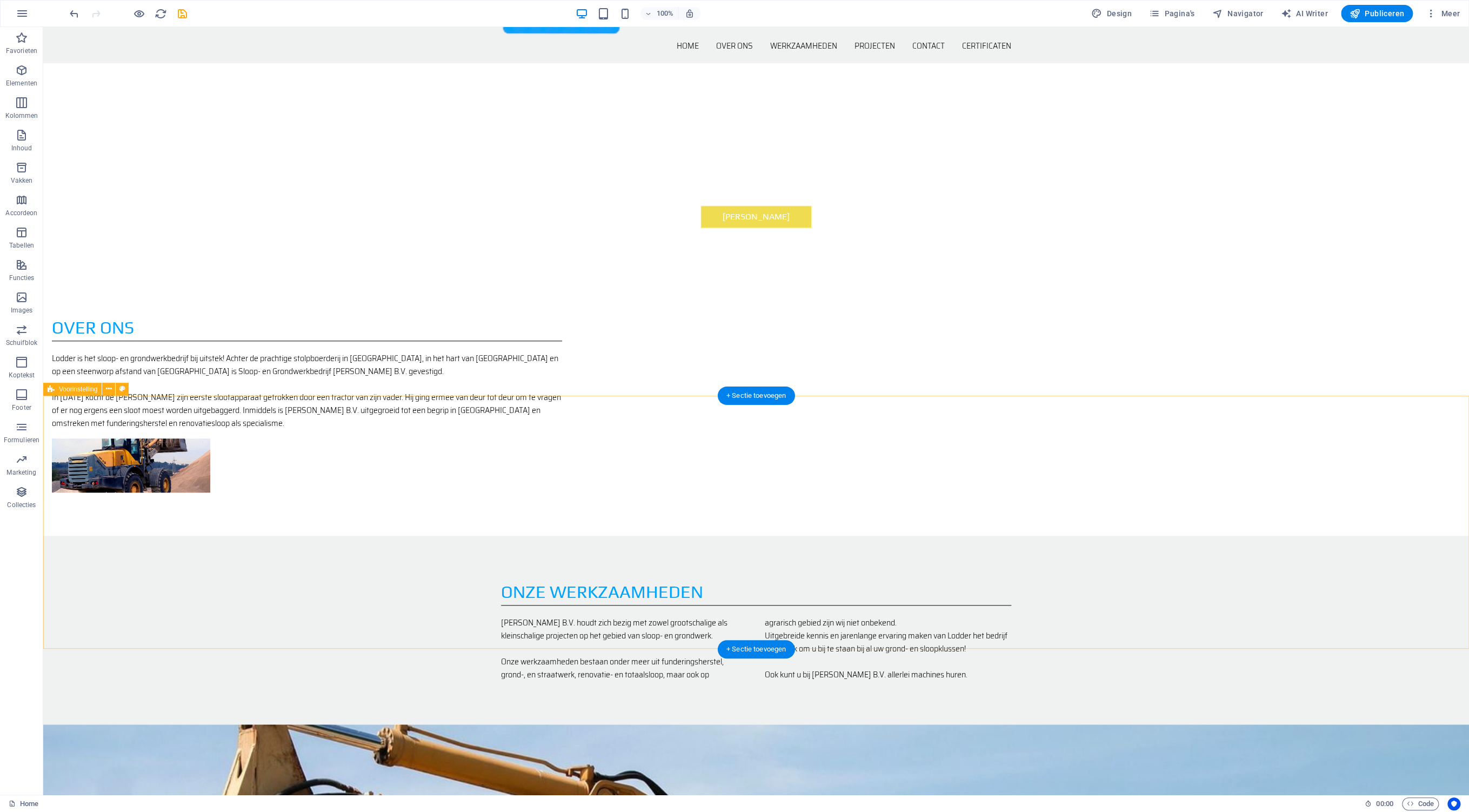
scroll to position [856, 0]
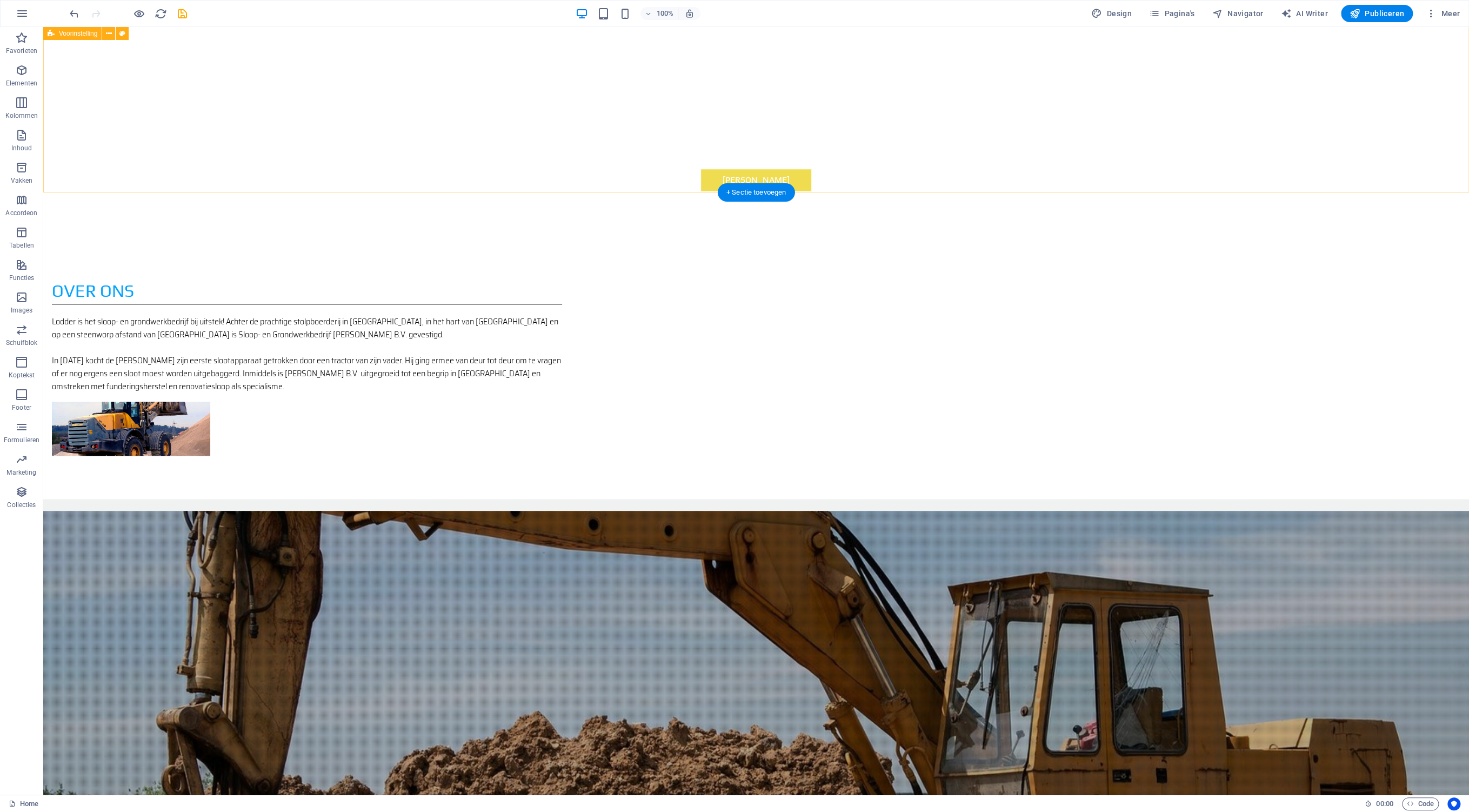
click at [1145, 234] on div "over ons Lodder is het sloop- en grondwerkbedrijf bij uitstek! Achter de pracht…" at bounding box center [756, 366] width 1426 height 264
